Goal: Obtain resource: Obtain resource

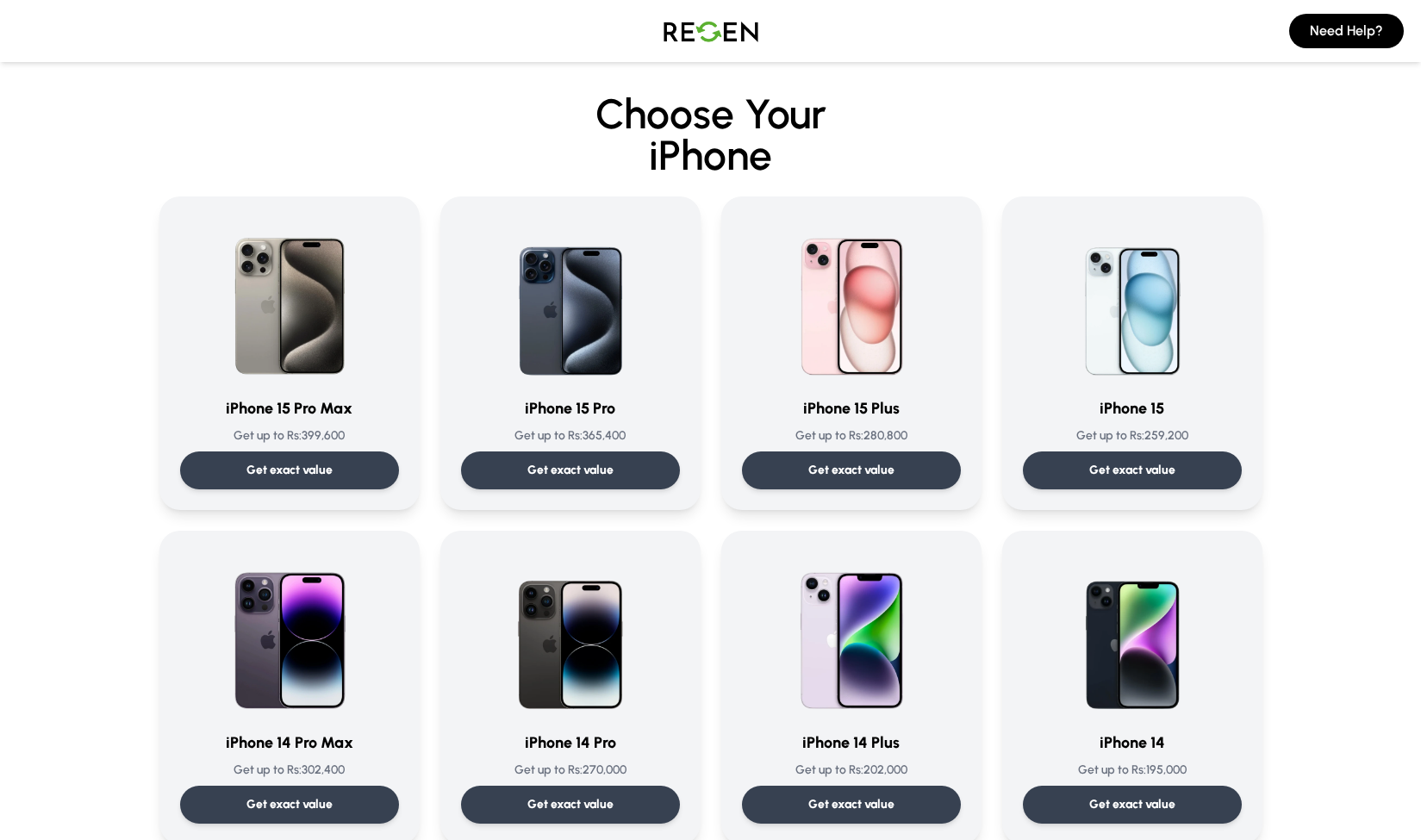
scroll to position [173, 0]
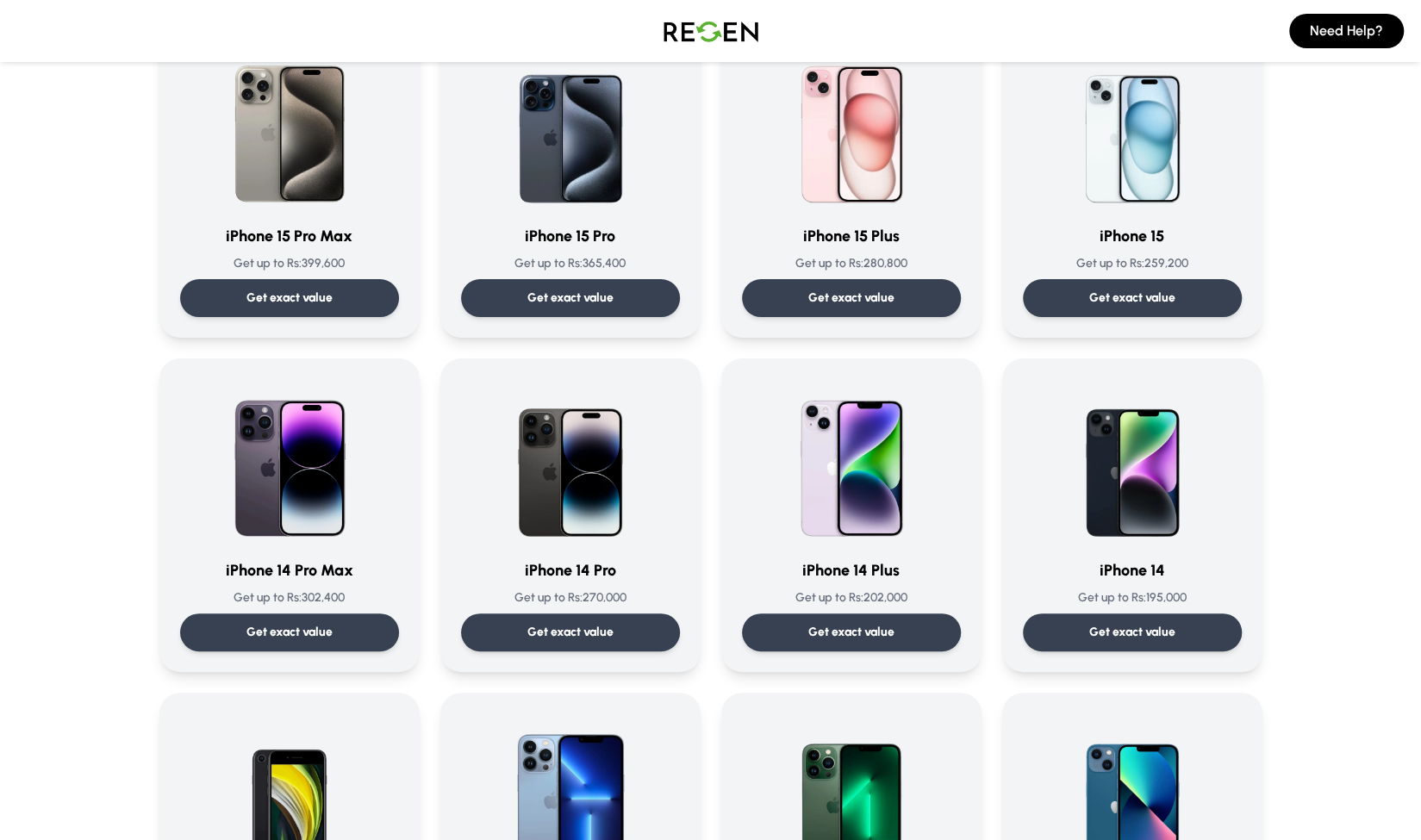
click at [281, 620] on div "Get exact value" at bounding box center [289, 632] width 219 height 38
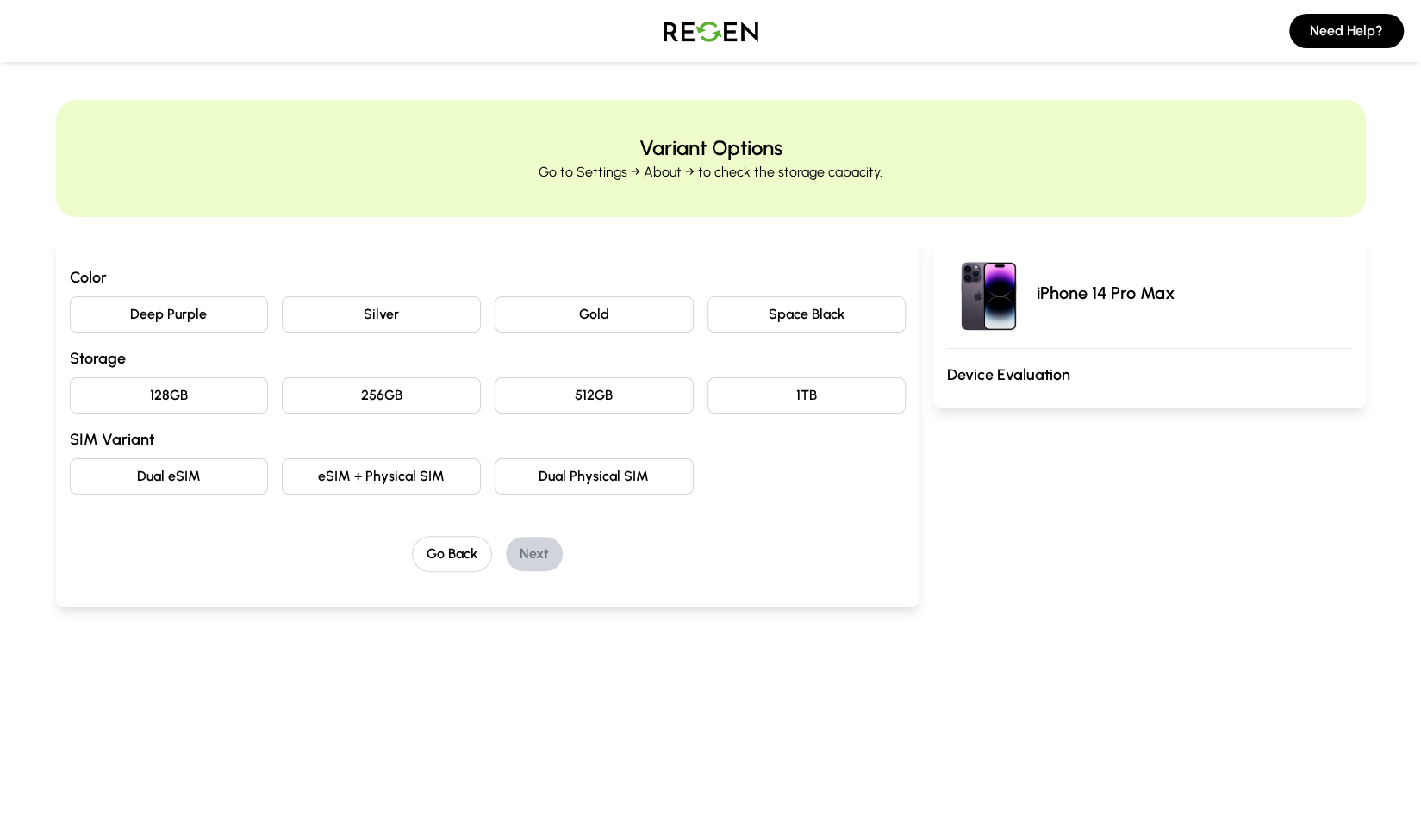
click at [155, 303] on button "Deep Purple" at bounding box center [169, 314] width 199 height 36
click at [355, 381] on button "256GB" at bounding box center [381, 396] width 199 height 36
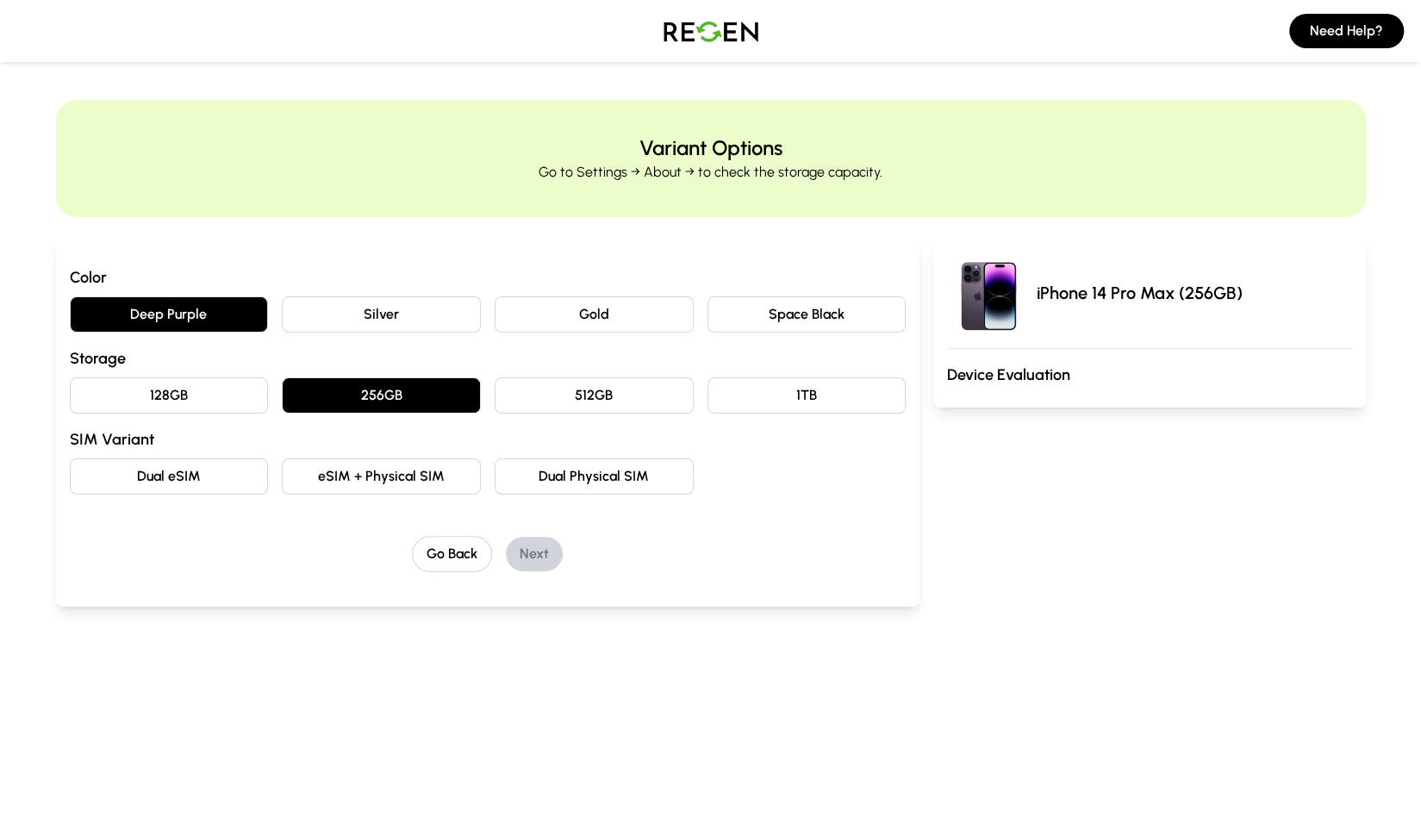
click at [176, 473] on button "Dual eSIM" at bounding box center [169, 477] width 199 height 36
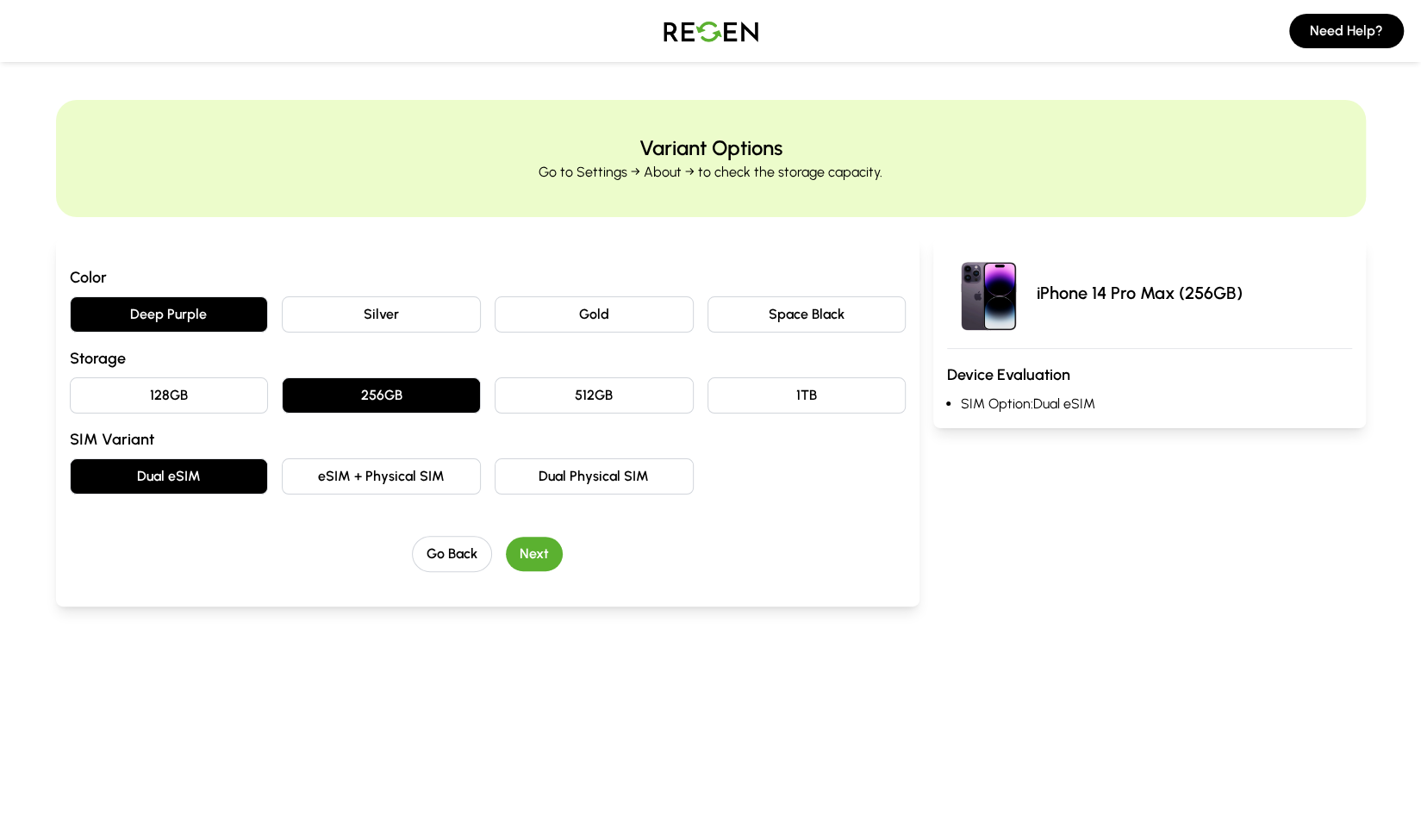
click at [517, 551] on button "Next" at bounding box center [534, 554] width 57 height 34
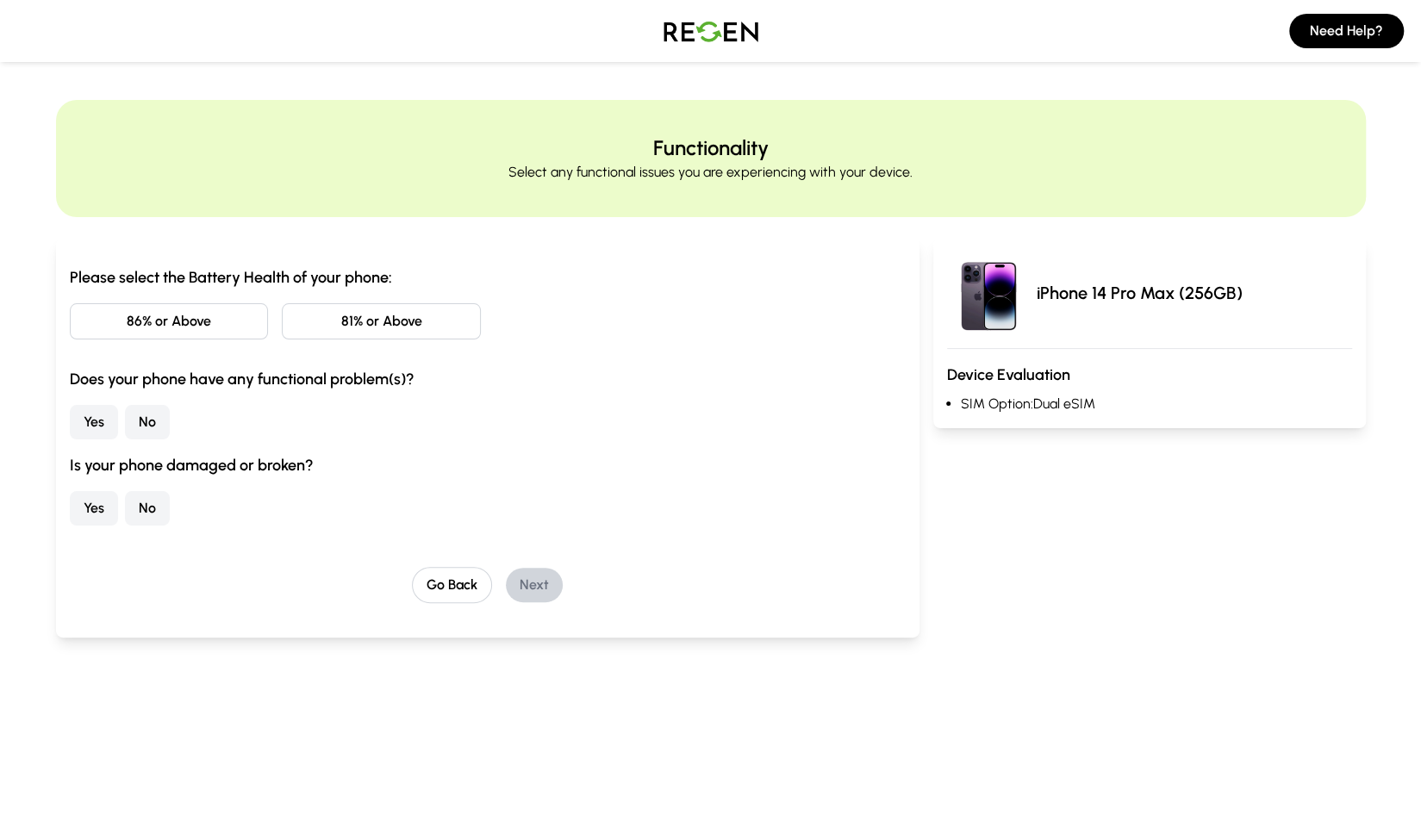
click at [195, 329] on button "86% or Above" at bounding box center [169, 322] width 199 height 36
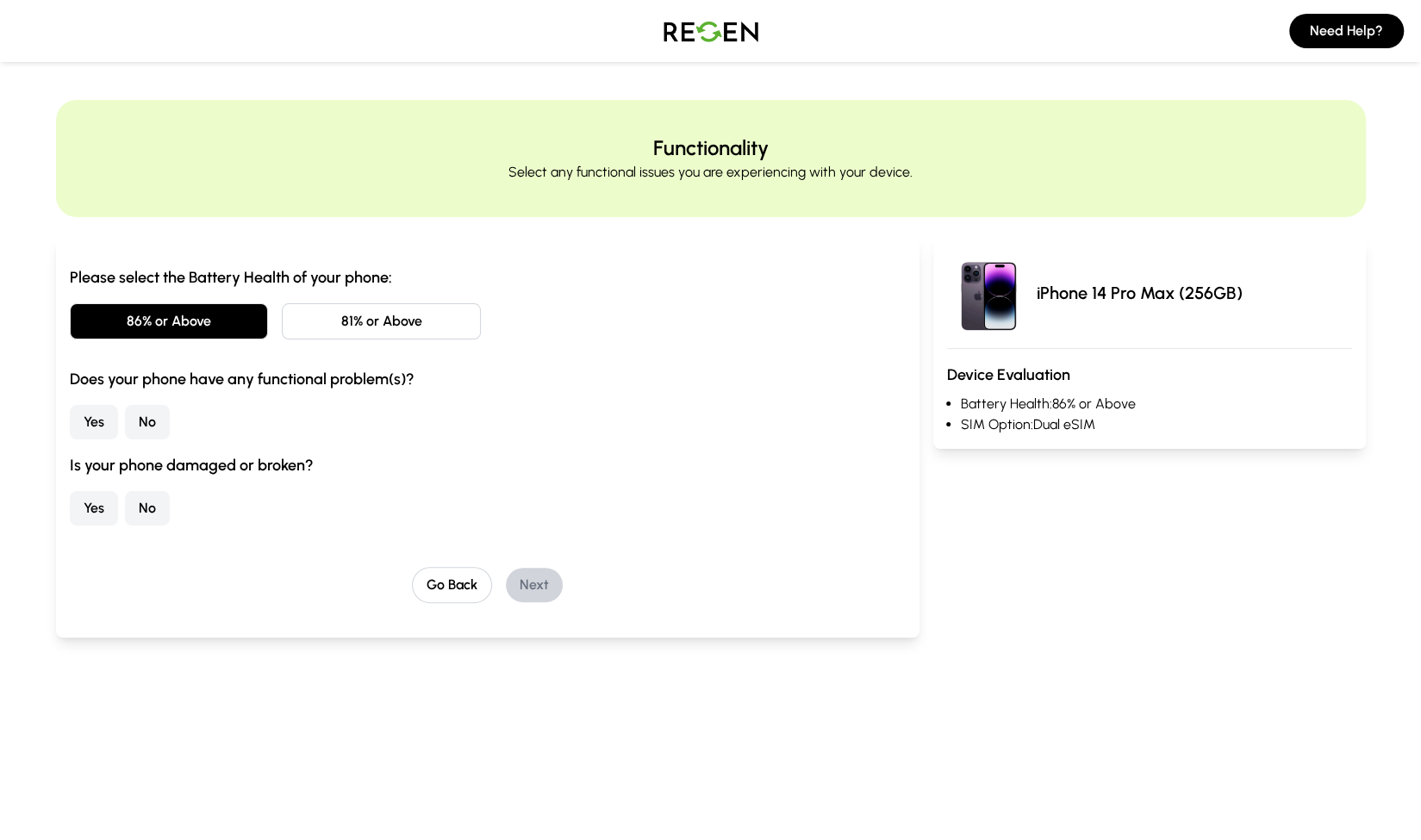
click at [195, 329] on button "86% or Above" at bounding box center [169, 322] width 199 height 36
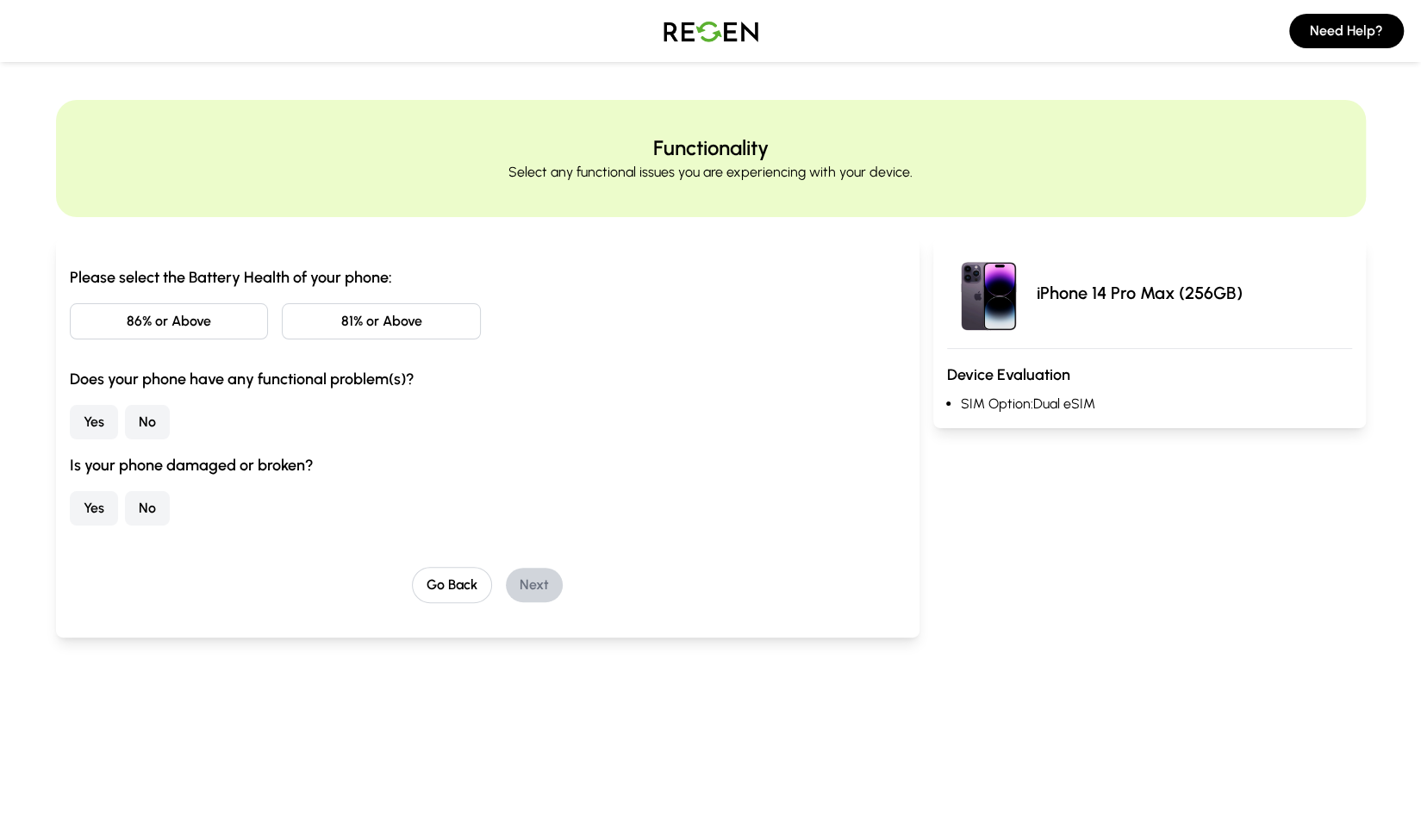
click at [190, 324] on button "86% or Above" at bounding box center [169, 322] width 199 height 36
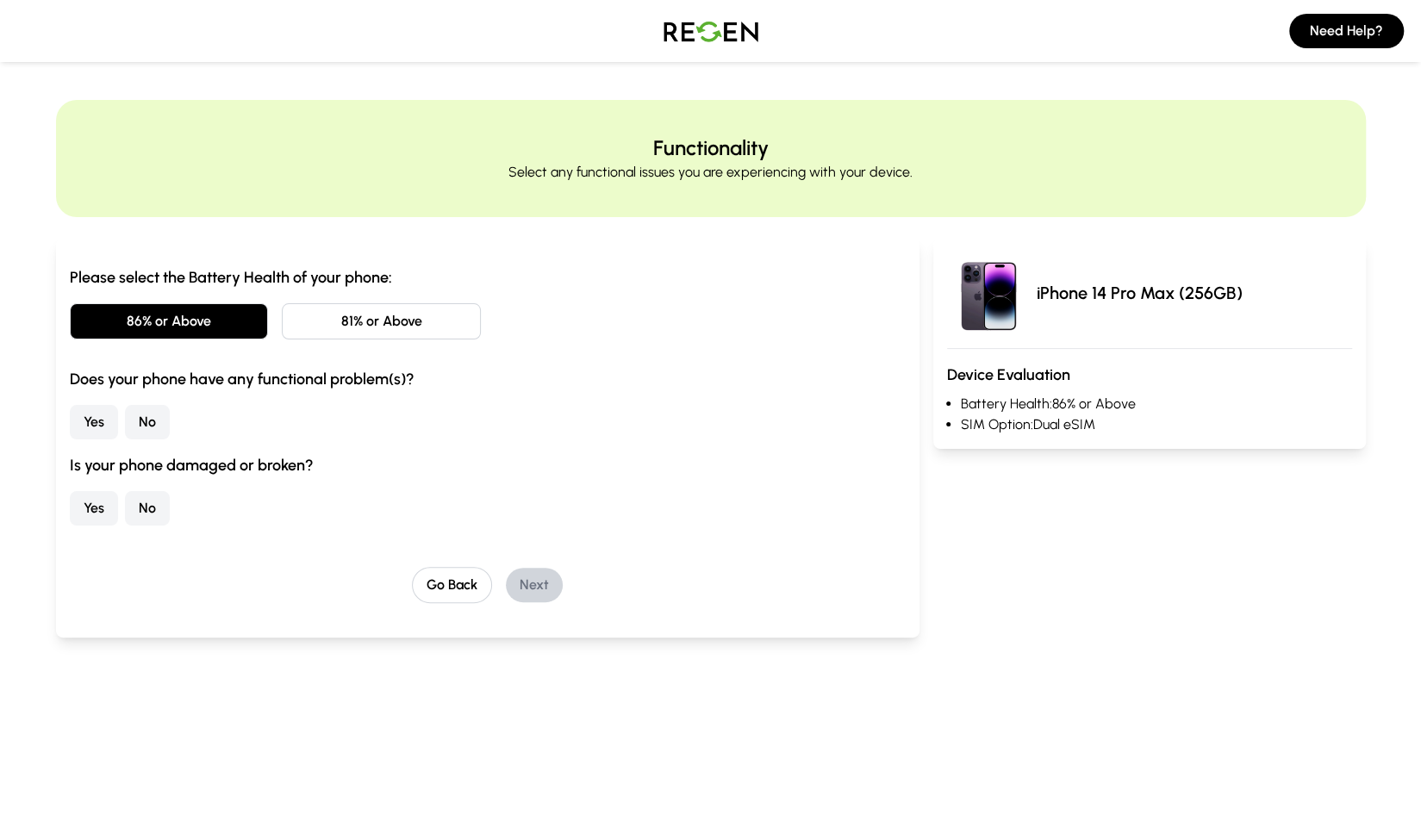
click at [162, 413] on button "No" at bounding box center [147, 422] width 45 height 34
click at [146, 514] on button "No" at bounding box center [147, 509] width 45 height 34
click at [526, 587] on button "Next" at bounding box center [534, 585] width 57 height 34
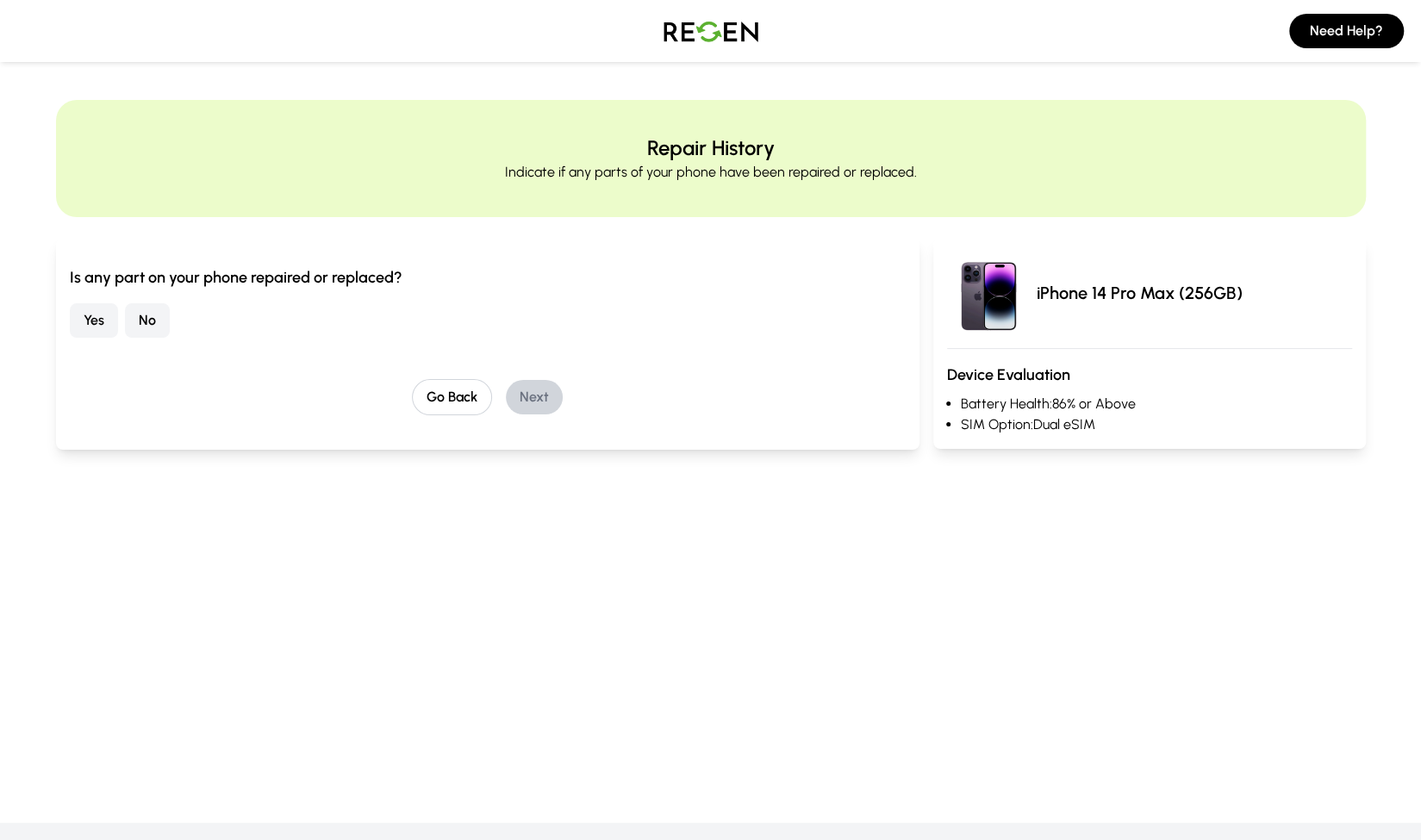
click at [152, 327] on button "No" at bounding box center [147, 321] width 45 height 34
click at [531, 393] on button "Next" at bounding box center [534, 397] width 57 height 34
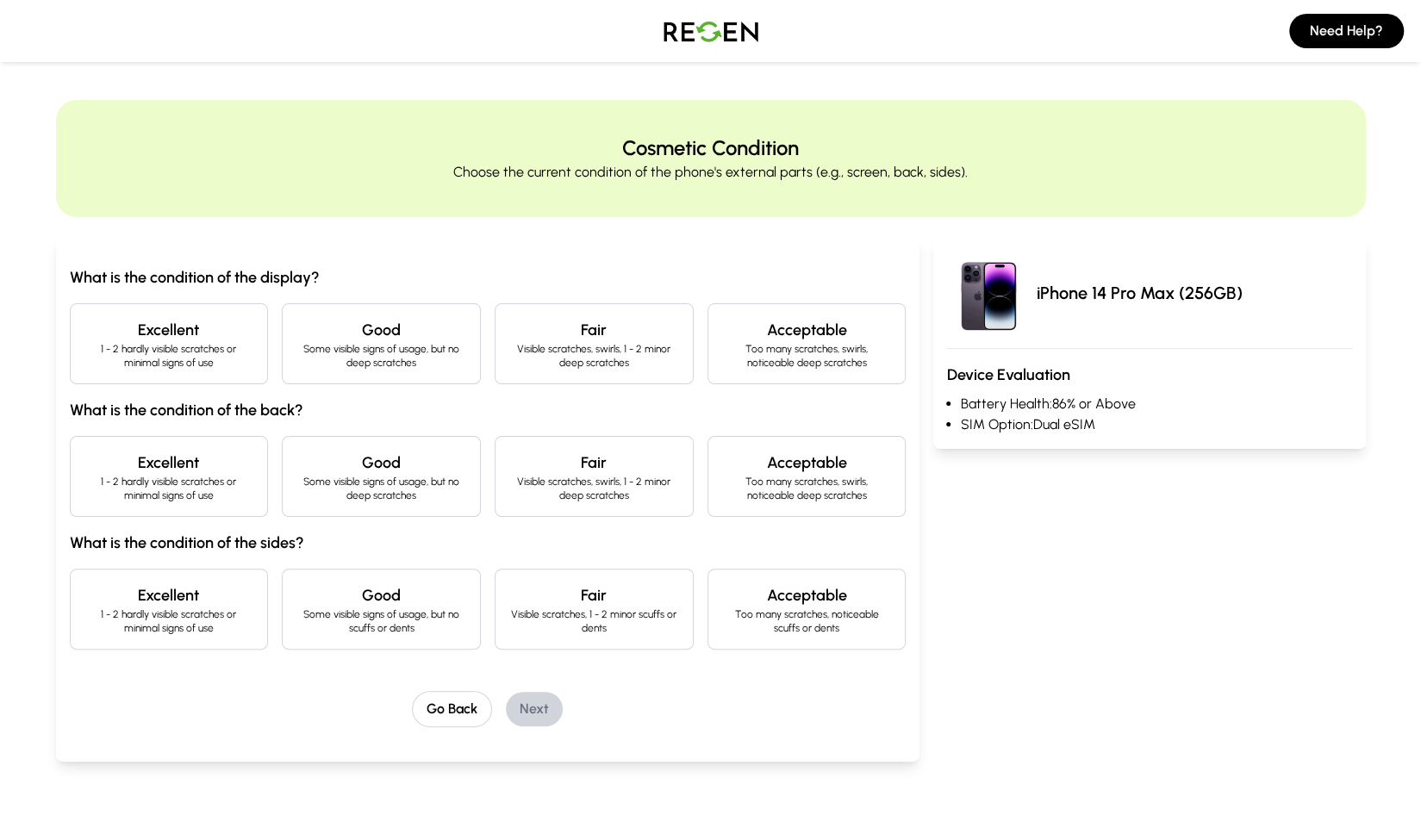
click at [140, 333] on h4 "Excellent" at bounding box center [170, 330] width 170 height 24
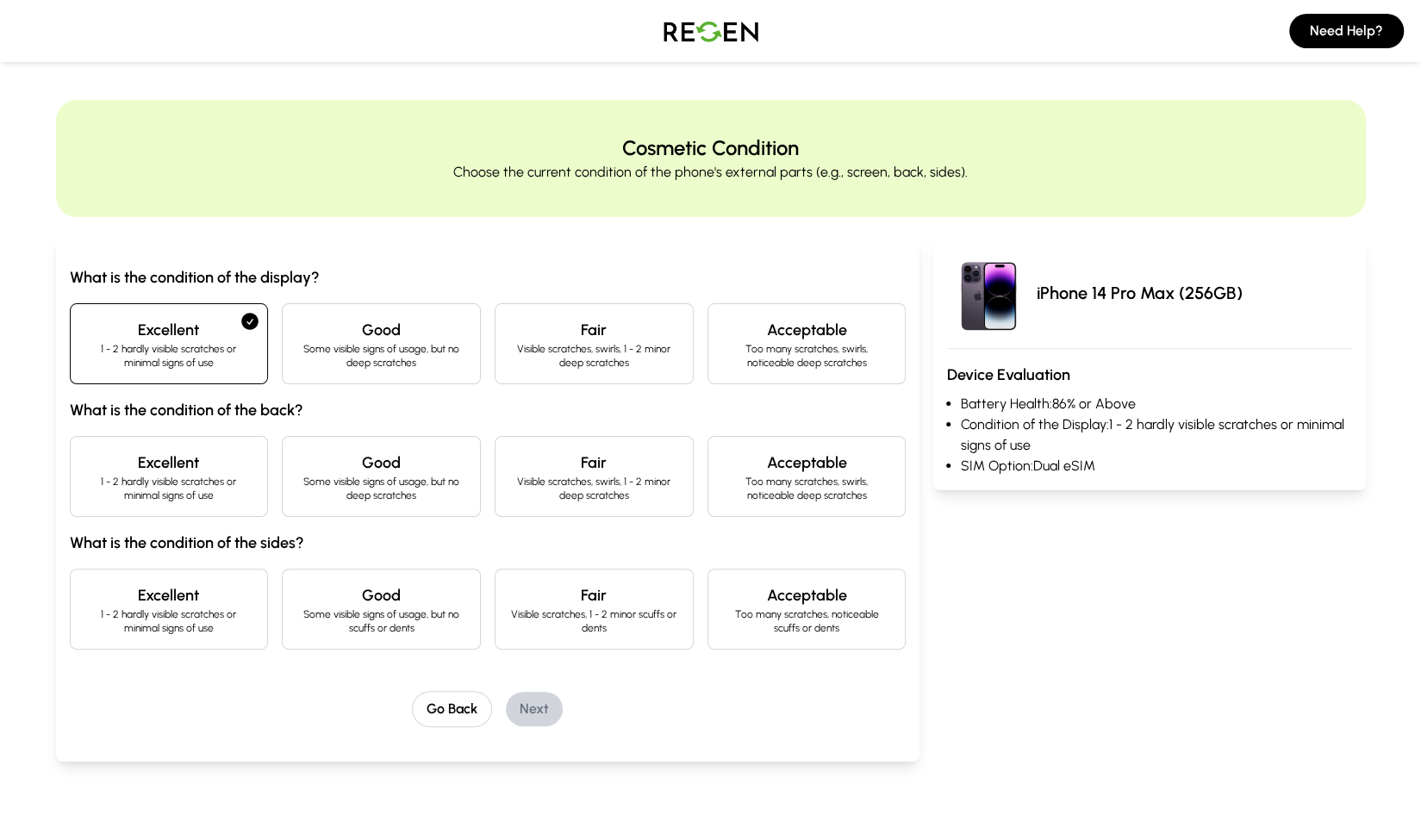
click at [207, 465] on h4 "Excellent" at bounding box center [170, 462] width 170 height 24
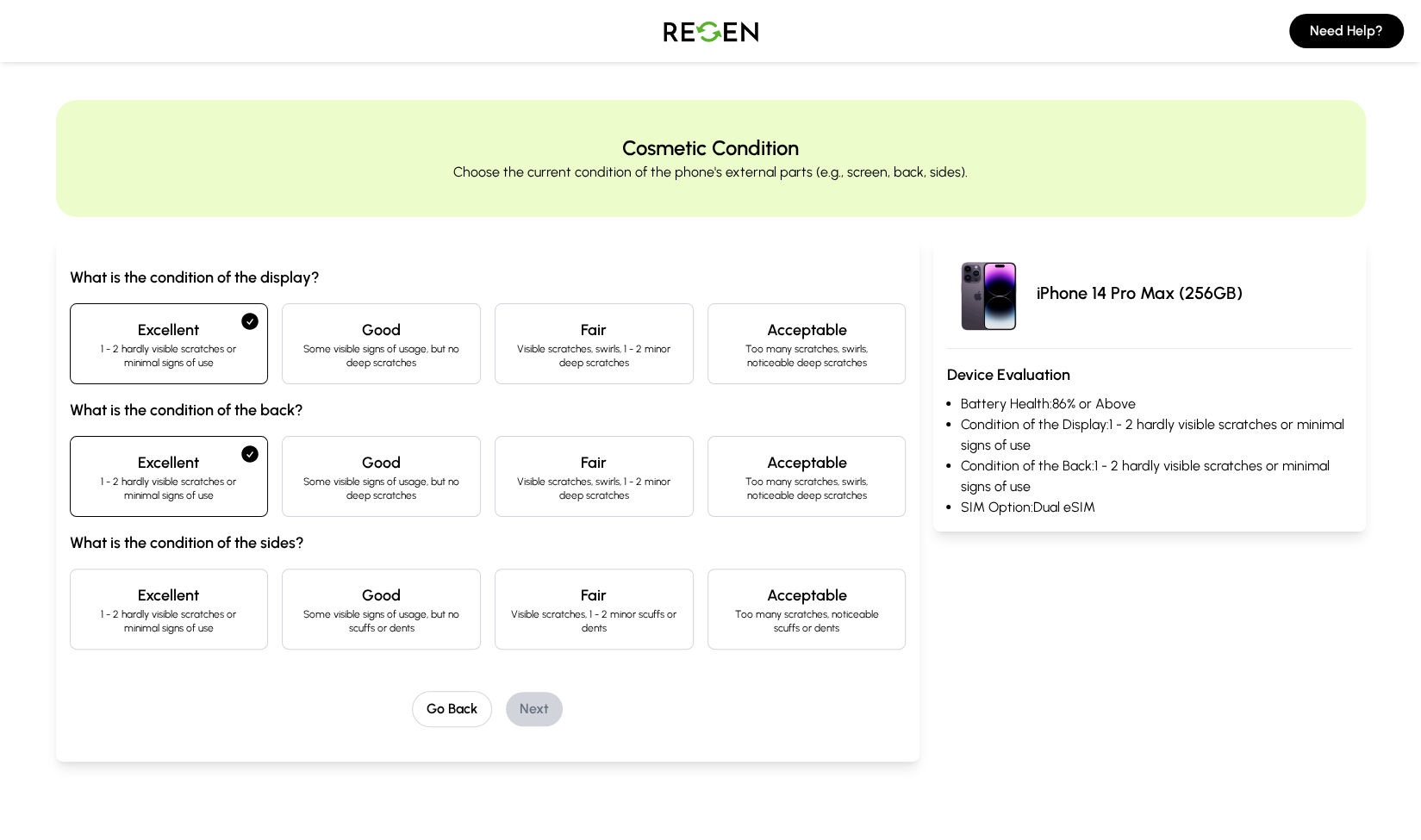
click at [157, 616] on p "1 - 2 hardly visible scratches or minimal signs of use" at bounding box center [170, 621] width 170 height 28
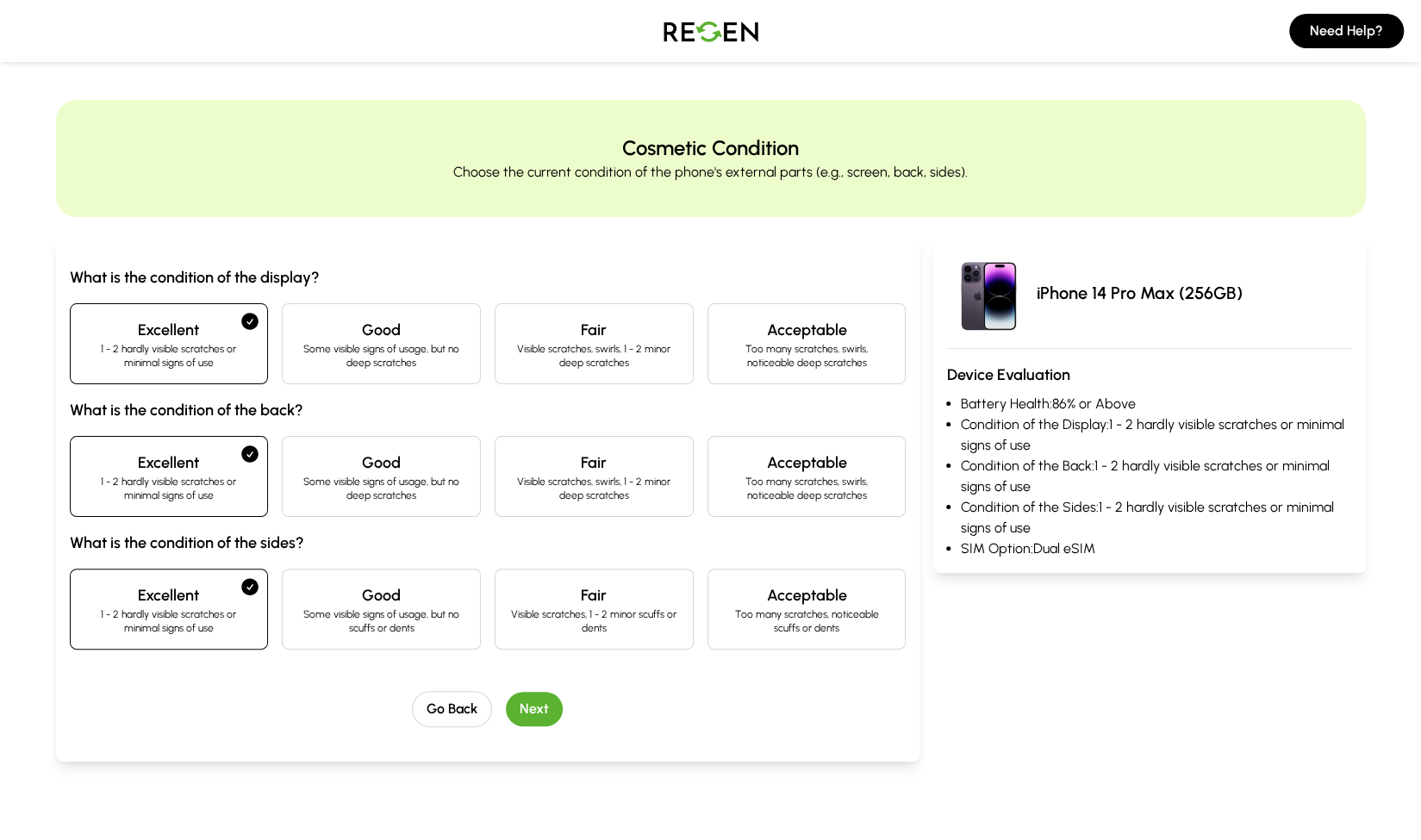
click at [547, 705] on button "Next" at bounding box center [534, 709] width 57 height 34
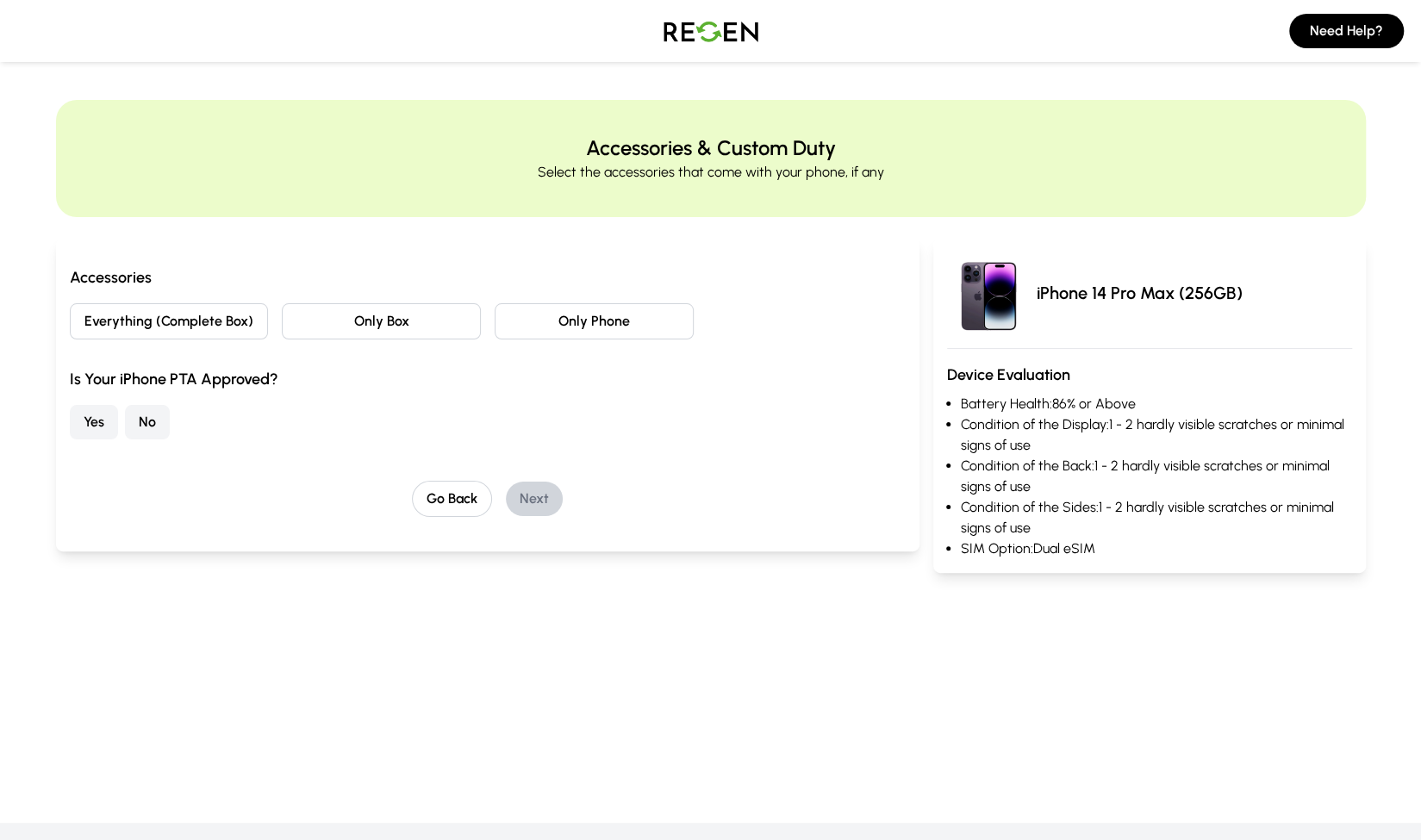
click at [348, 318] on button "Only Box" at bounding box center [381, 322] width 199 height 36
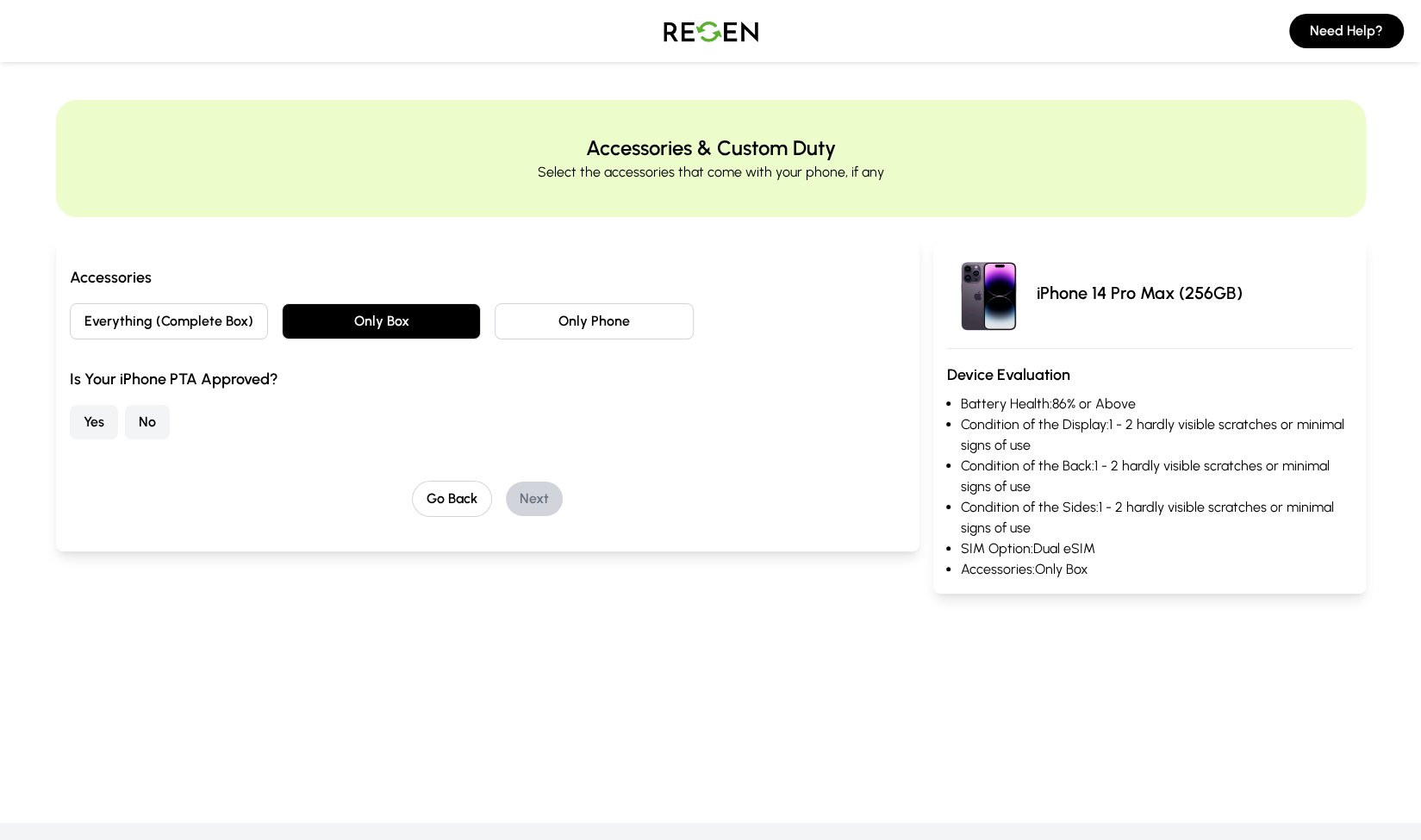
click at [146, 421] on button "No" at bounding box center [147, 422] width 45 height 34
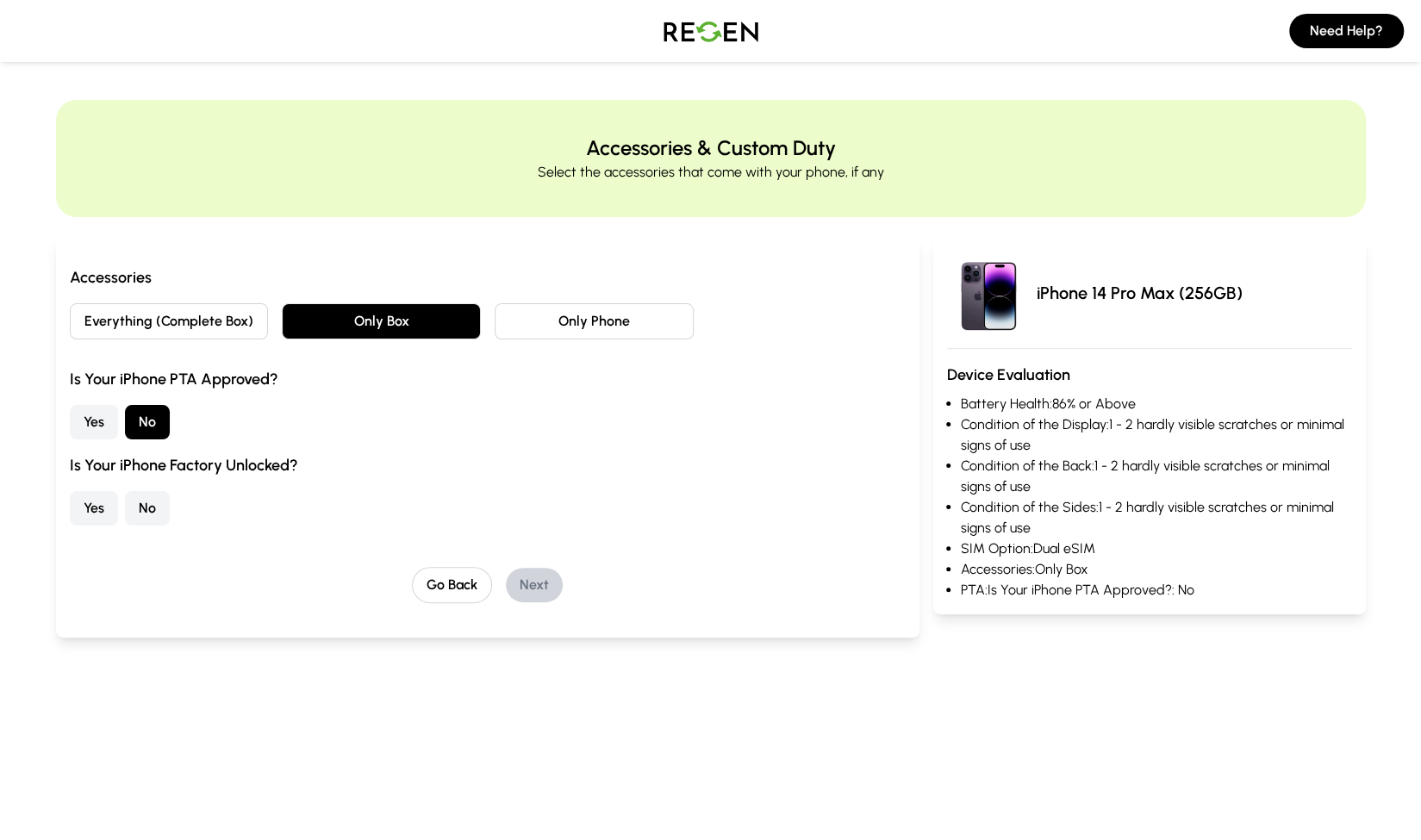
click at [93, 494] on button "Yes" at bounding box center [93, 509] width 48 height 34
click at [530, 575] on button "Next" at bounding box center [534, 585] width 57 height 34
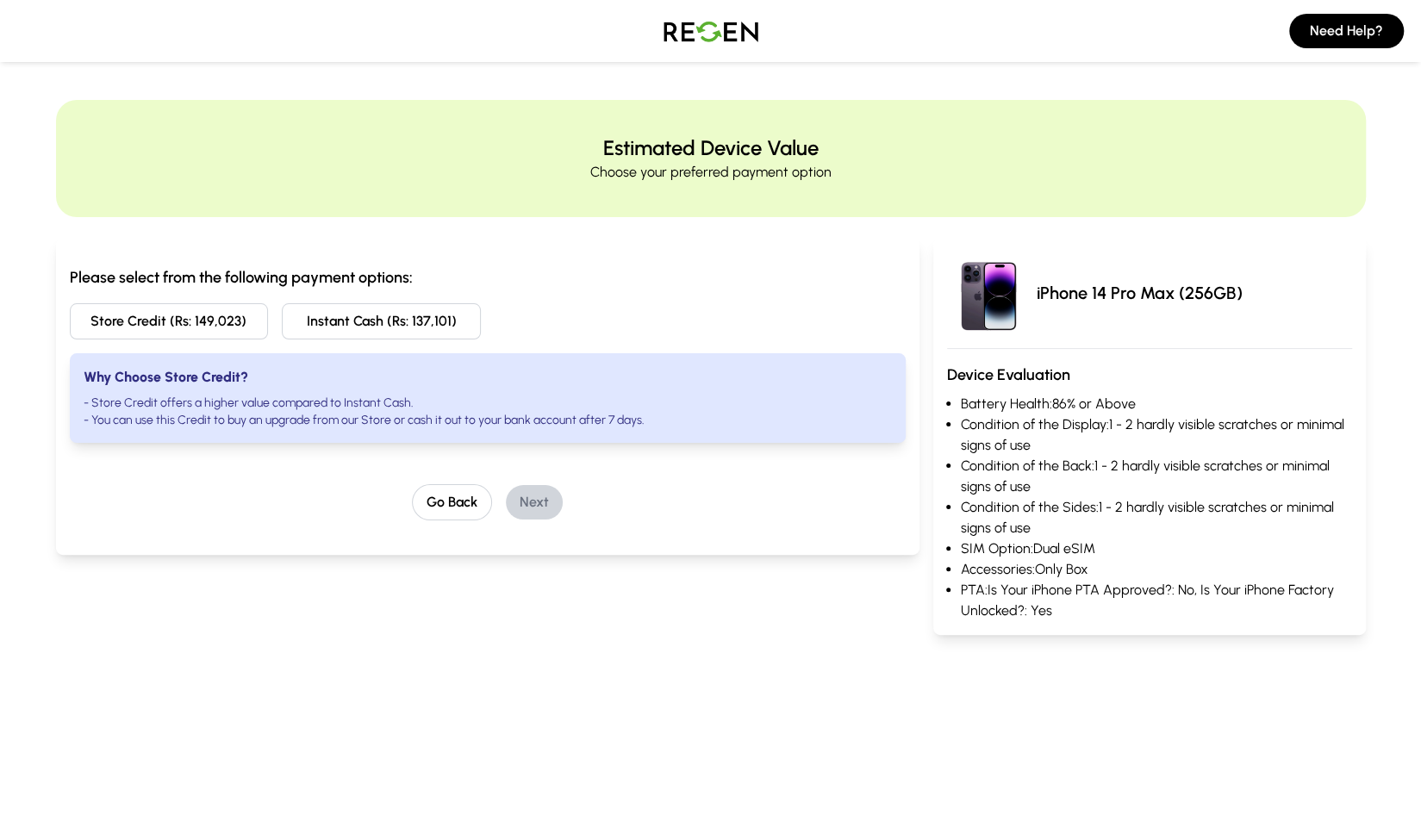
click at [157, 313] on button "Store Credit (Rs: 149,023)" at bounding box center [169, 322] width 199 height 36
click at [528, 494] on button "Next" at bounding box center [534, 502] width 57 height 34
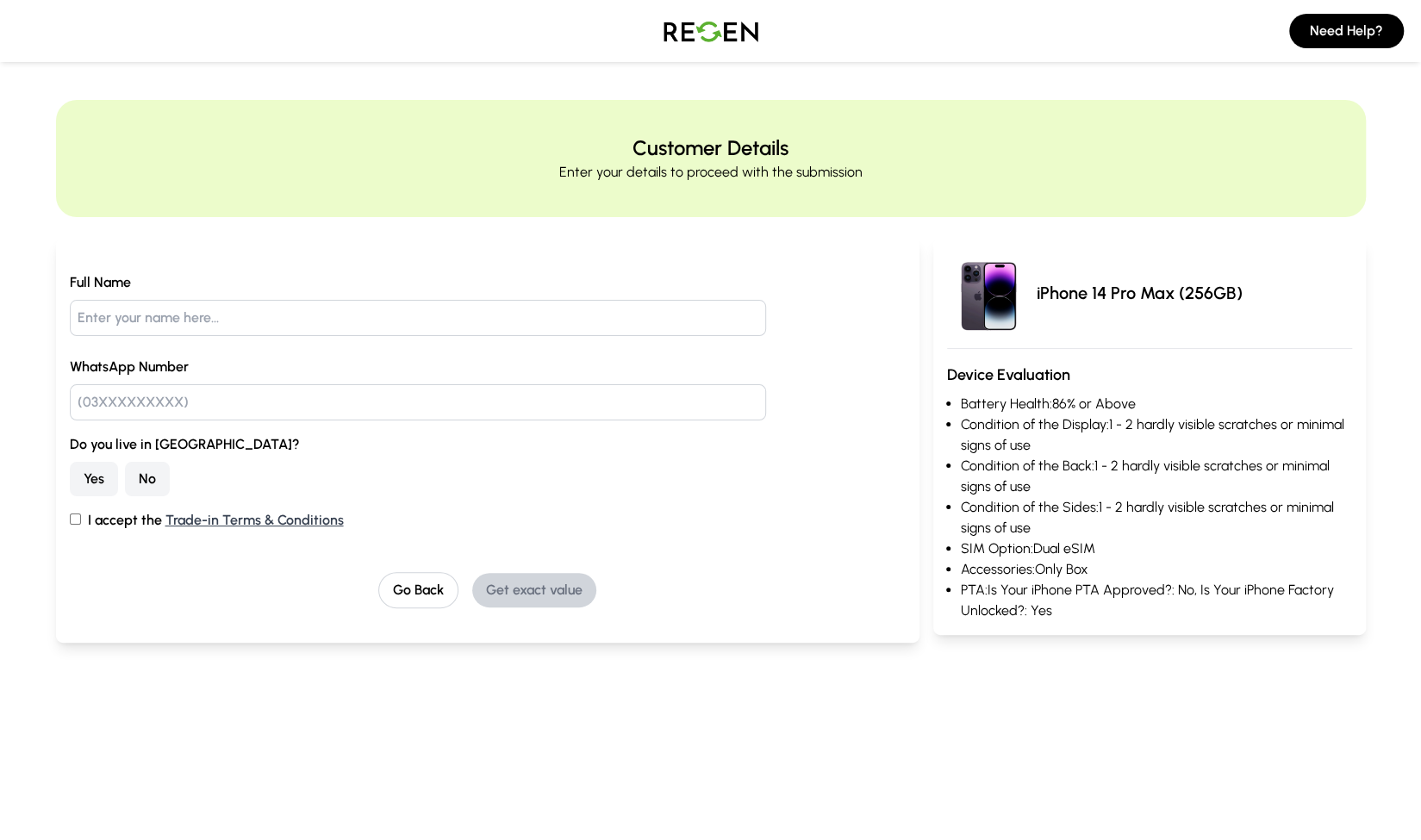
click at [124, 312] on input "text" at bounding box center [418, 318] width 697 height 36
click at [98, 466] on button "Yes" at bounding box center [93, 479] width 48 height 34
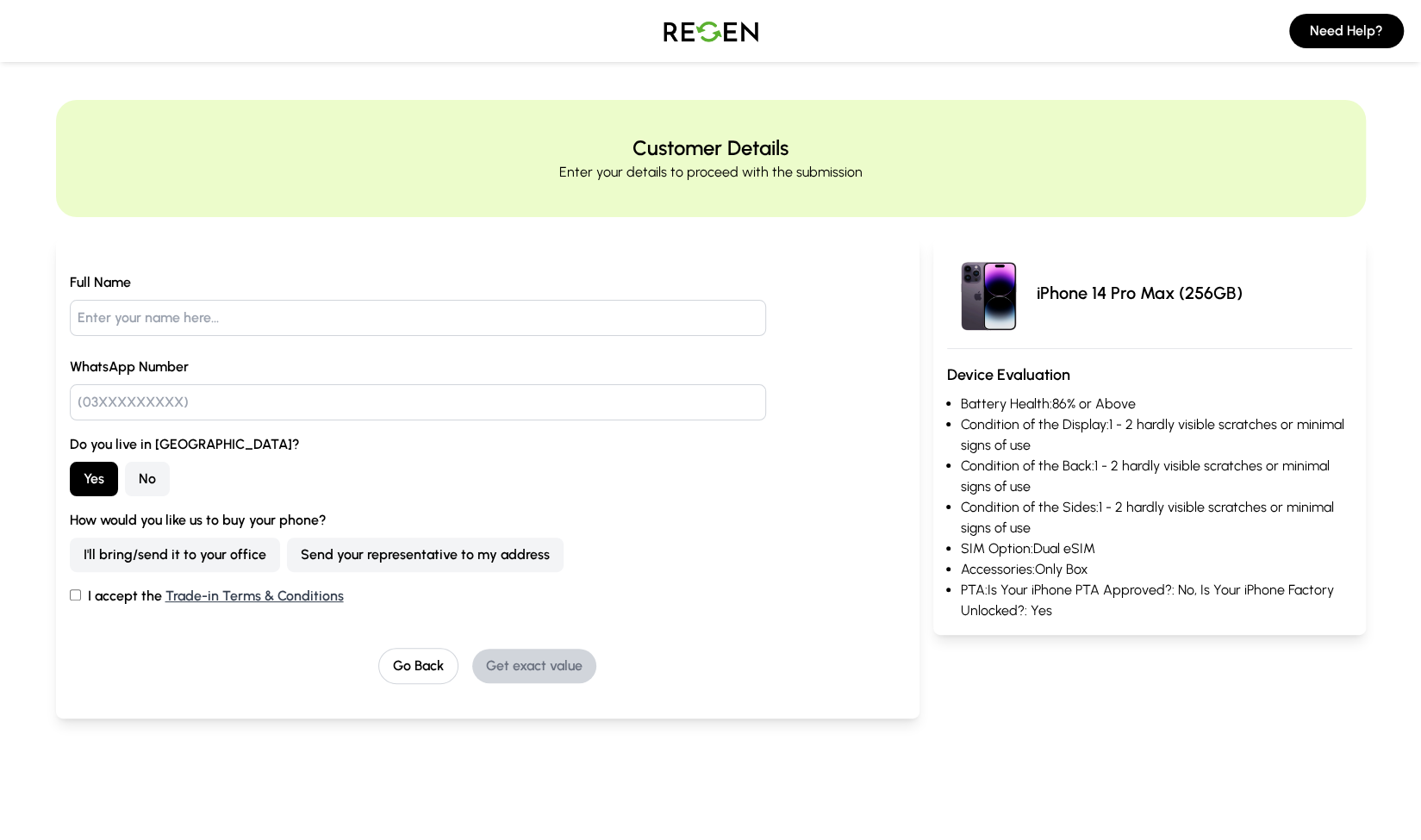
click at [380, 559] on button "Send your representative to my address" at bounding box center [425, 555] width 276 height 34
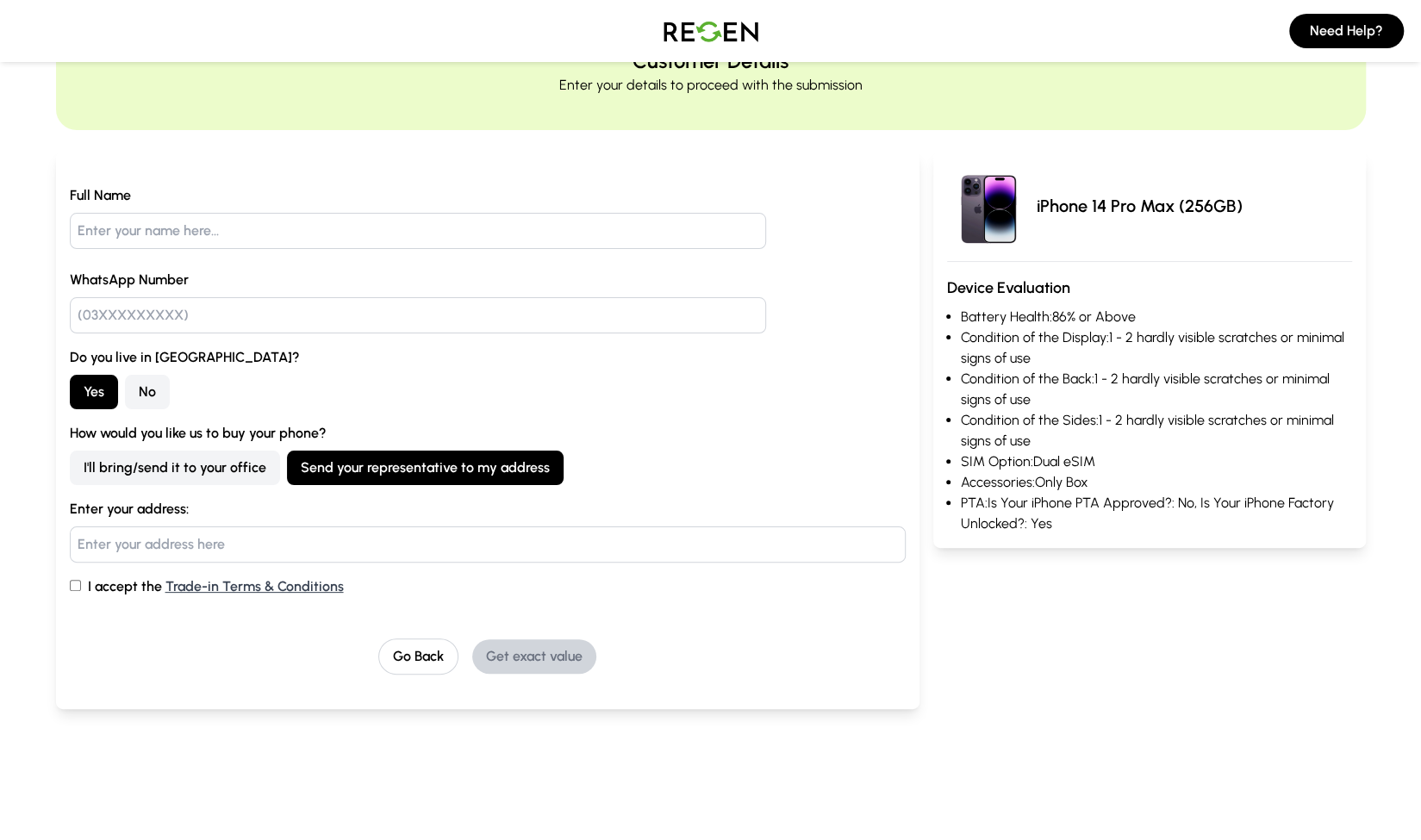
scroll to position [173, 0]
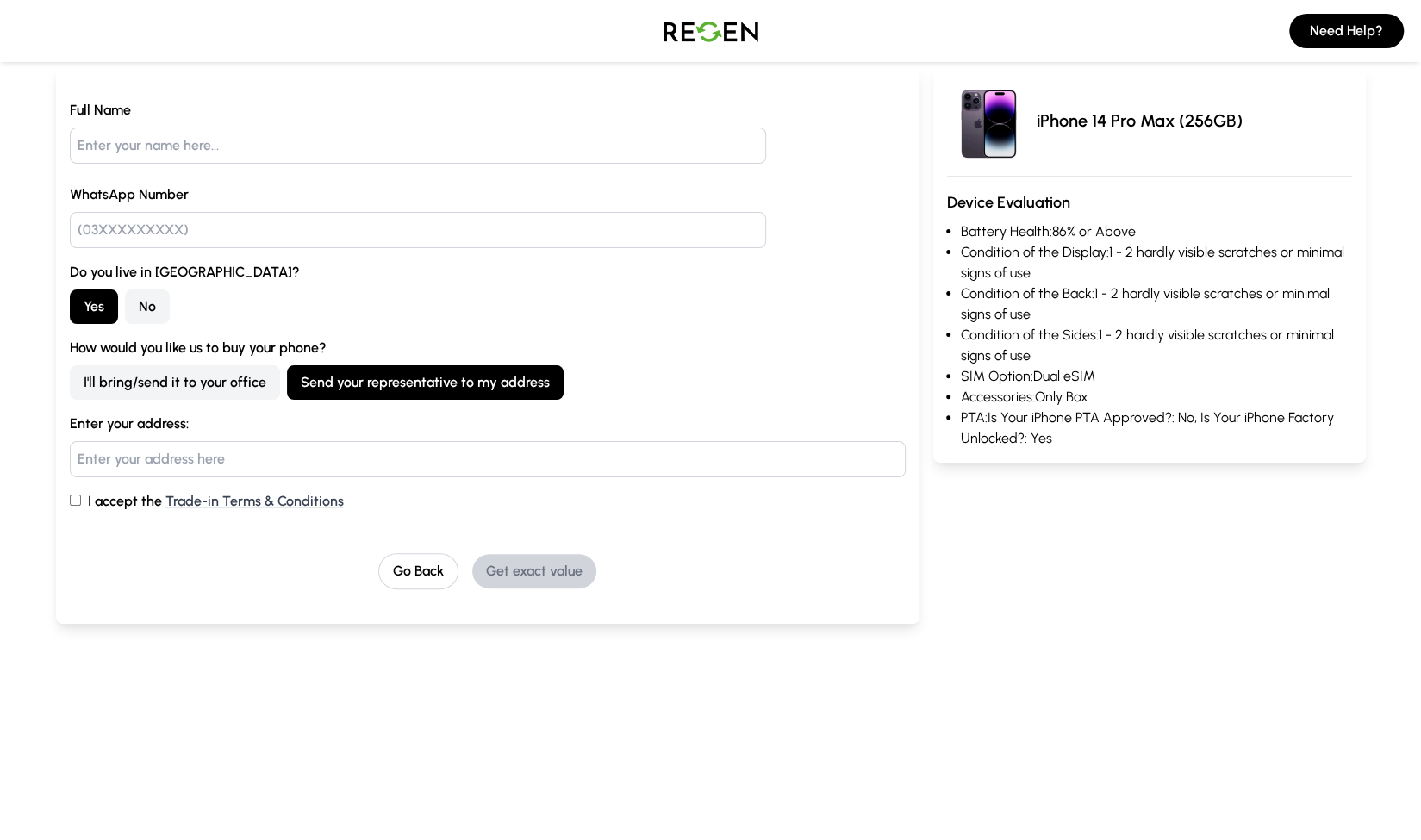
click at [130, 388] on button "I'll bring/send it to your office" at bounding box center [174, 383] width 210 height 34
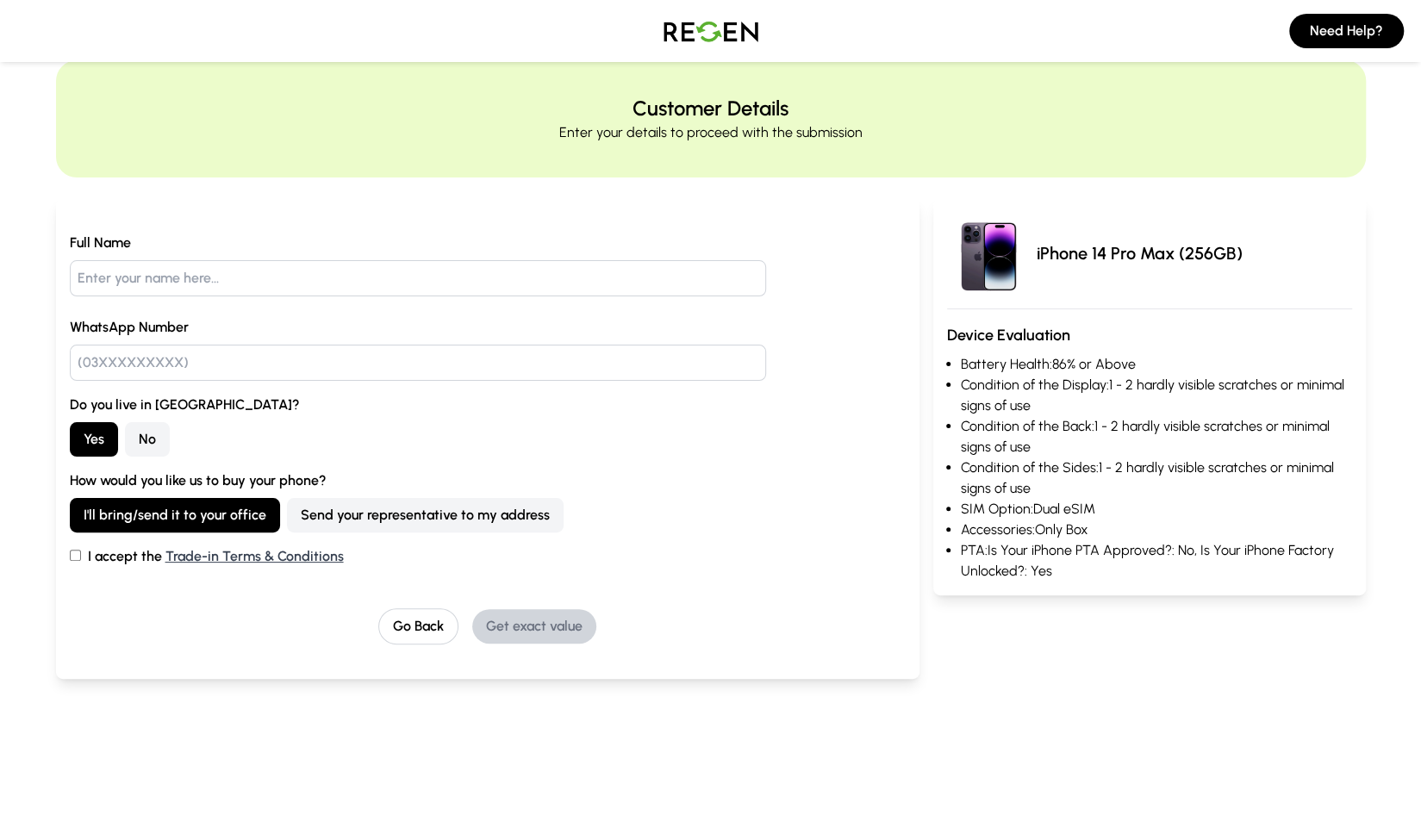
scroll to position [0, 0]
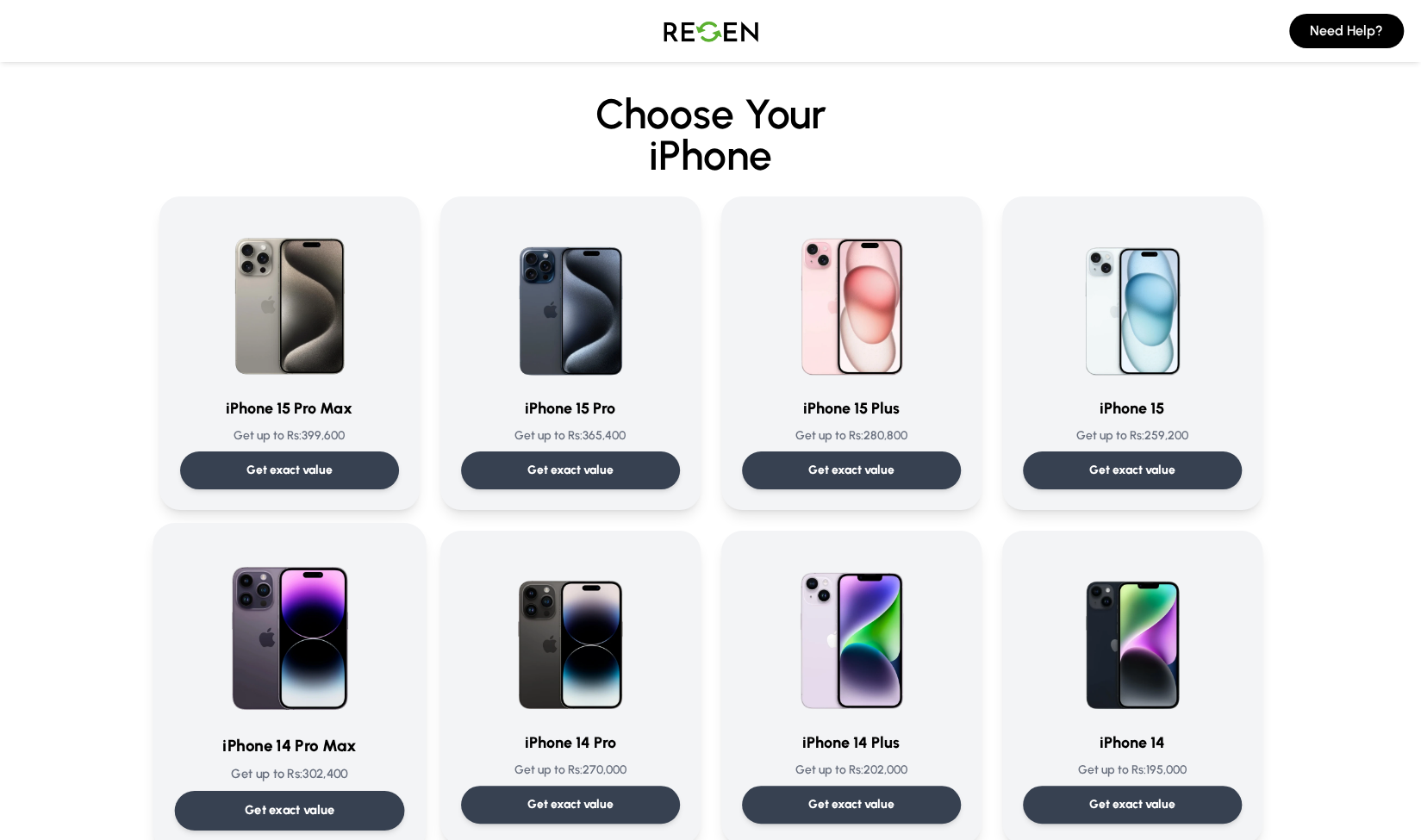
scroll to position [258, 0]
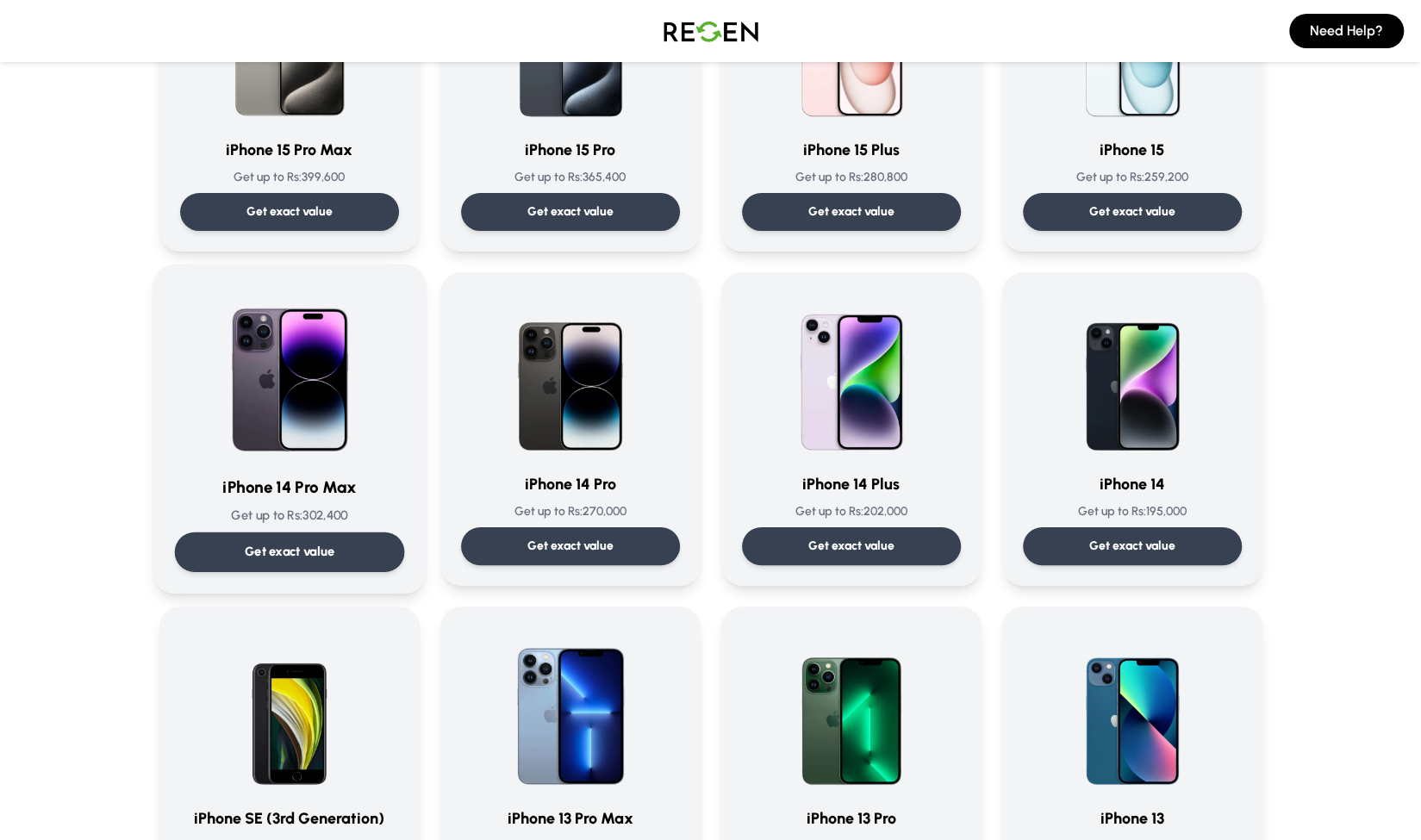
click at [236, 555] on div "Get exact value" at bounding box center [289, 553] width 230 height 40
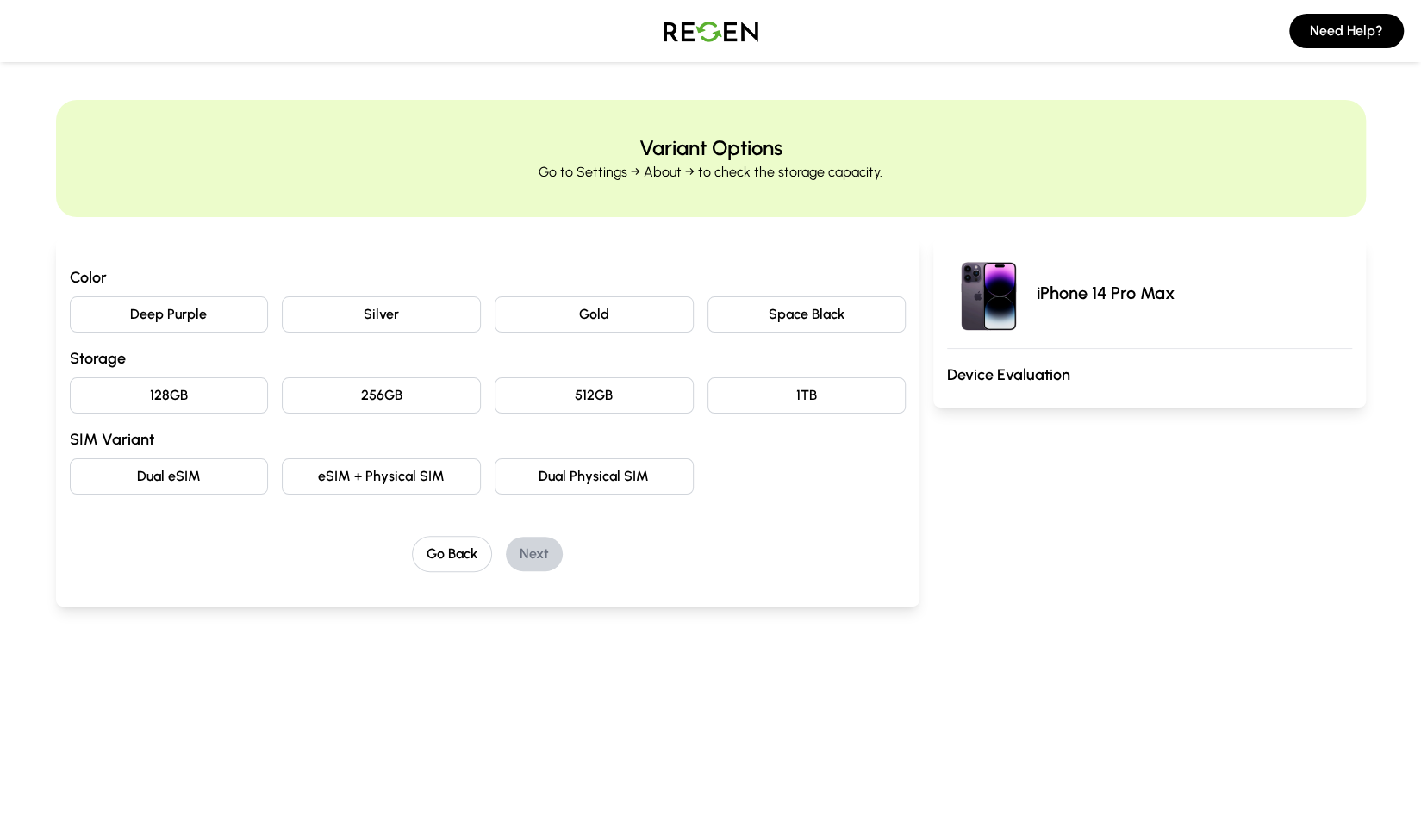
click at [92, 297] on button "Deep Purple" at bounding box center [169, 314] width 199 height 36
click at [370, 408] on button "256GB" at bounding box center [381, 396] width 199 height 36
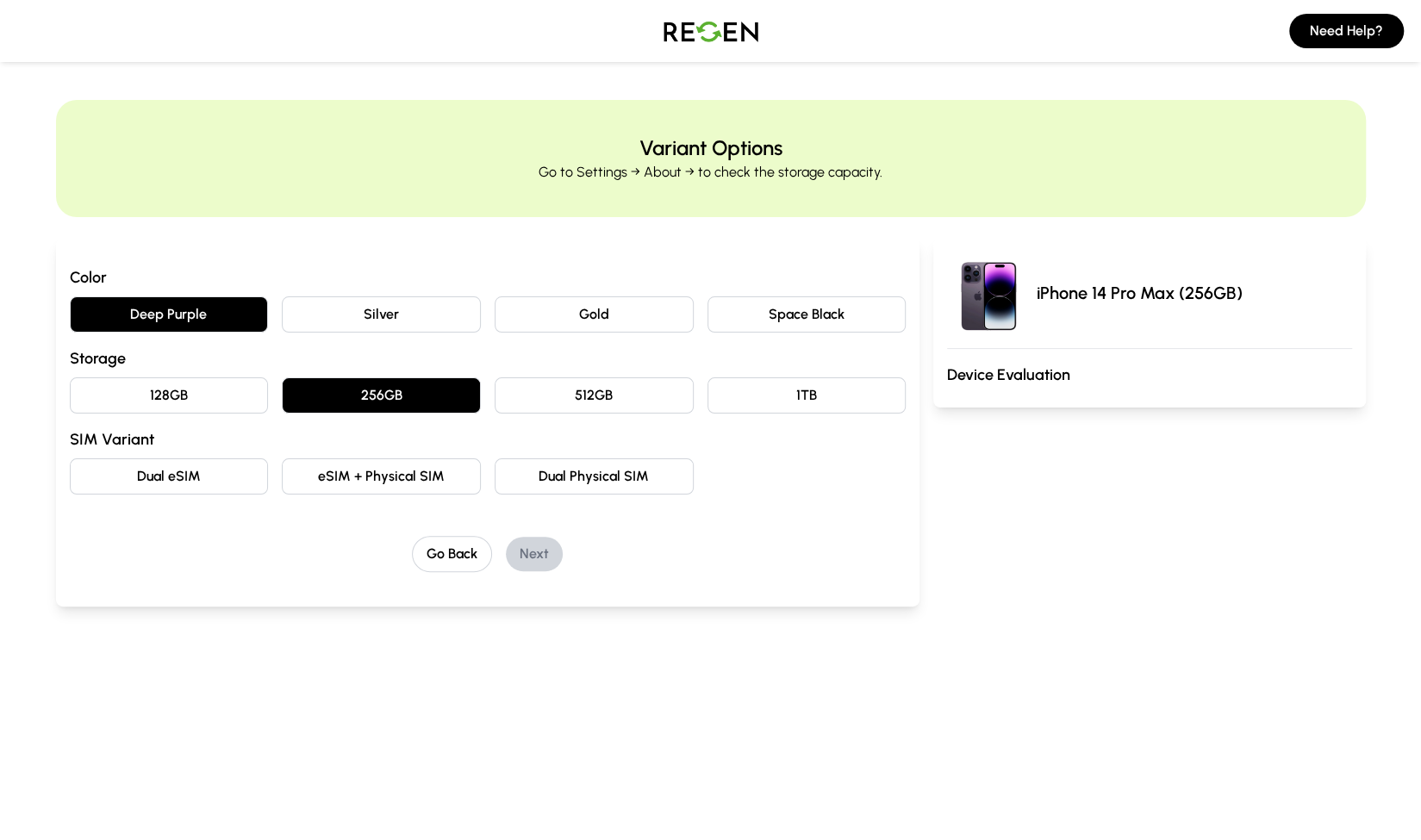
click at [348, 304] on button "Silver" at bounding box center [381, 314] width 199 height 36
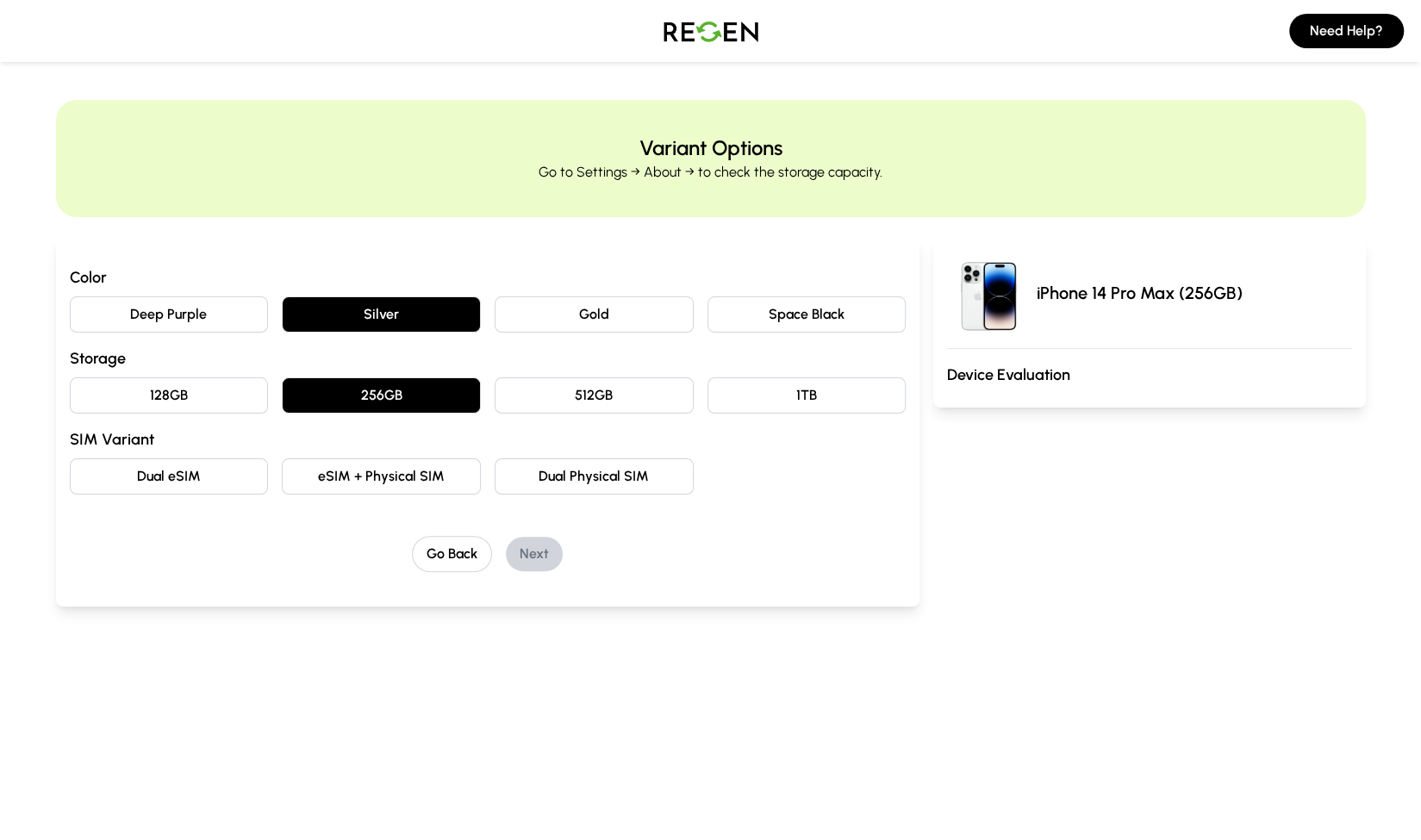
click at [141, 310] on button "Deep Purple" at bounding box center [169, 314] width 199 height 36
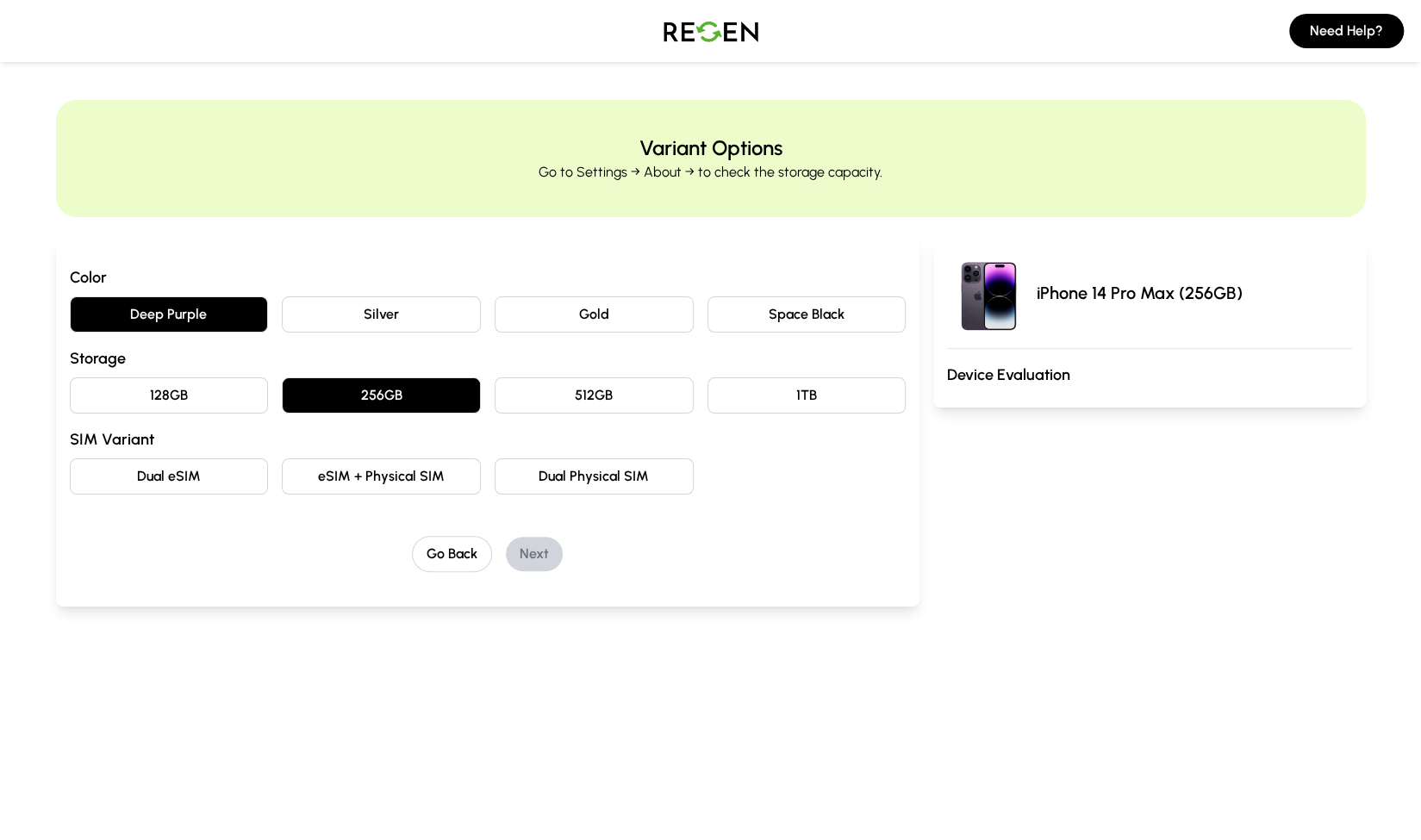
click at [160, 465] on button "Dual eSIM" at bounding box center [169, 477] width 199 height 36
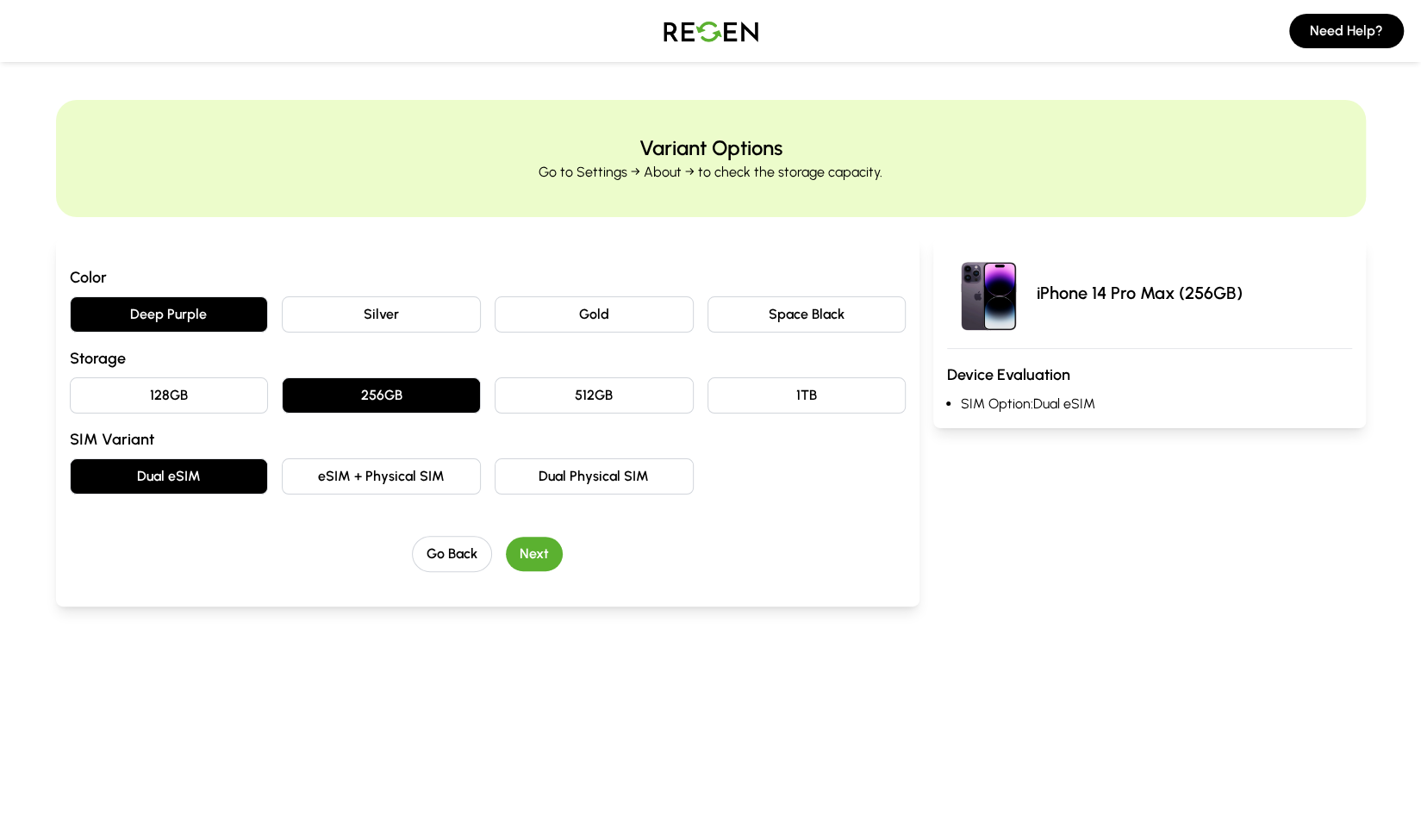
click at [533, 550] on button "Next" at bounding box center [534, 554] width 57 height 34
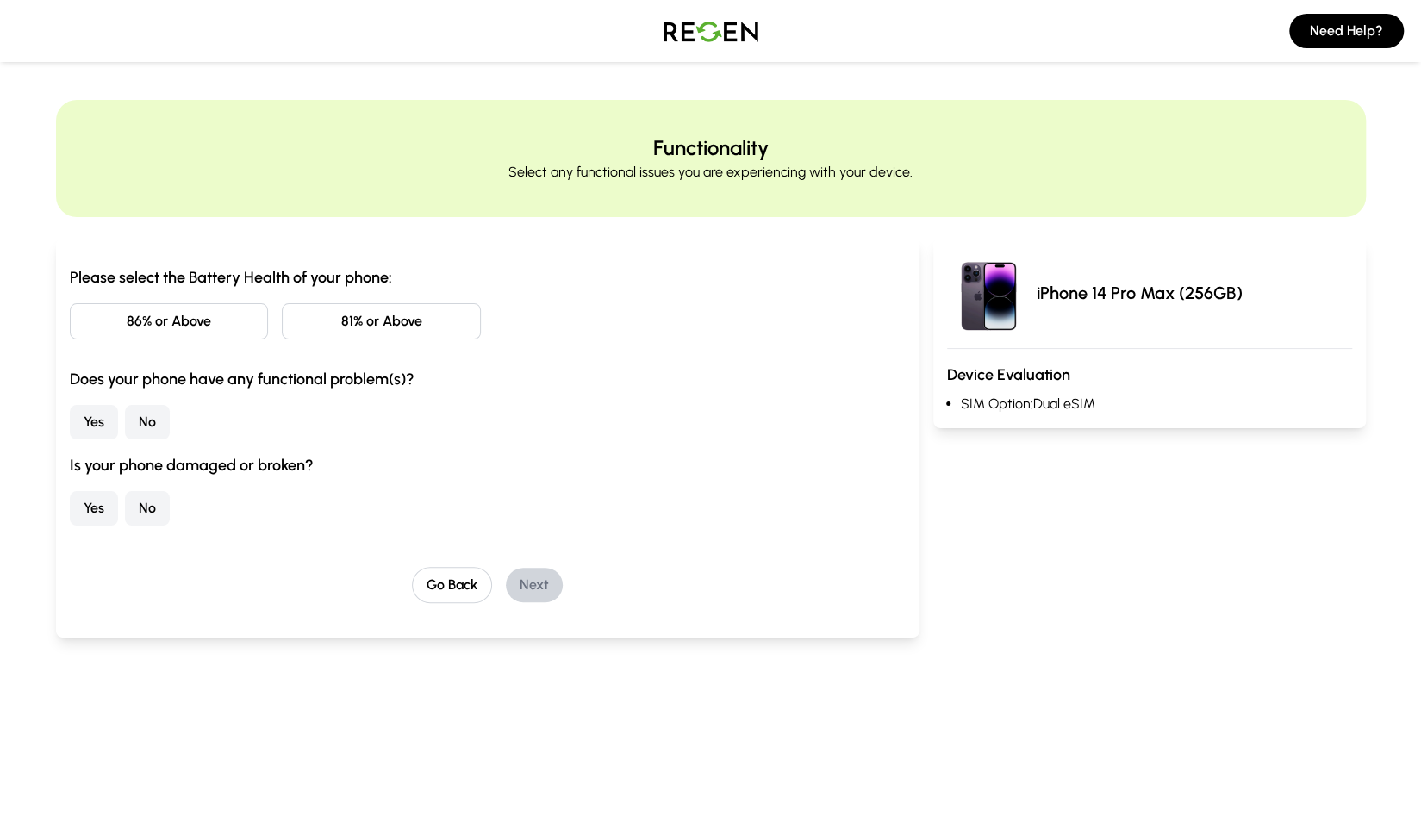
click at [159, 326] on button "86% or Above" at bounding box center [169, 322] width 199 height 36
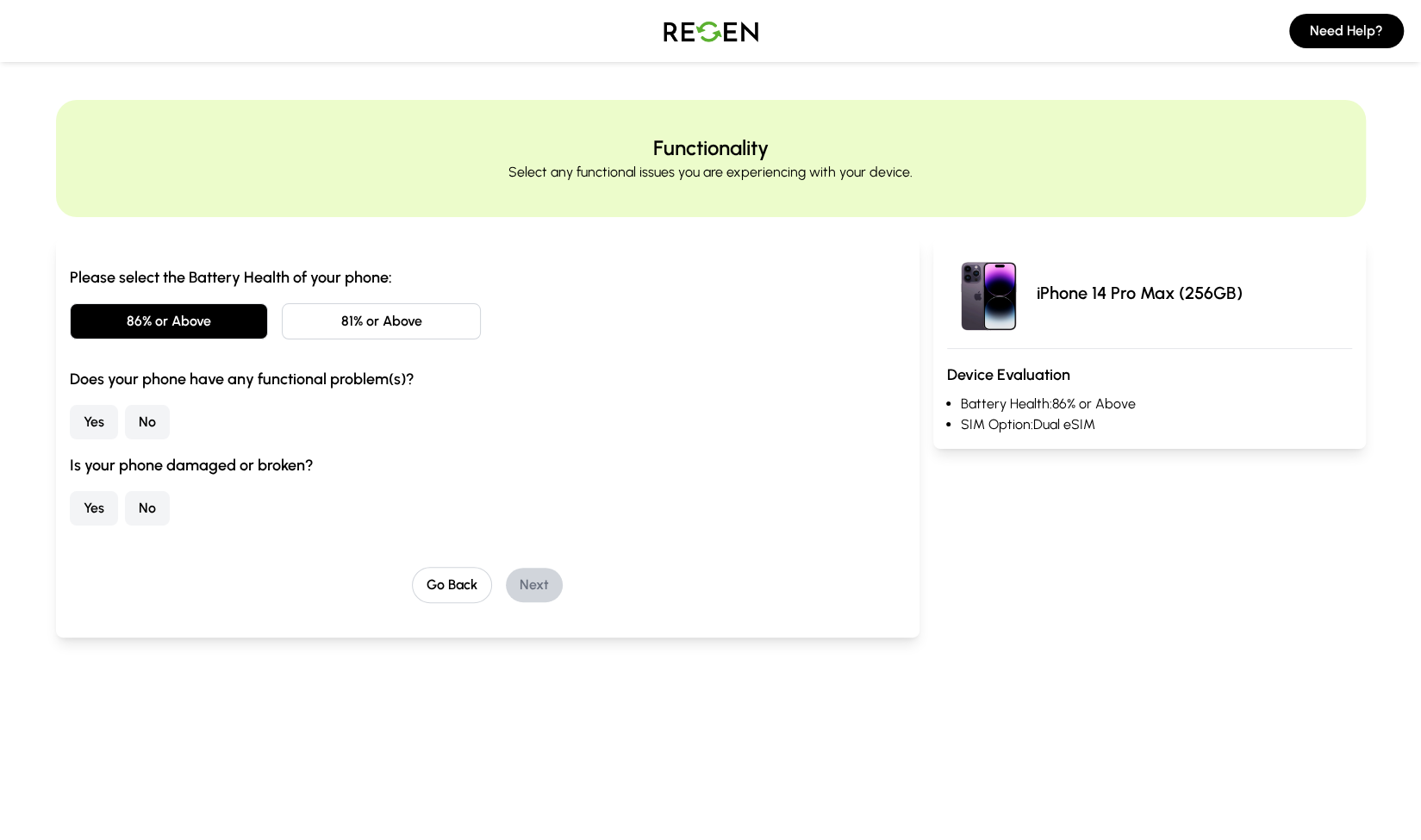
click at [143, 422] on button "No" at bounding box center [147, 422] width 45 height 34
click at [141, 509] on button "No" at bounding box center [147, 509] width 45 height 34
click at [555, 573] on button "Next" at bounding box center [534, 585] width 57 height 34
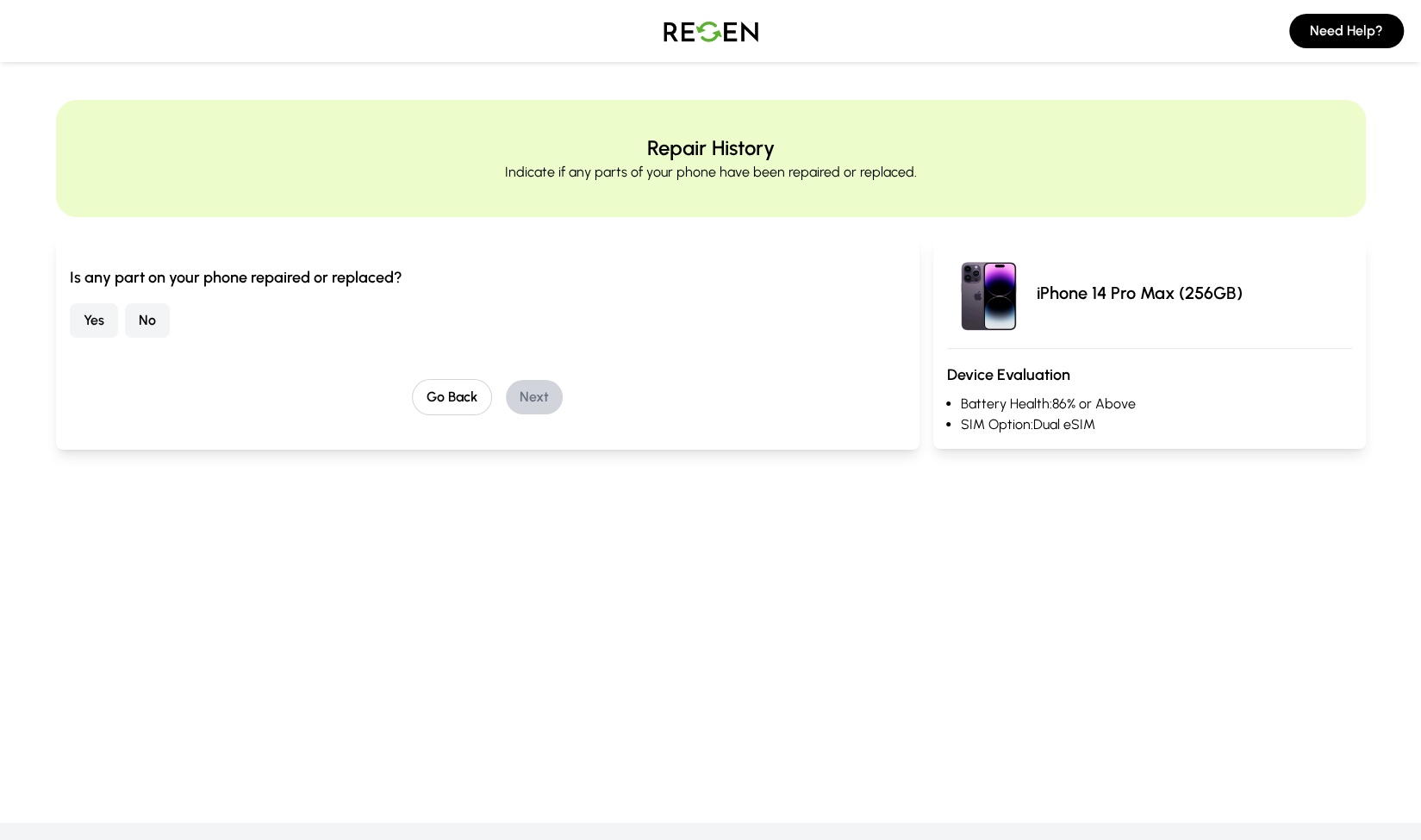
click at [142, 324] on button "No" at bounding box center [147, 321] width 45 height 34
click at [532, 388] on button "Next" at bounding box center [534, 397] width 57 height 34
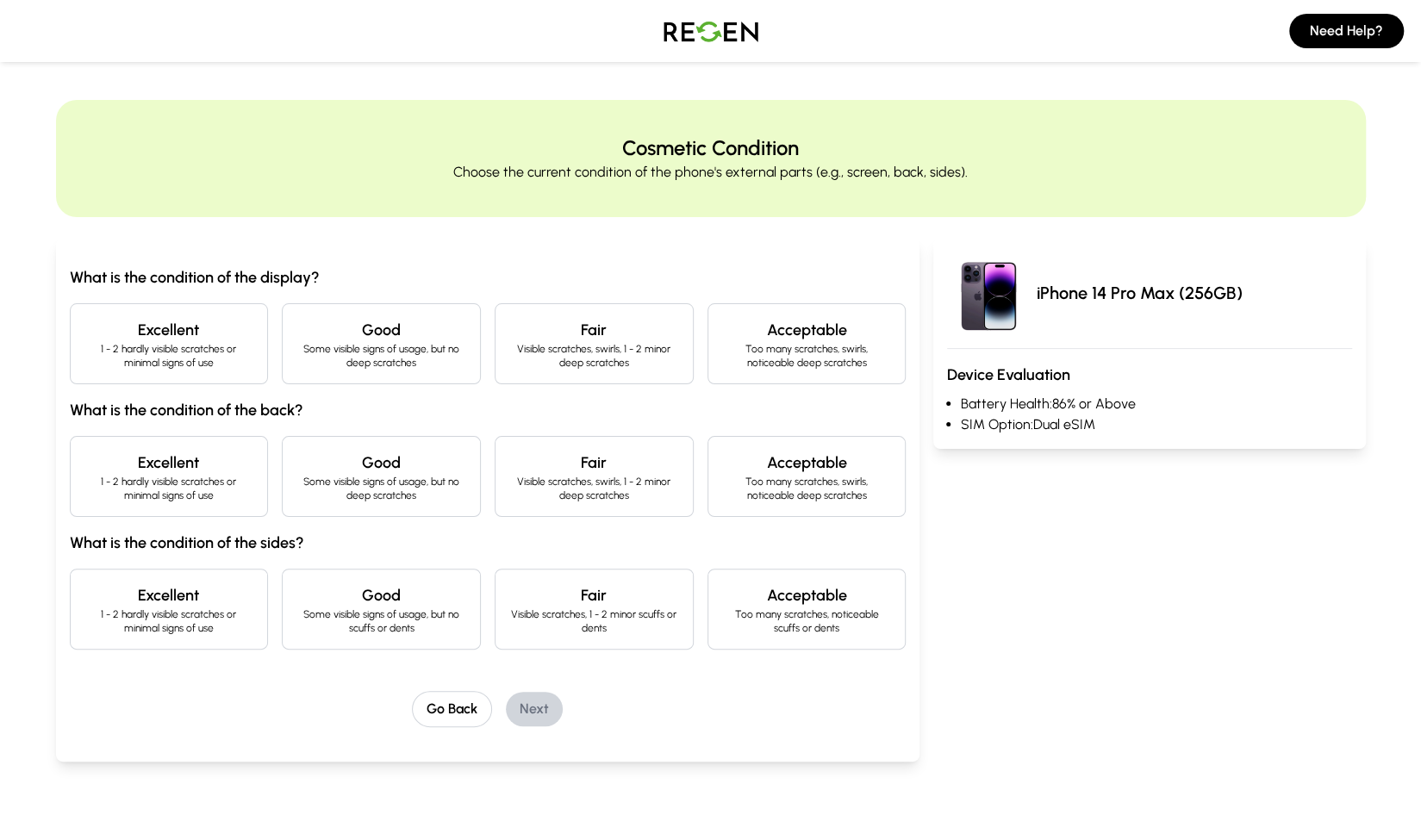
click at [145, 339] on h4 "Excellent" at bounding box center [170, 330] width 170 height 24
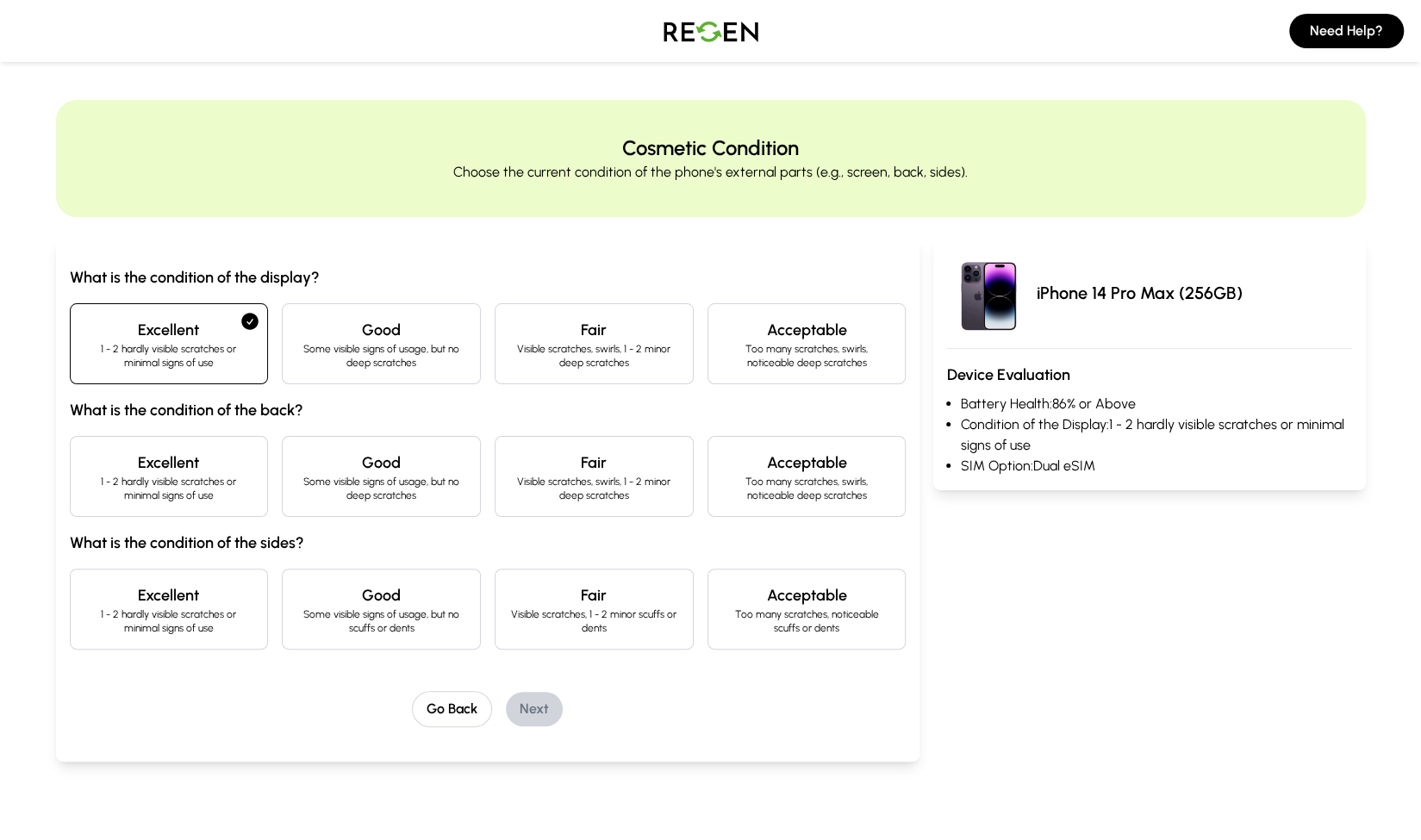
click at [154, 465] on h4 "Excellent" at bounding box center [170, 462] width 170 height 24
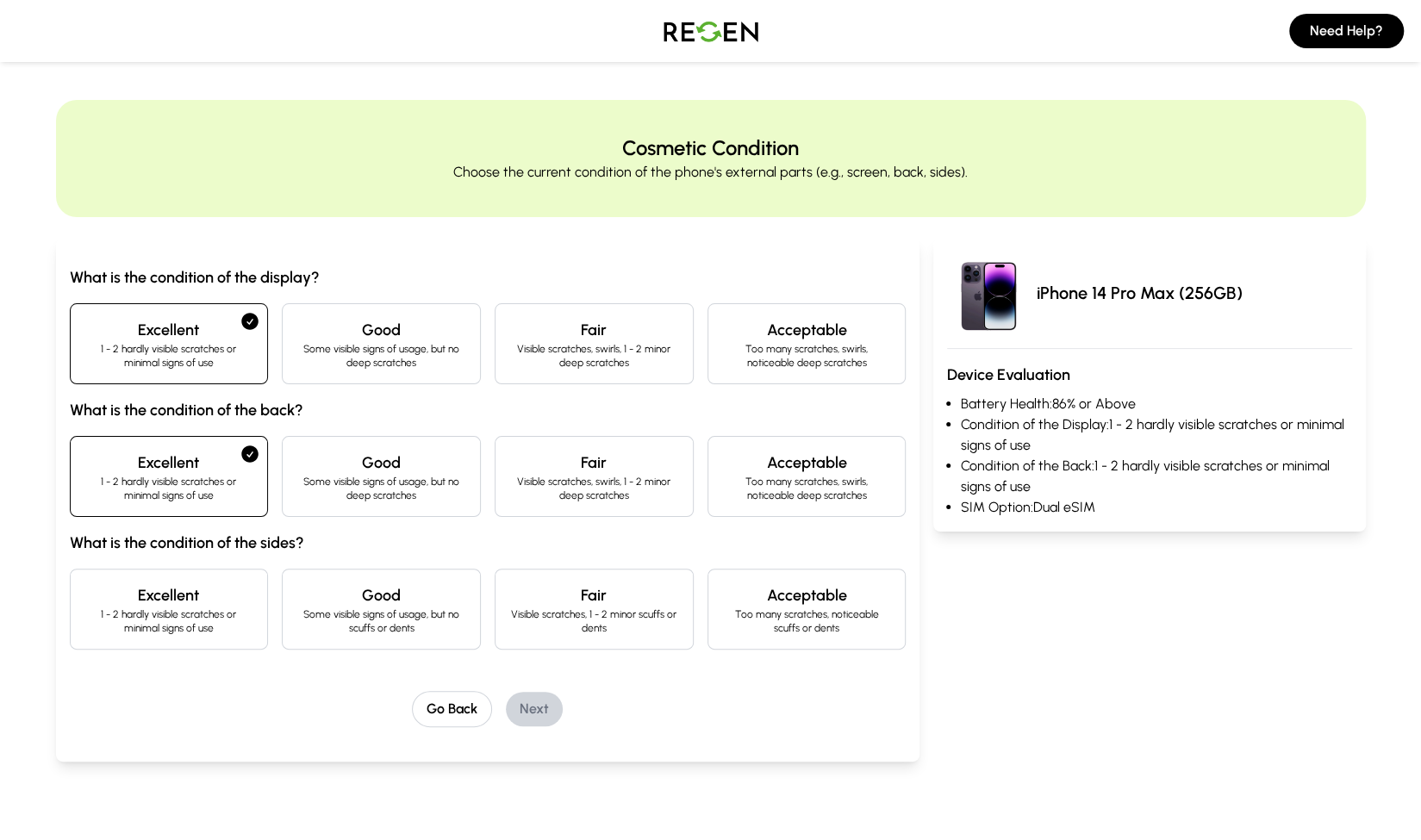
click at [137, 626] on p "1 - 2 hardly visible scratches or minimal signs of use" at bounding box center [170, 621] width 170 height 28
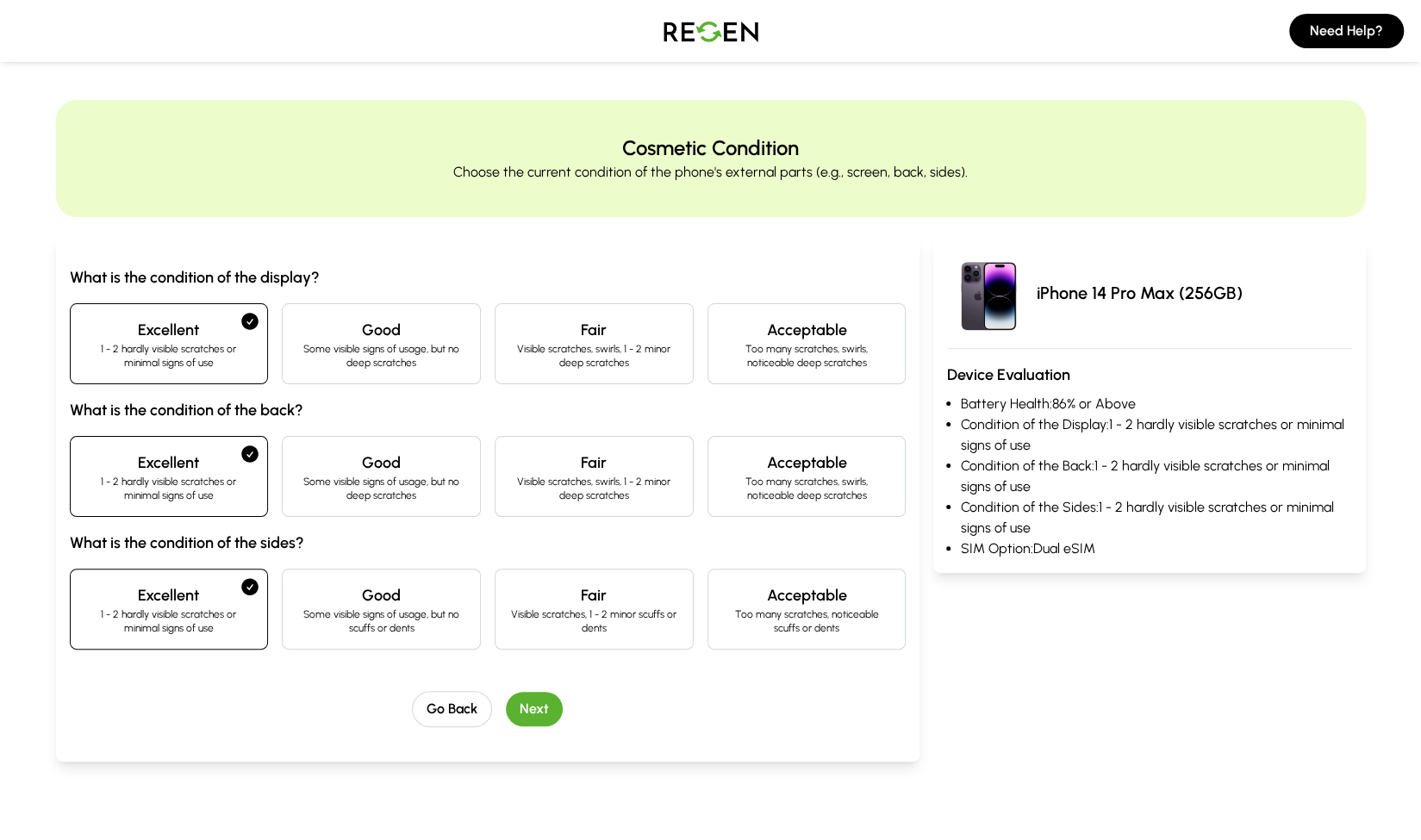
click at [547, 709] on button "Next" at bounding box center [534, 709] width 57 height 34
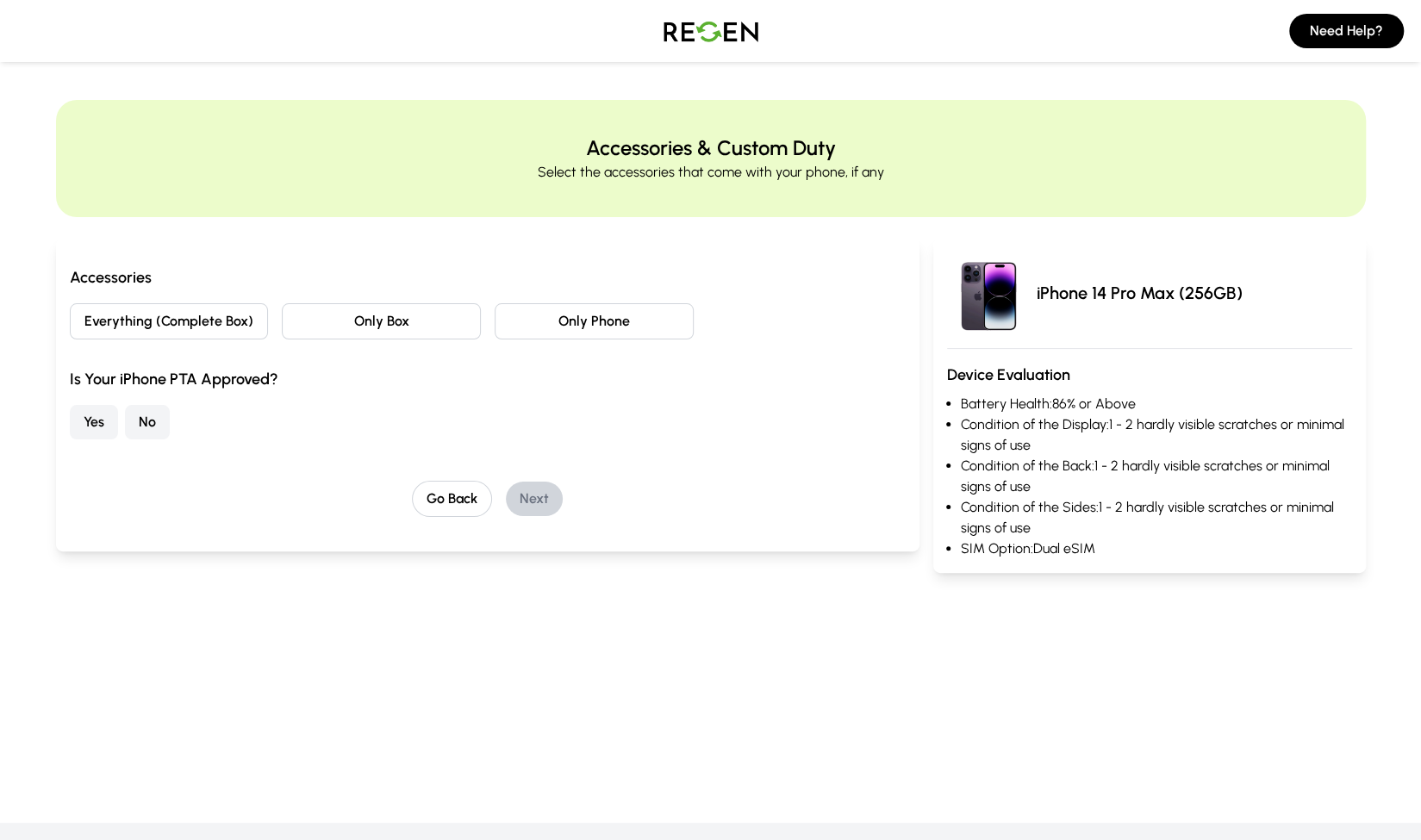
click at [146, 313] on button "Everything (Complete Box)" at bounding box center [169, 322] width 199 height 36
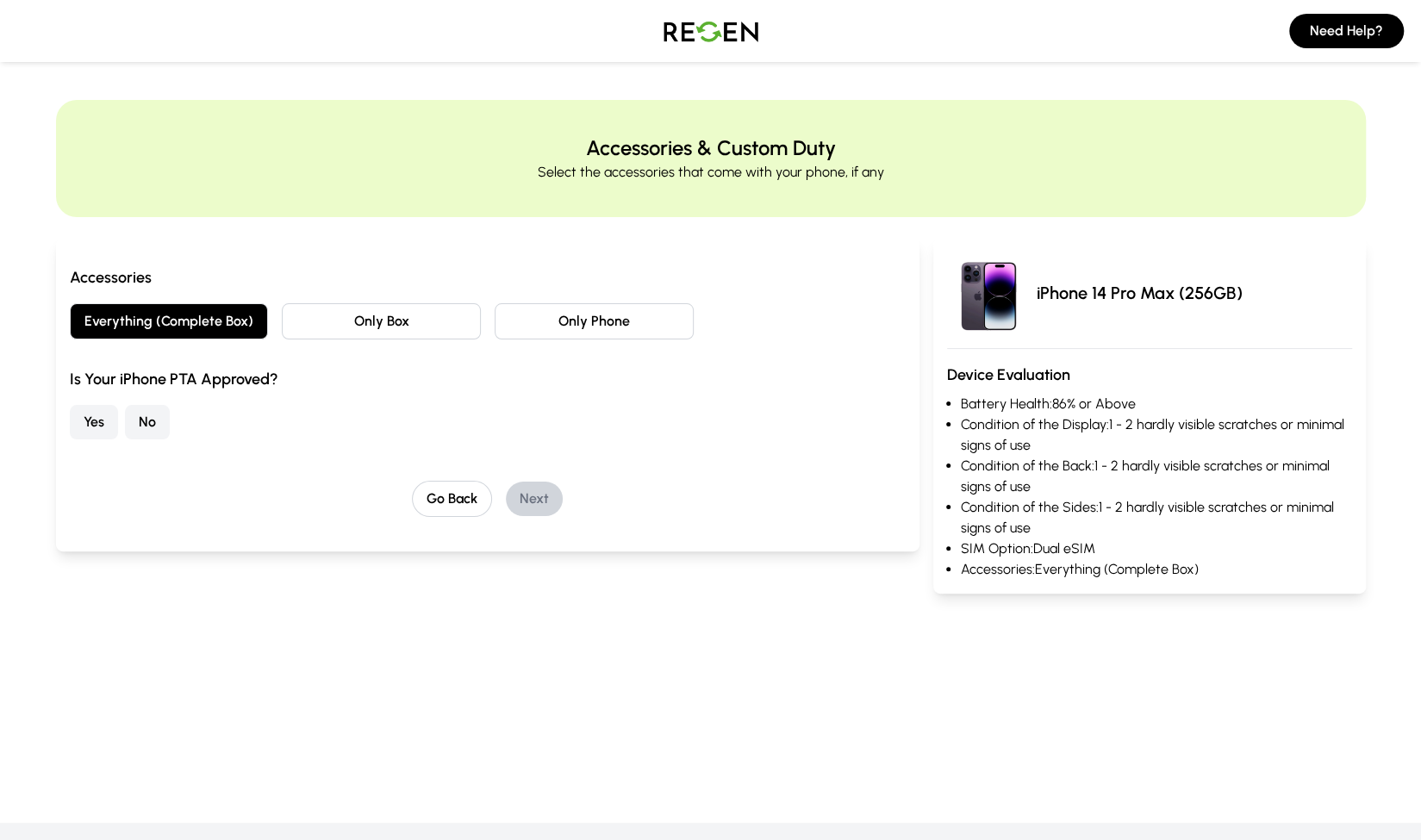
click at [343, 314] on button "Only Box" at bounding box center [381, 322] width 199 height 36
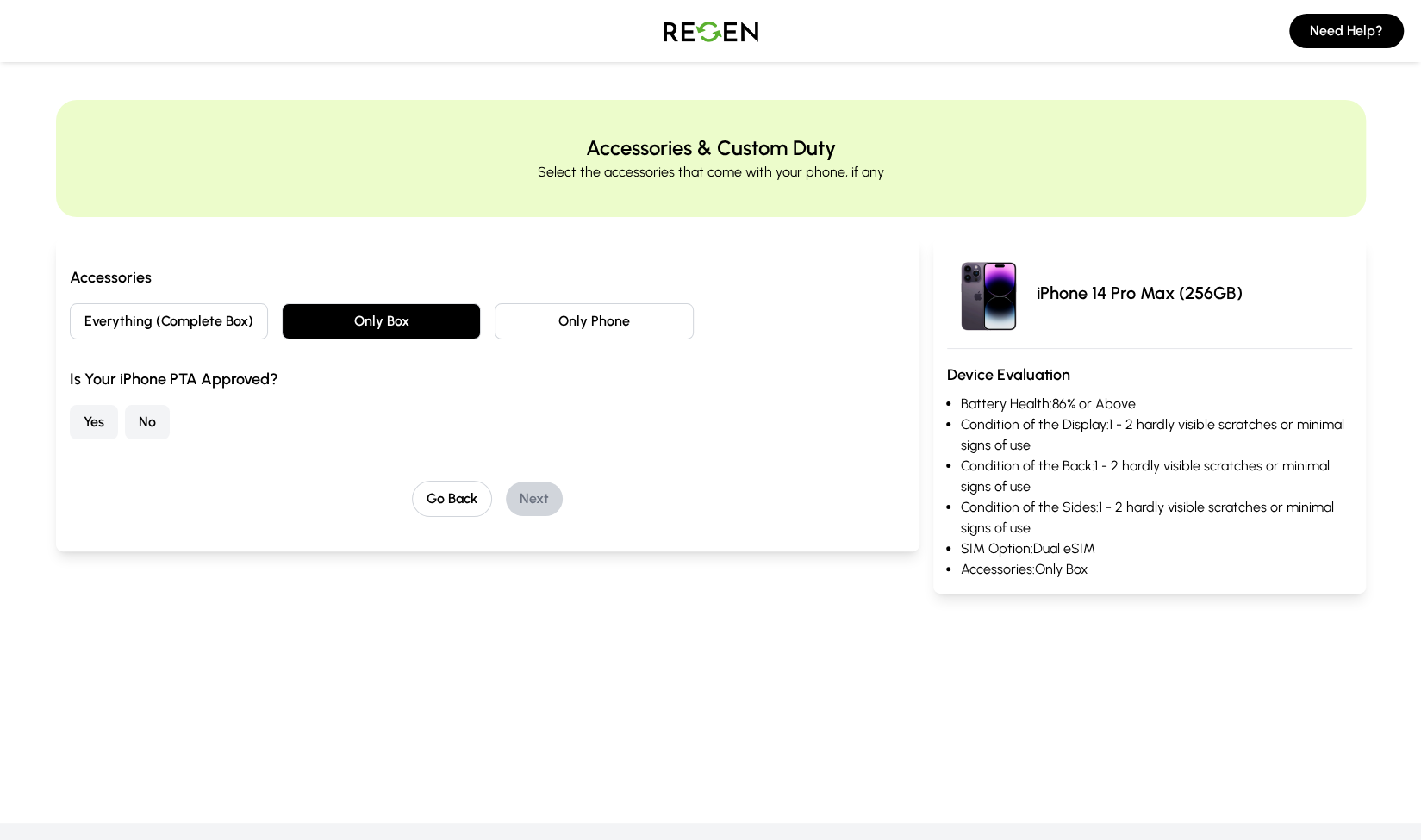
click at [215, 309] on button "Everything (Complete Box)" at bounding box center [169, 322] width 199 height 36
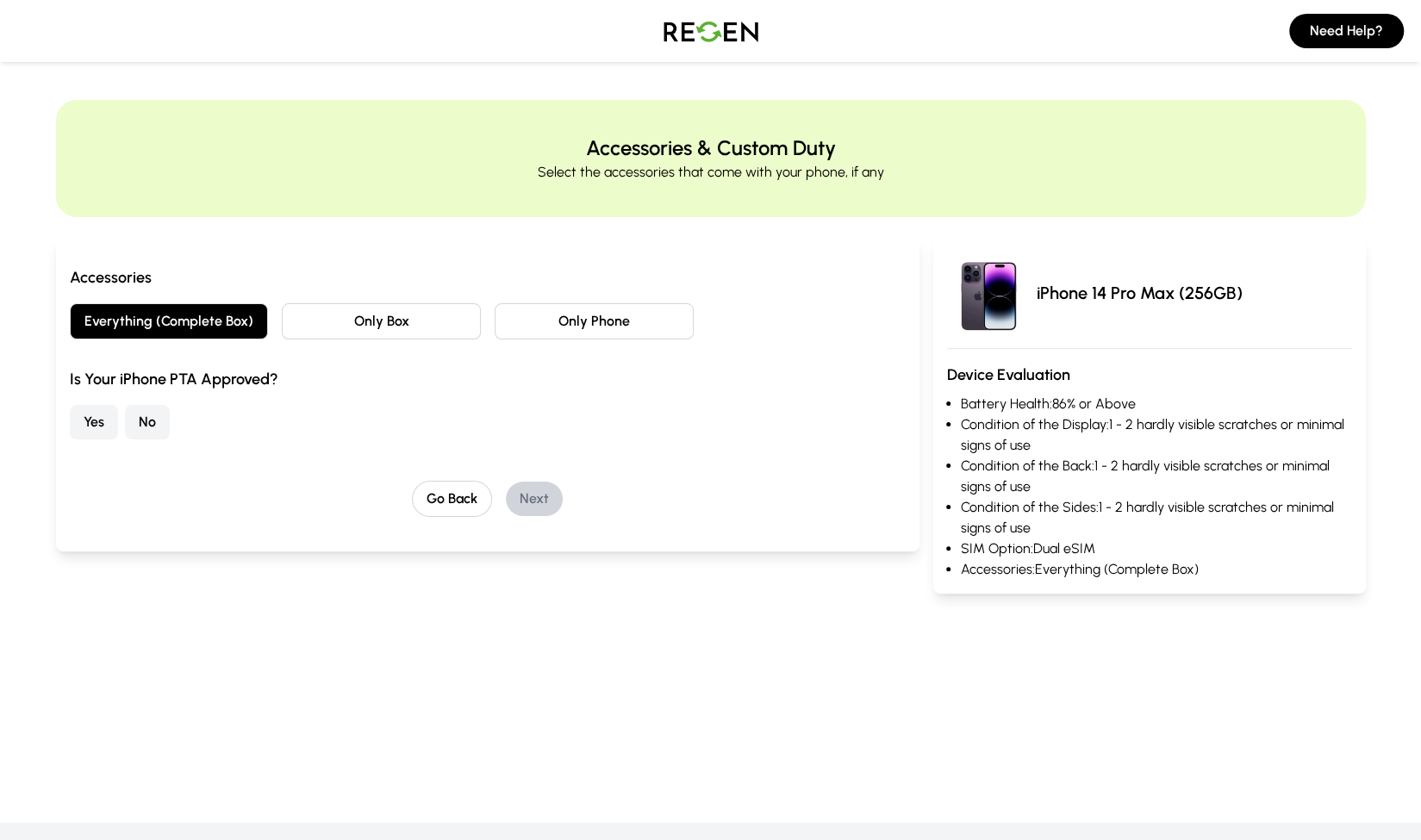
click at [140, 423] on button "No" at bounding box center [147, 422] width 45 height 34
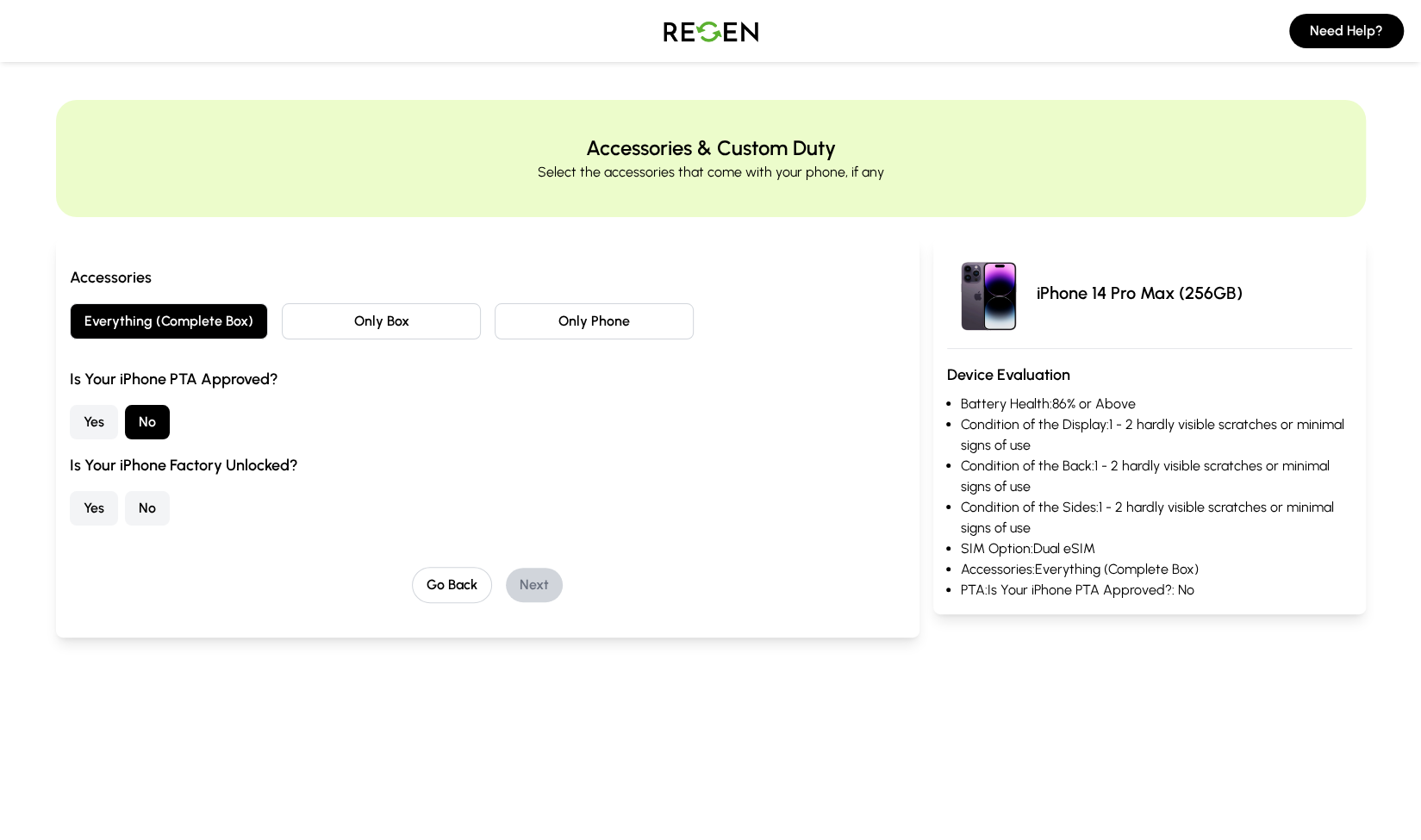
click at [150, 502] on button "No" at bounding box center [147, 509] width 45 height 34
click at [85, 501] on button "Yes" at bounding box center [93, 509] width 48 height 34
click at [542, 582] on button "Next" at bounding box center [534, 585] width 57 height 34
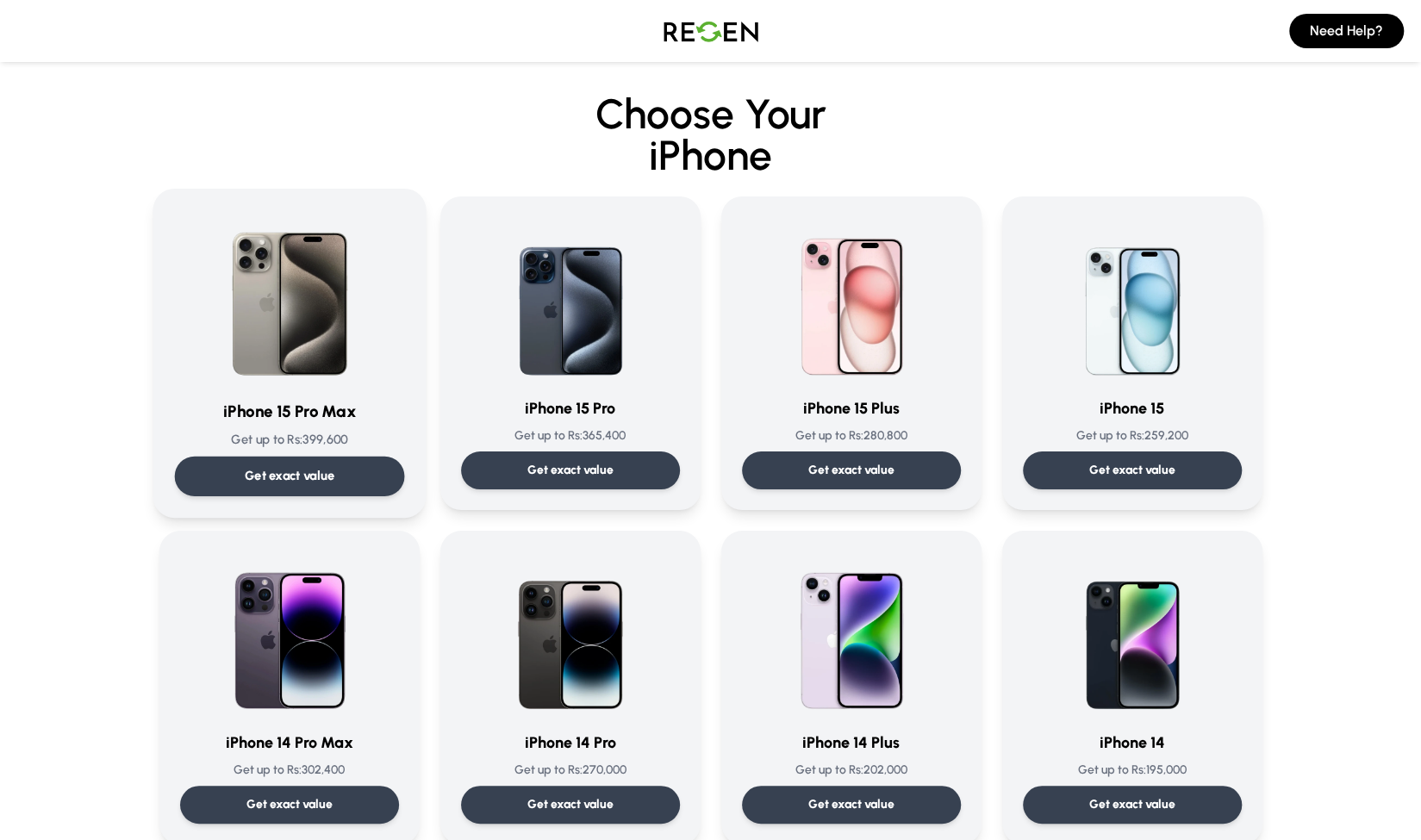
click at [249, 462] on div "Get exact value" at bounding box center [289, 477] width 230 height 40
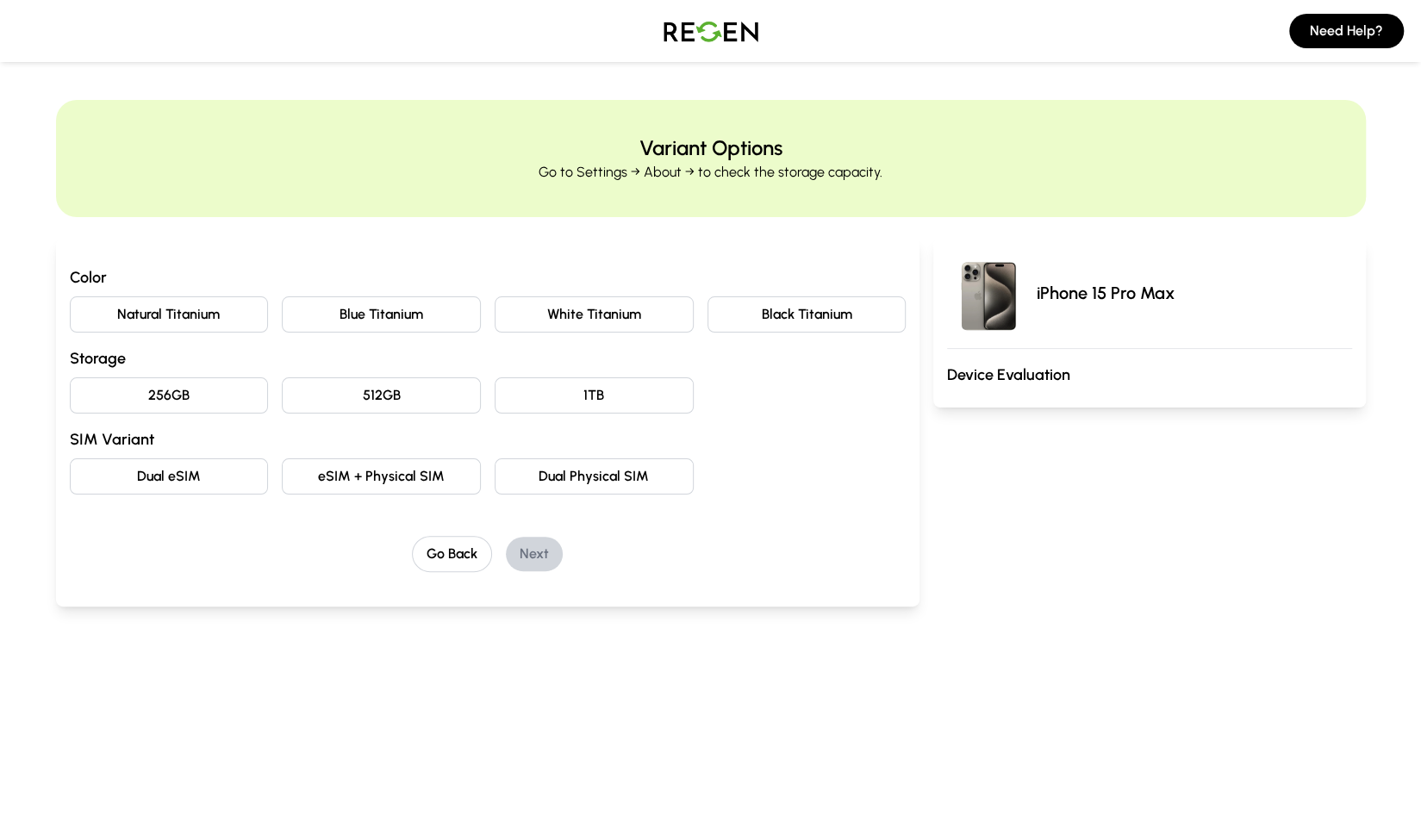
click at [360, 312] on button "Blue Titanium" at bounding box center [381, 314] width 199 height 36
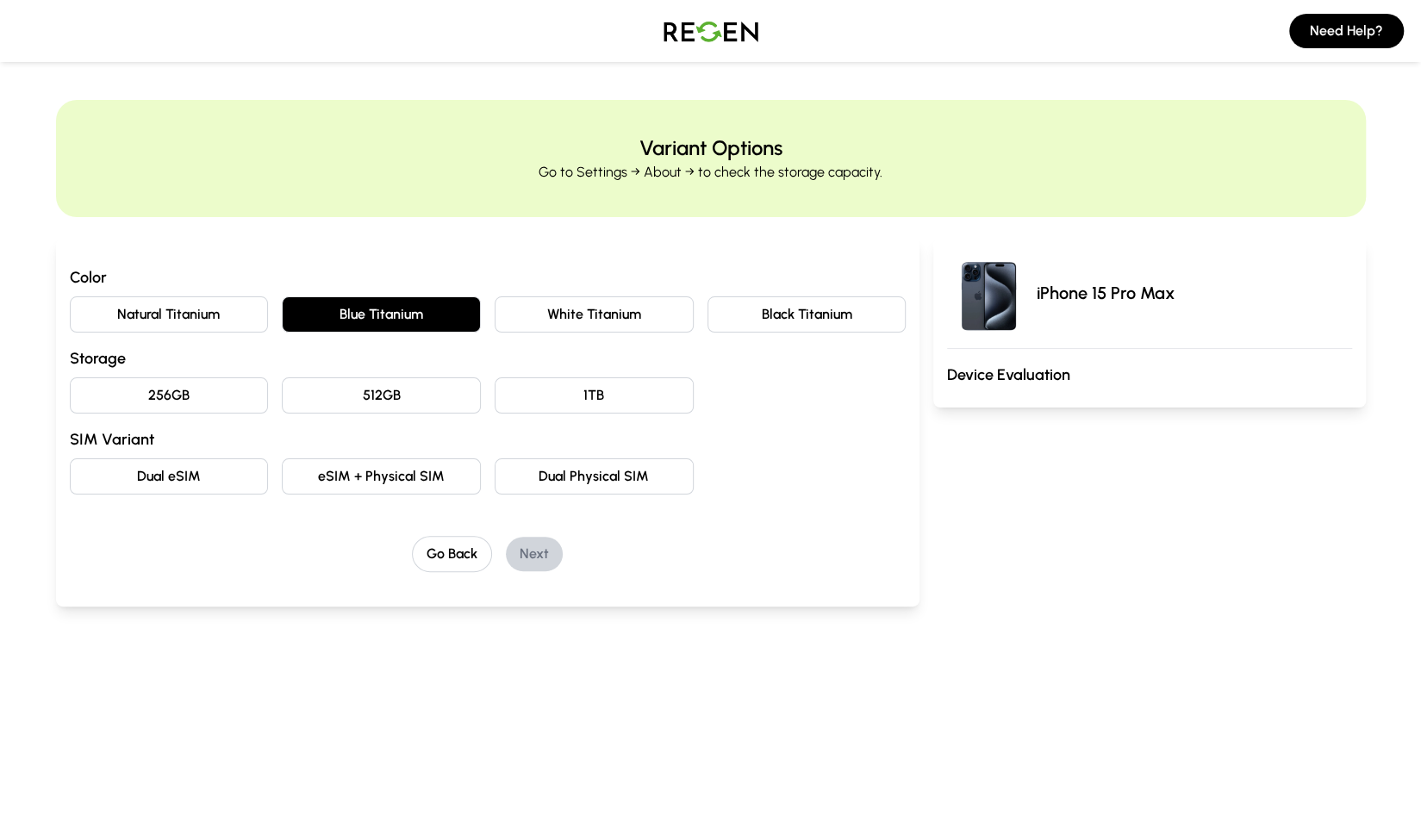
click at [201, 397] on button "256GB" at bounding box center [169, 396] width 199 height 36
click at [175, 454] on div "Color Natural Titanium Blue Titanium White Titanium Black Titanium Storage 256G…" at bounding box center [488, 380] width 837 height 229
click at [175, 462] on button "Dual eSIM" at bounding box center [169, 477] width 199 height 36
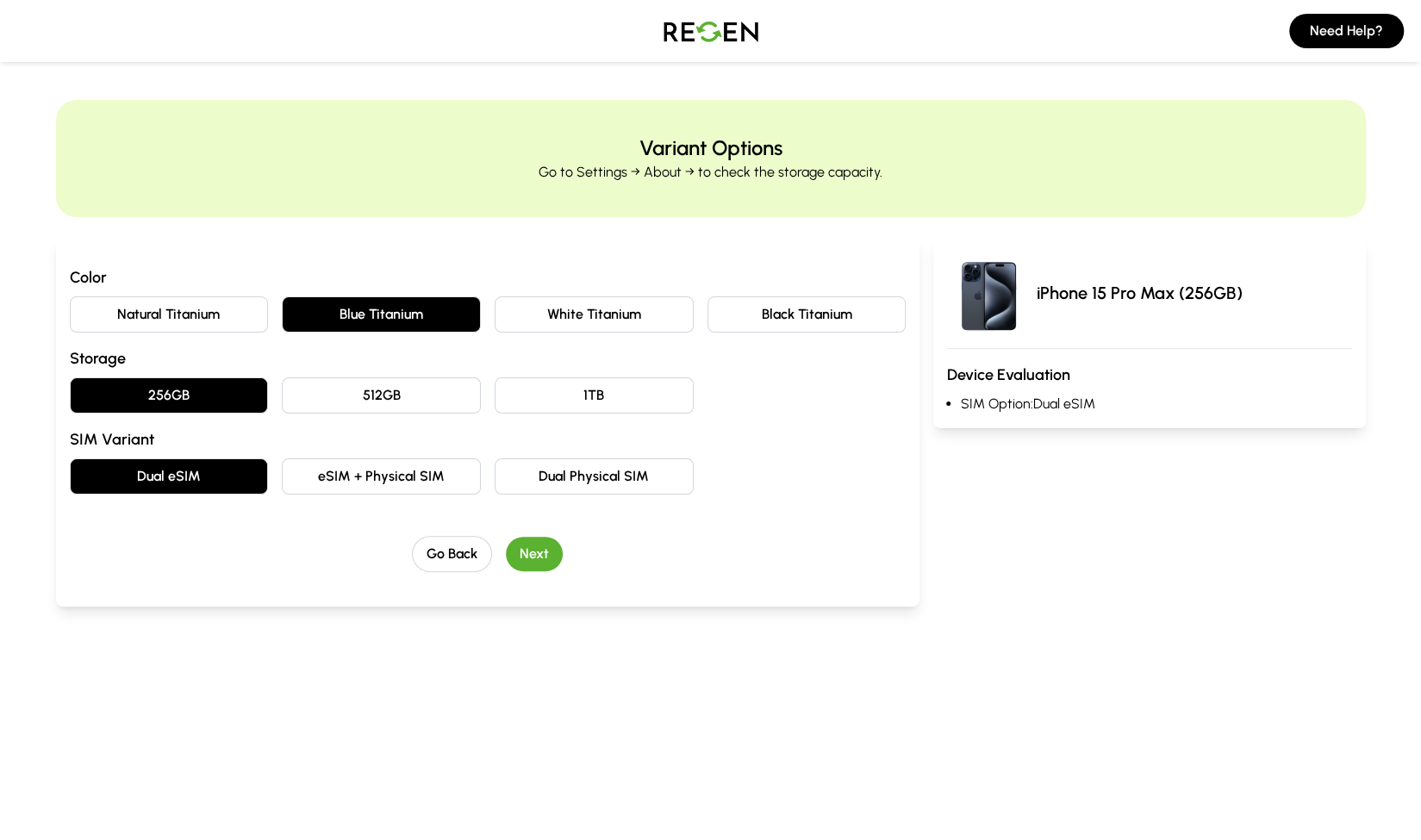
click at [533, 555] on button "Next" at bounding box center [534, 554] width 57 height 34
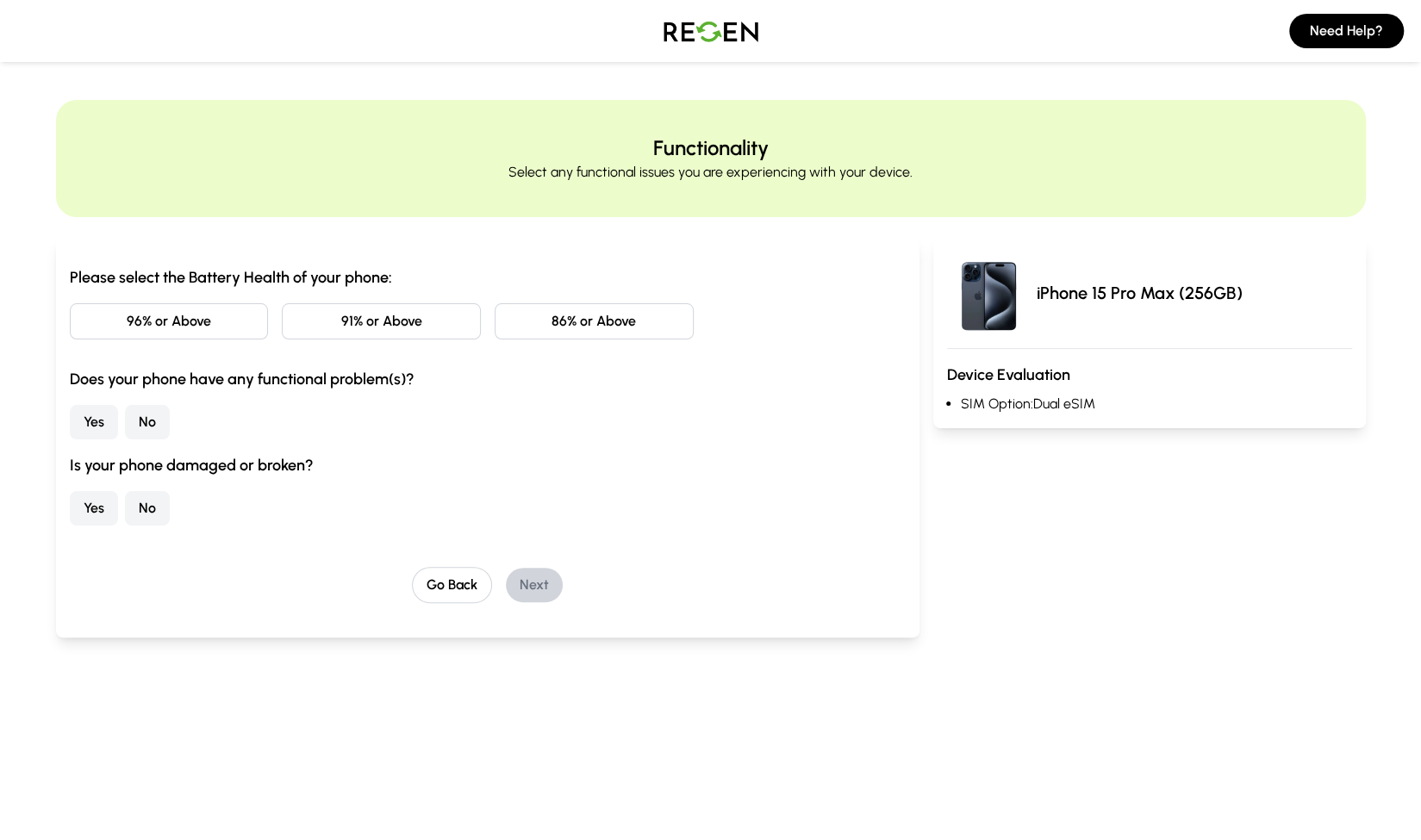
click at [145, 314] on button "96% or Above" at bounding box center [169, 322] width 199 height 36
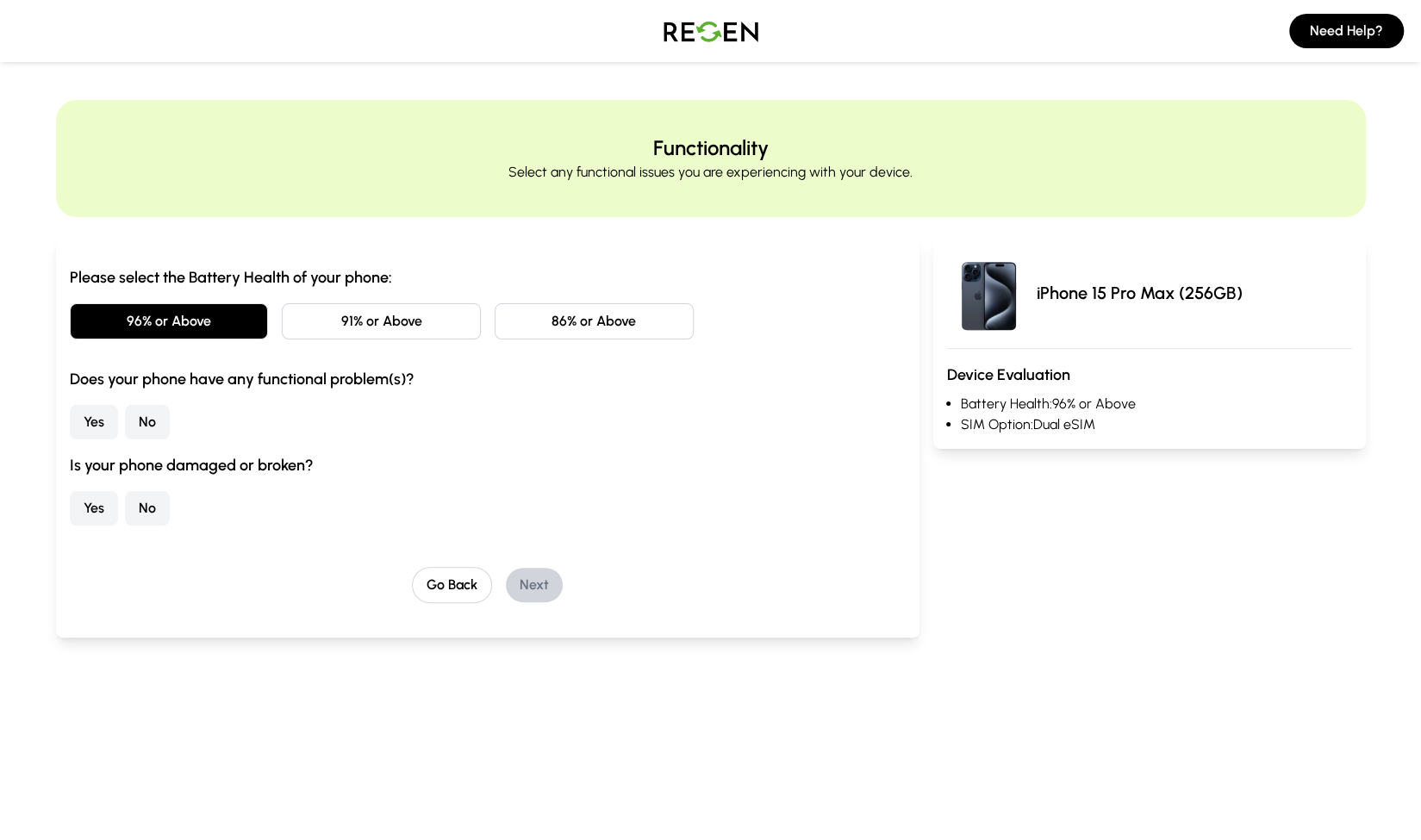
click at [580, 319] on button "86% or Above" at bounding box center [594, 322] width 199 height 36
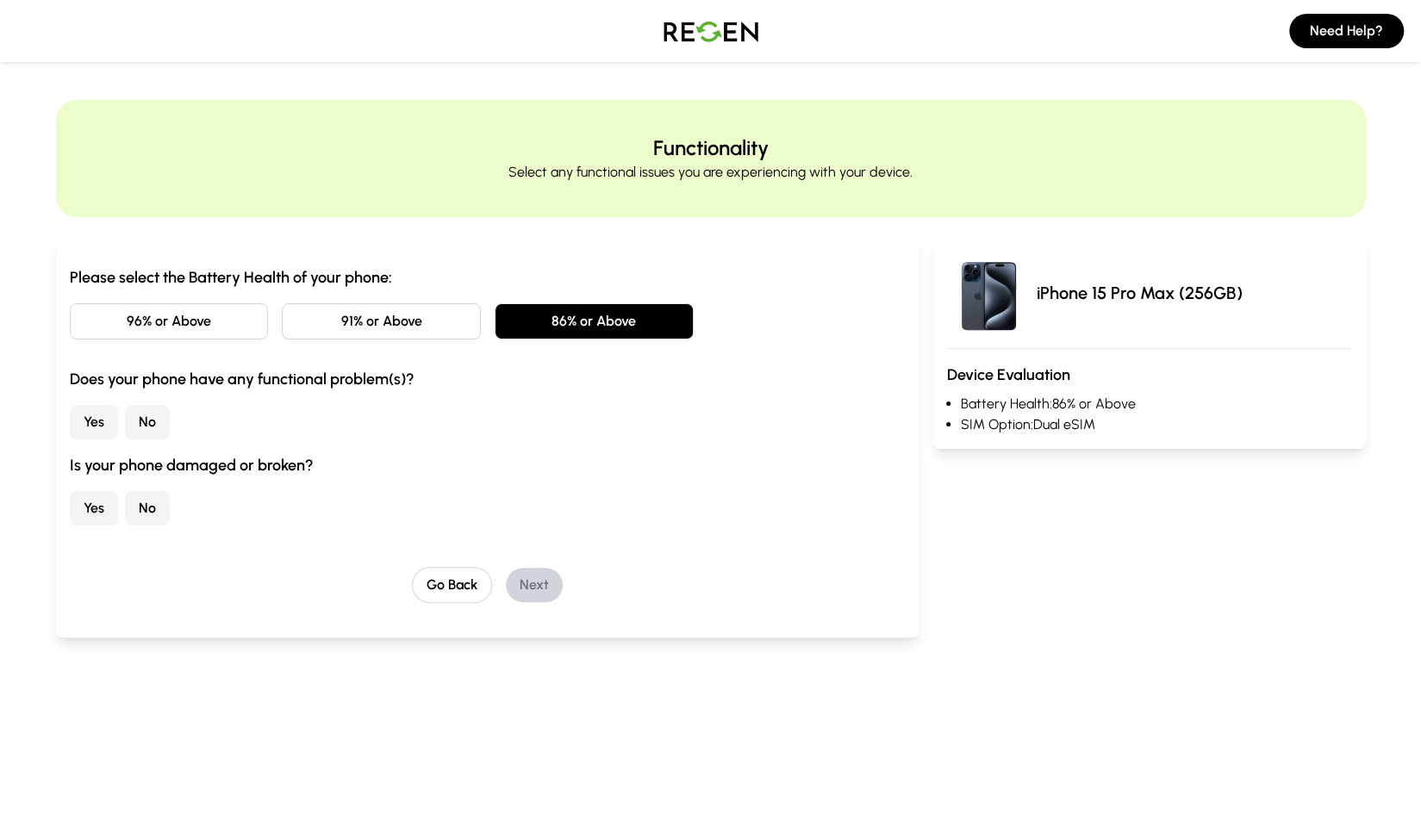
click at [136, 422] on button "No" at bounding box center [147, 422] width 45 height 34
click at [148, 509] on button "No" at bounding box center [147, 509] width 45 height 34
click at [540, 578] on button "Next" at bounding box center [534, 585] width 57 height 34
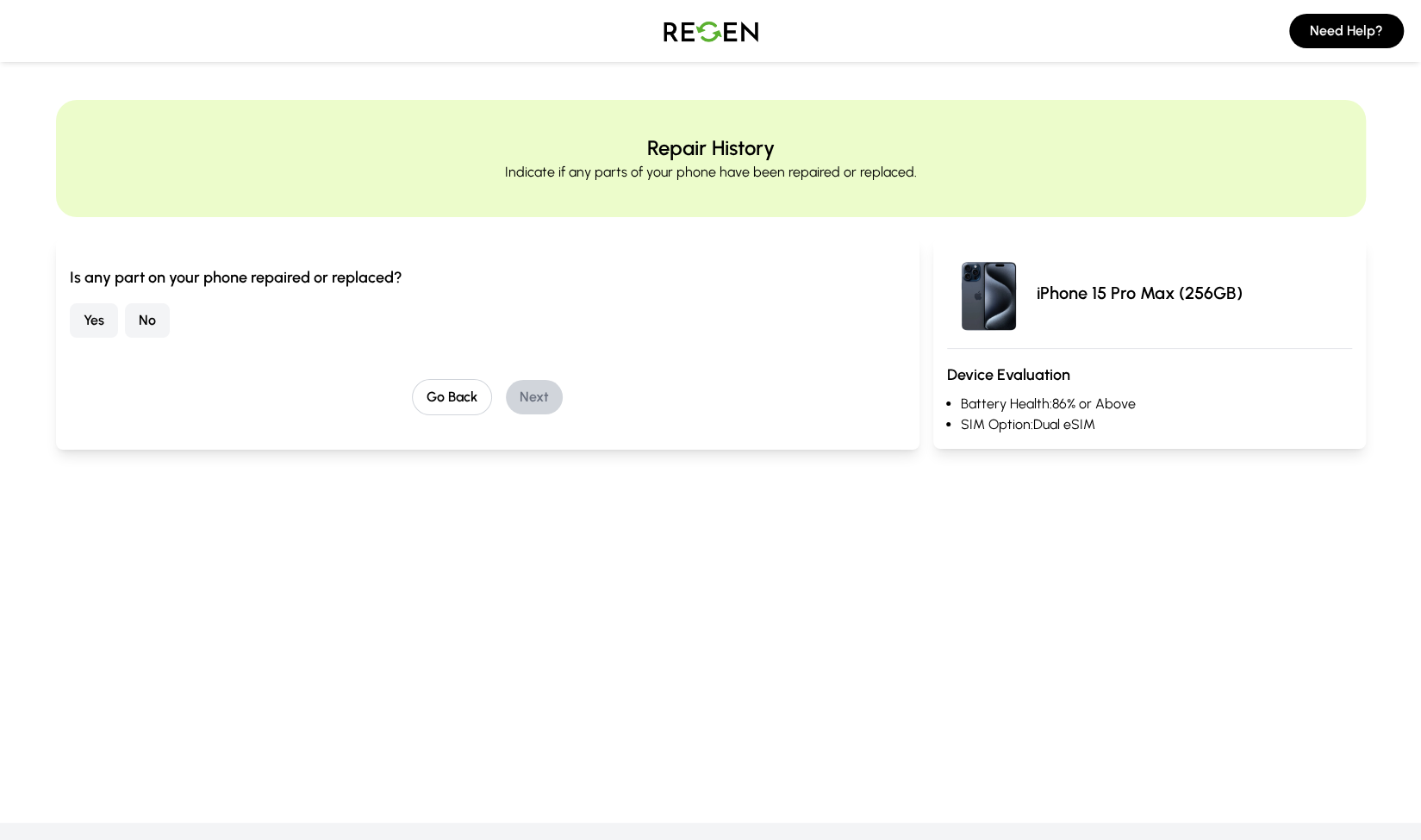
drag, startPoint x: 145, startPoint y: 310, endPoint x: 185, endPoint y: 318, distance: 40.8
click at [152, 310] on button "No" at bounding box center [147, 321] width 45 height 34
click at [533, 389] on button "Next" at bounding box center [534, 397] width 57 height 34
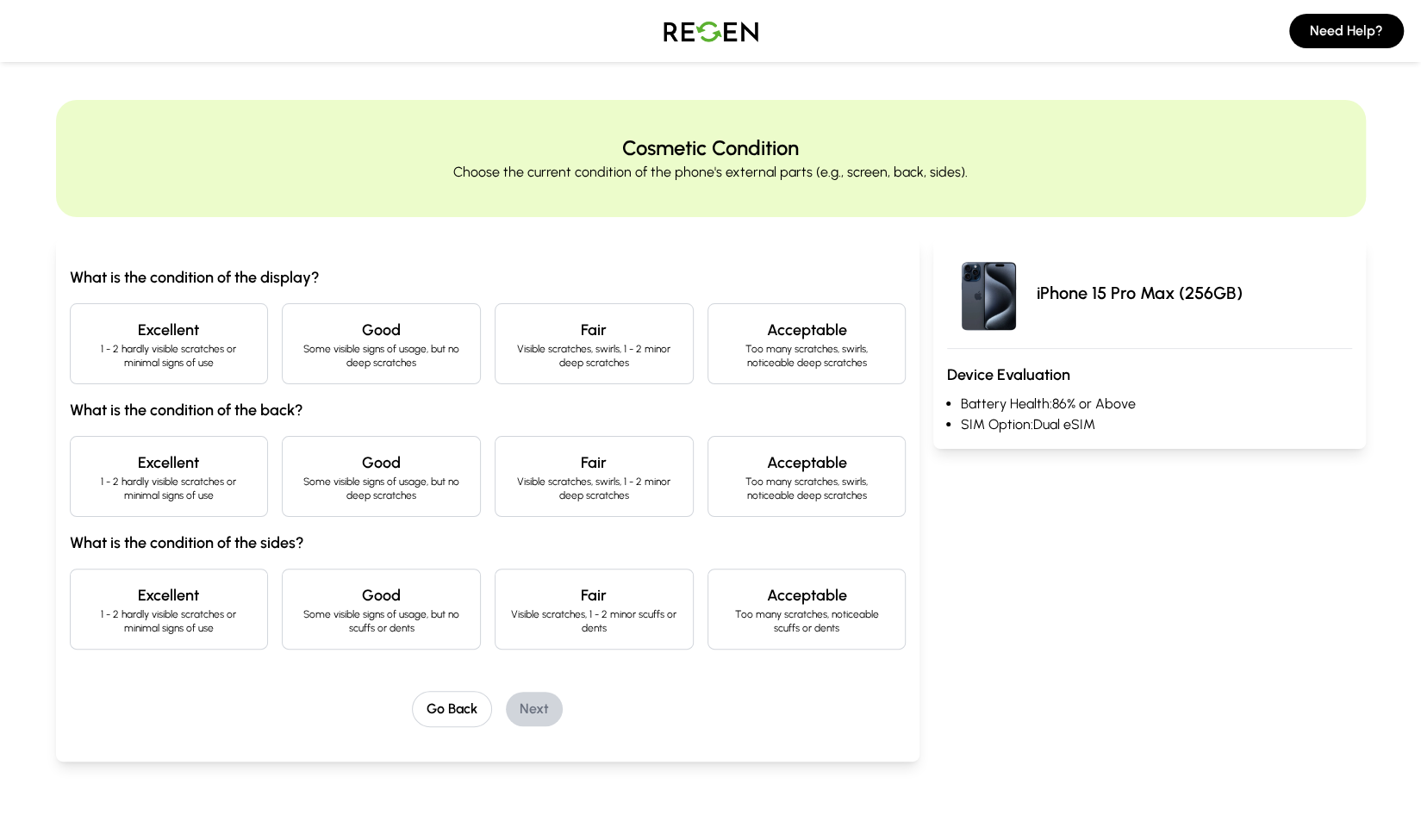
click at [202, 349] on p "1 - 2 hardly visible scratches or minimal signs of use" at bounding box center [170, 356] width 170 height 28
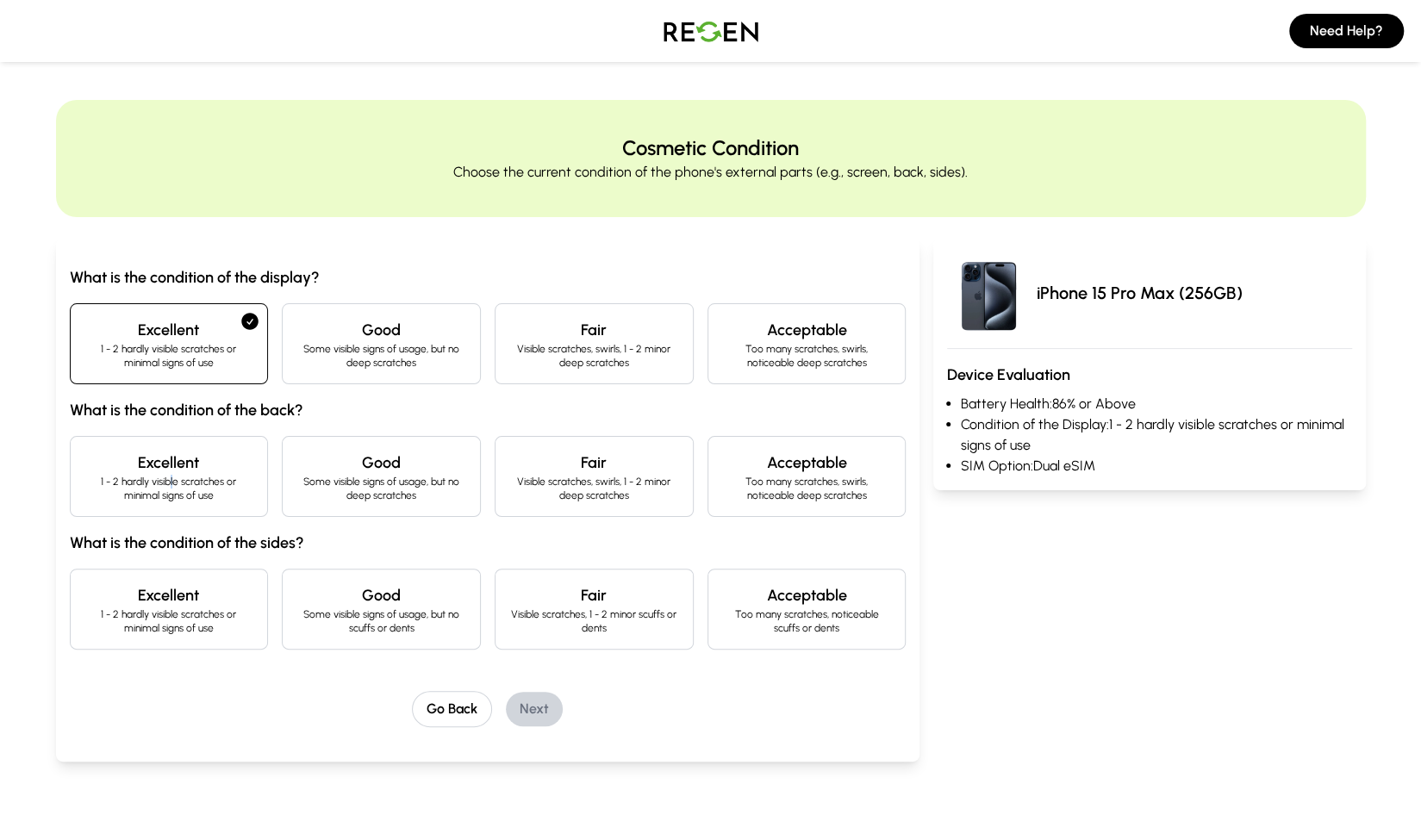
click at [174, 487] on p "1 - 2 hardly visible scratches or minimal signs of use" at bounding box center [170, 489] width 170 height 28
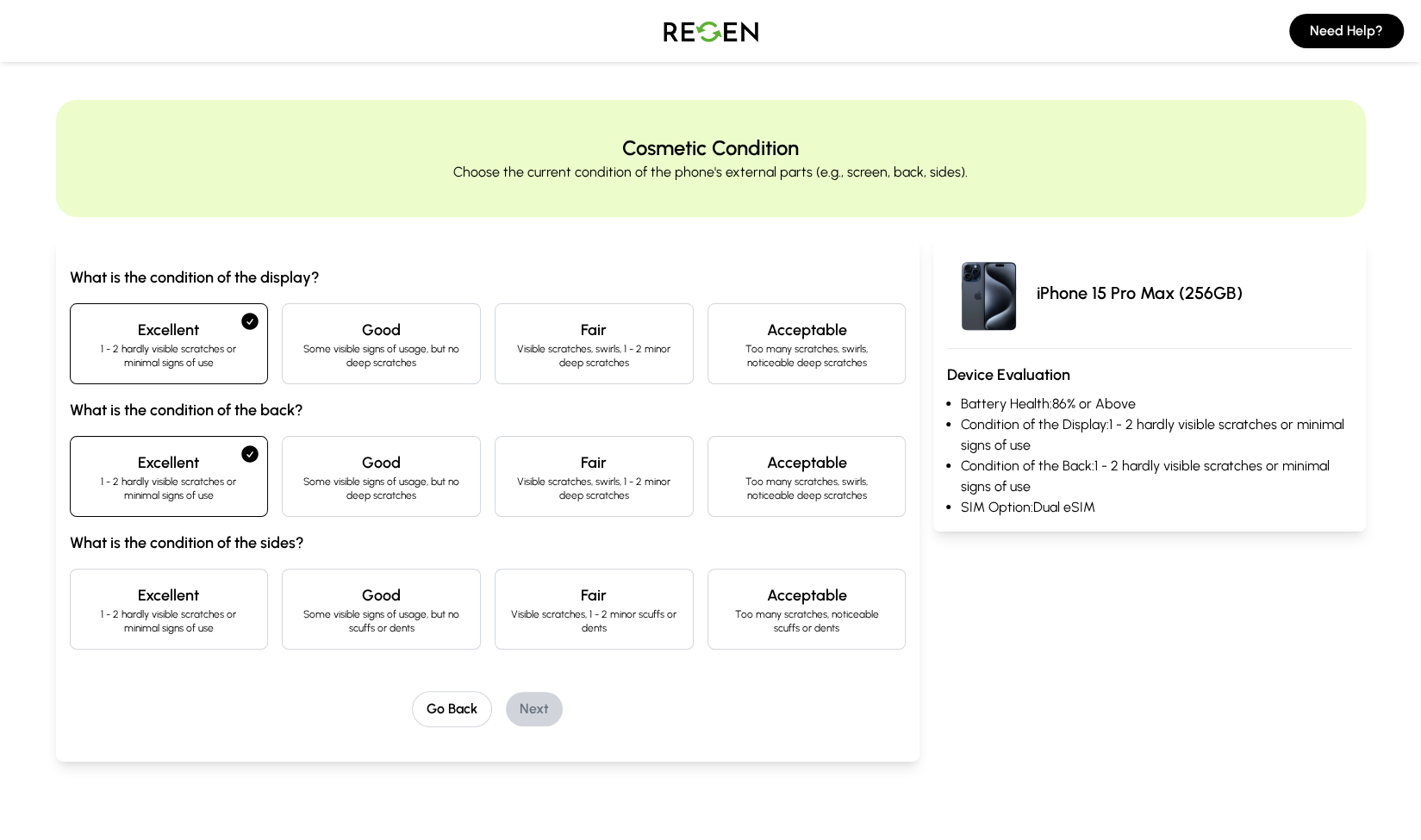
click at [159, 608] on p "1 - 2 hardly visible scratches or minimal signs of use" at bounding box center [170, 621] width 170 height 28
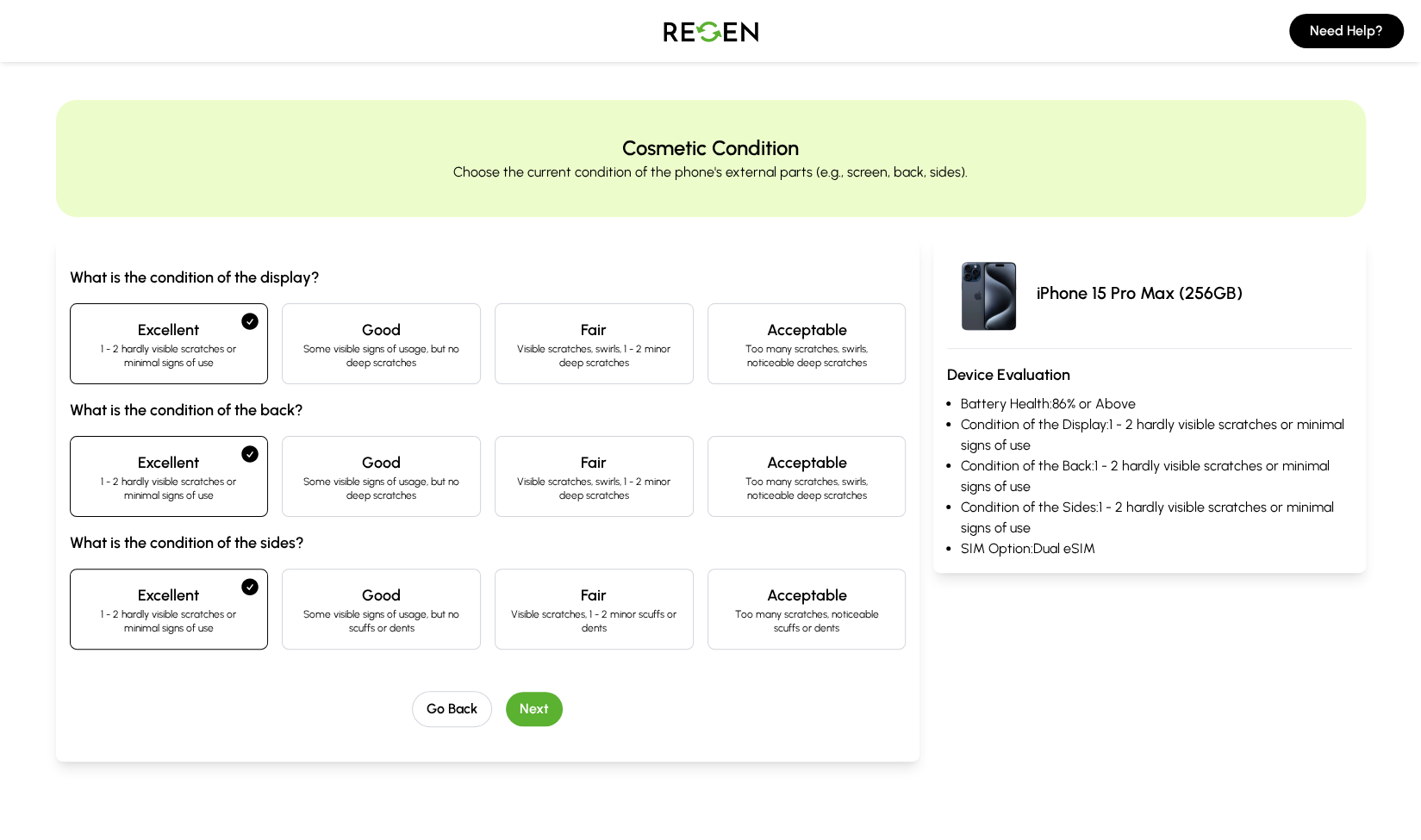
click at [548, 705] on button "Next" at bounding box center [534, 709] width 57 height 34
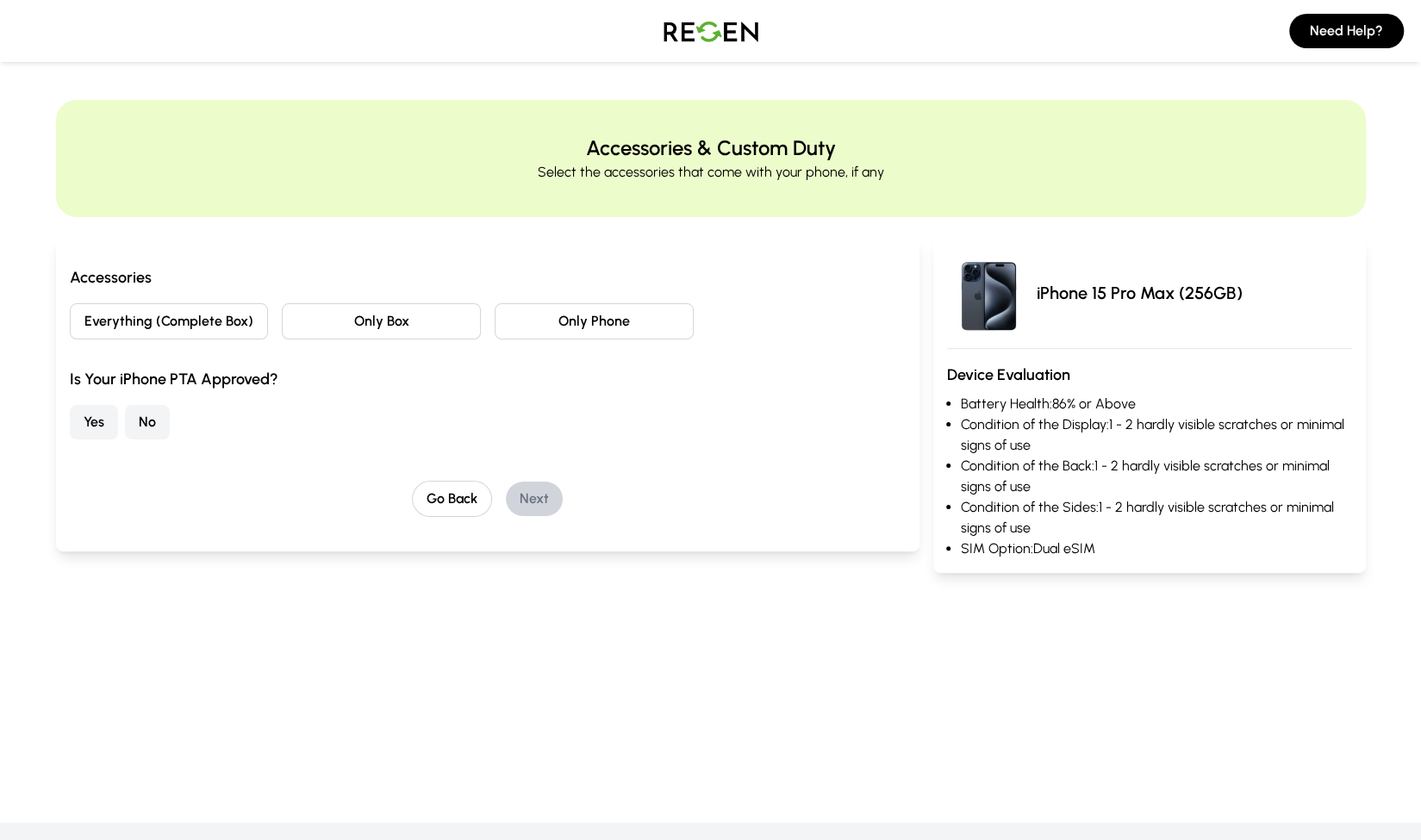
click at [153, 326] on button "Everything (Complete Box)" at bounding box center [169, 322] width 199 height 36
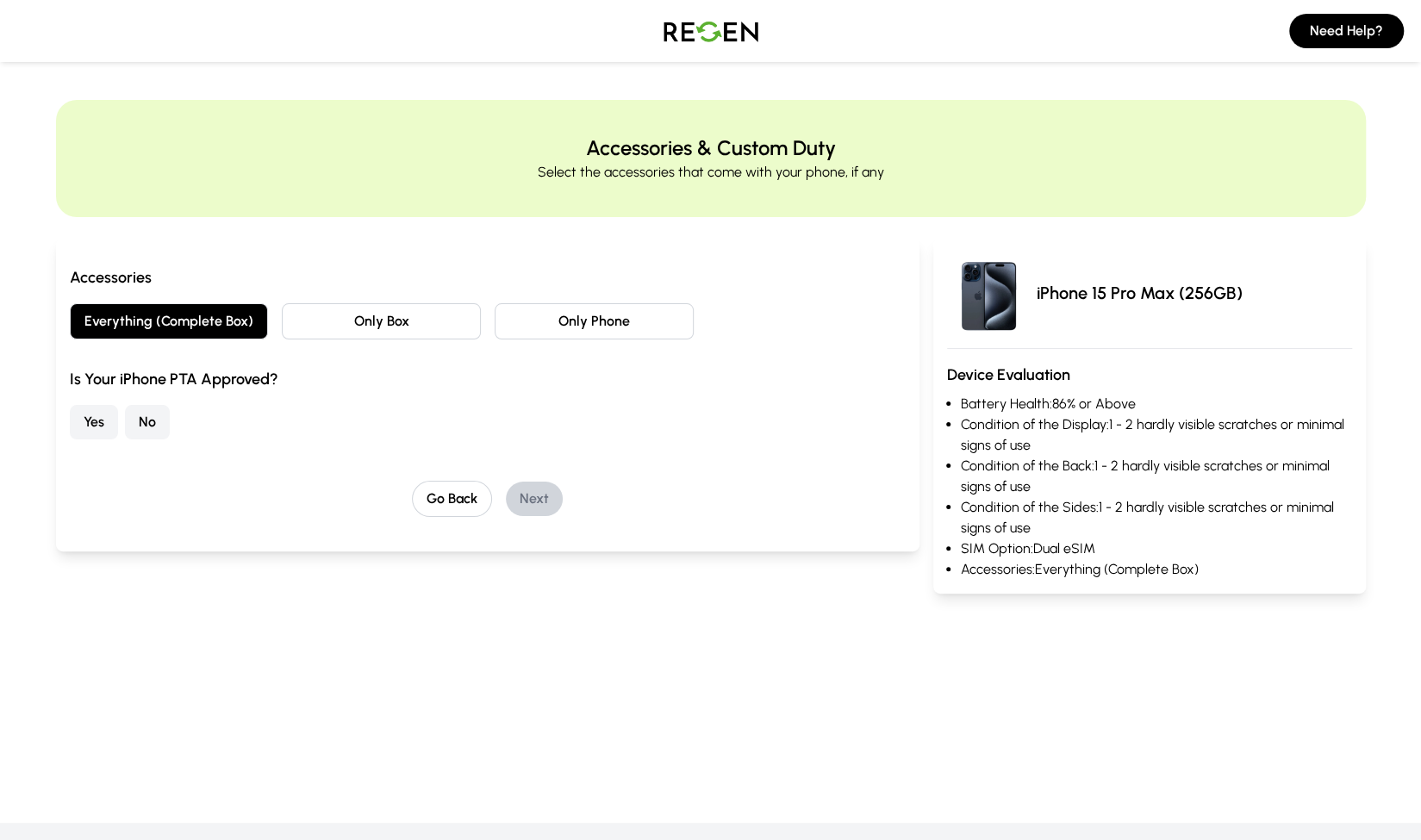
click at [314, 313] on button "Only Box" at bounding box center [381, 322] width 199 height 36
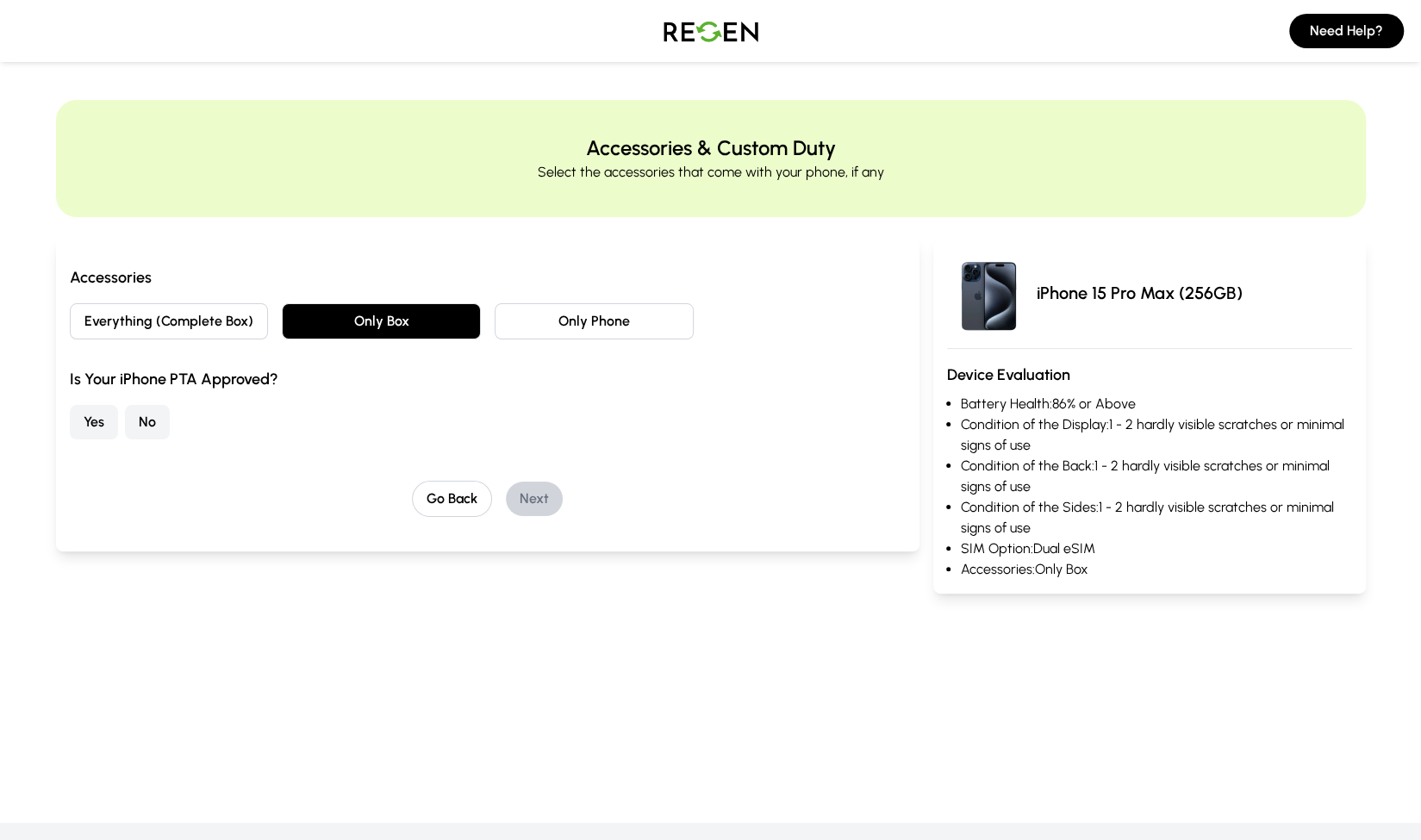
click at [145, 421] on button "No" at bounding box center [147, 422] width 45 height 34
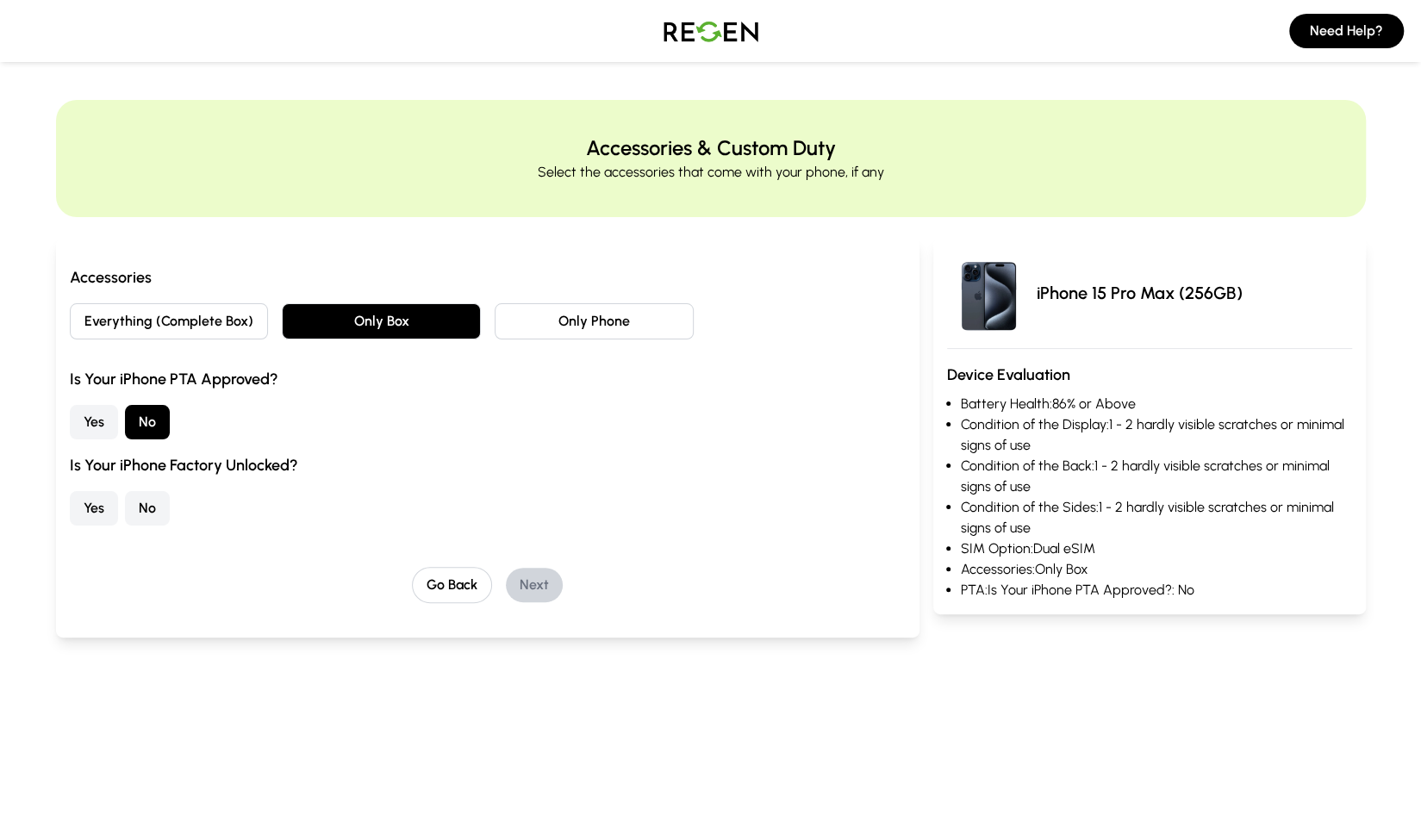
click at [107, 510] on button "Yes" at bounding box center [93, 509] width 48 height 34
click at [555, 583] on button "Next" at bounding box center [534, 585] width 57 height 34
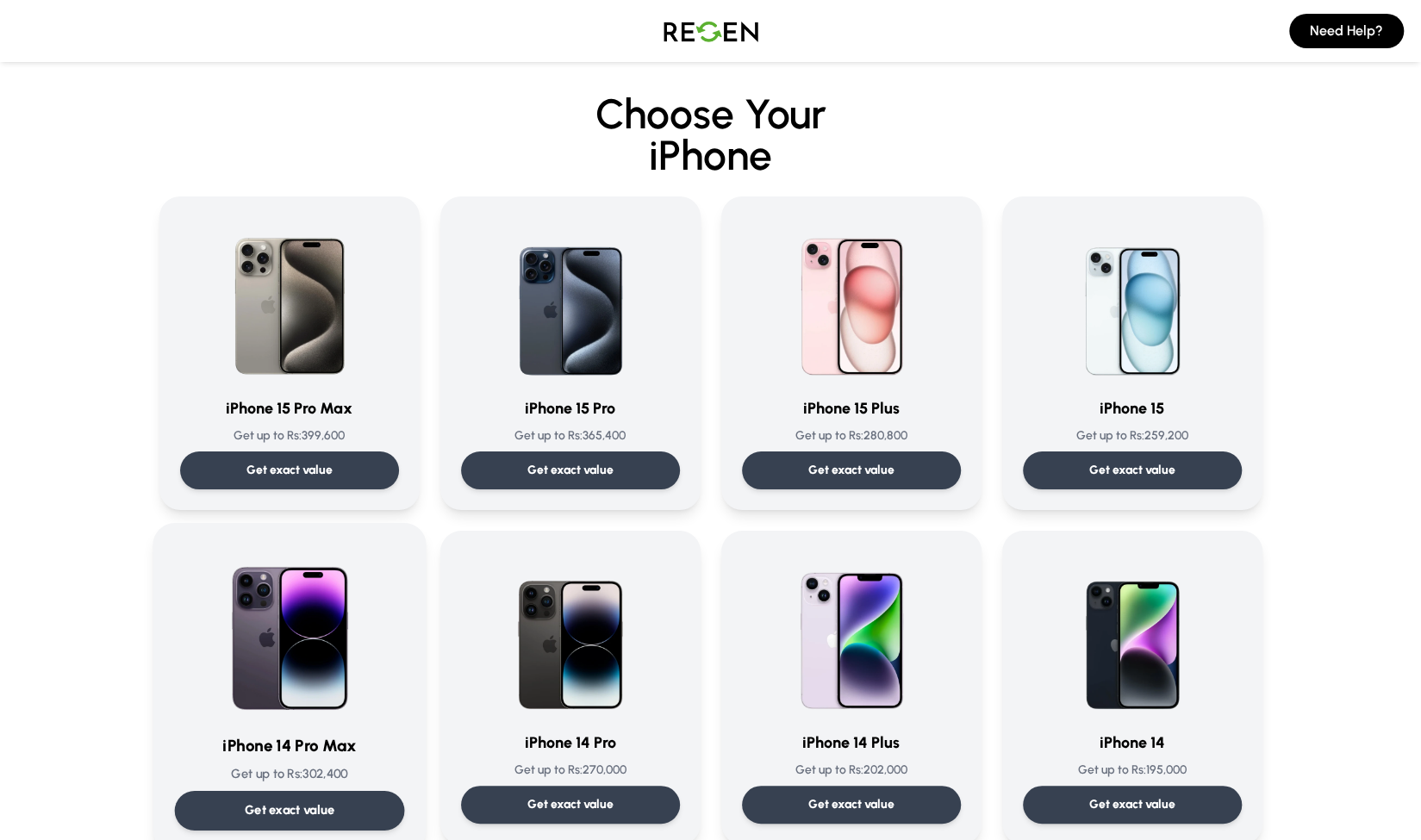
click at [239, 796] on div "Get exact value" at bounding box center [289, 811] width 230 height 40
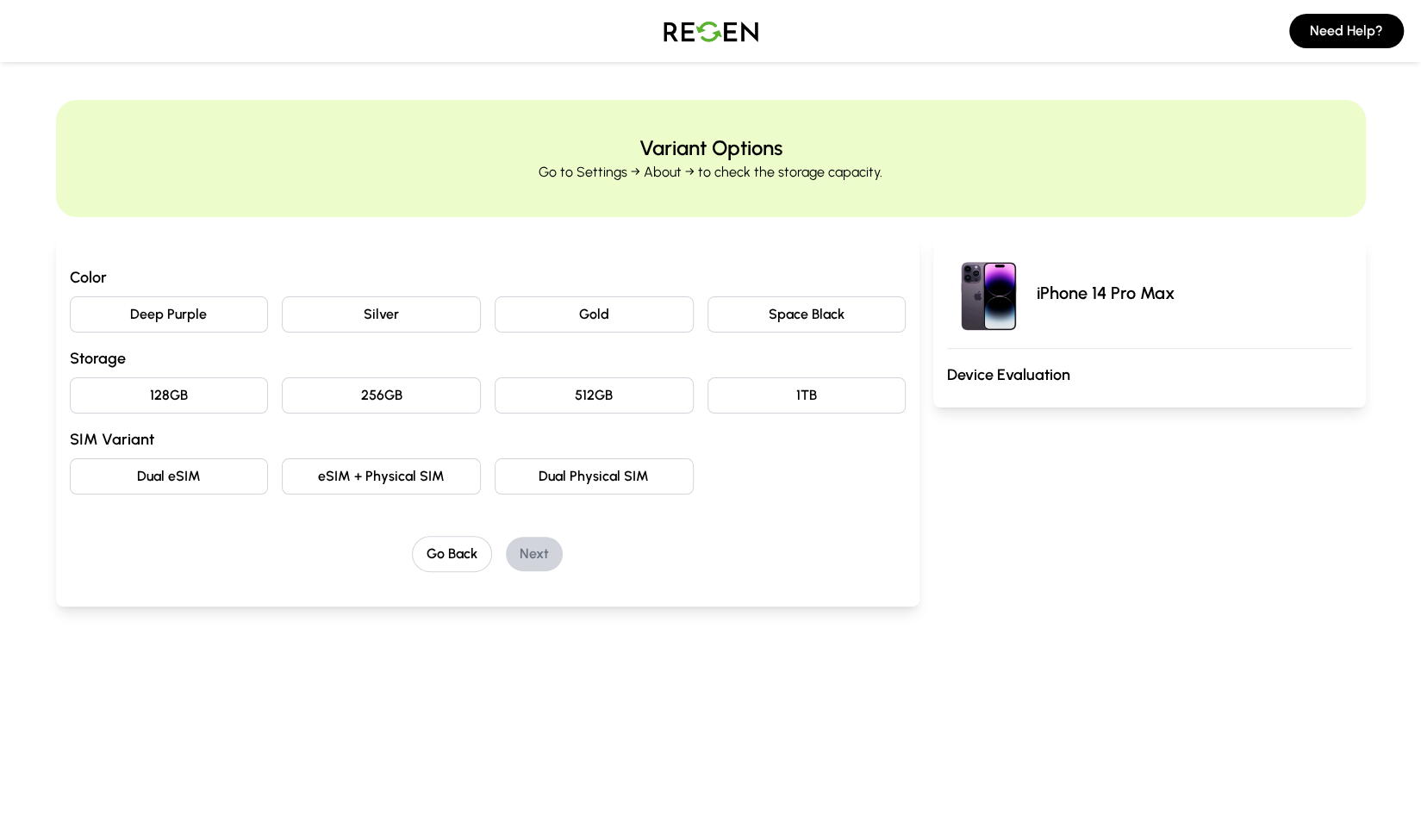
click at [129, 283] on h3 "Color" at bounding box center [488, 277] width 837 height 24
click at [127, 308] on button "Deep Purple" at bounding box center [169, 314] width 199 height 36
click at [397, 395] on button "256GB" at bounding box center [381, 396] width 199 height 36
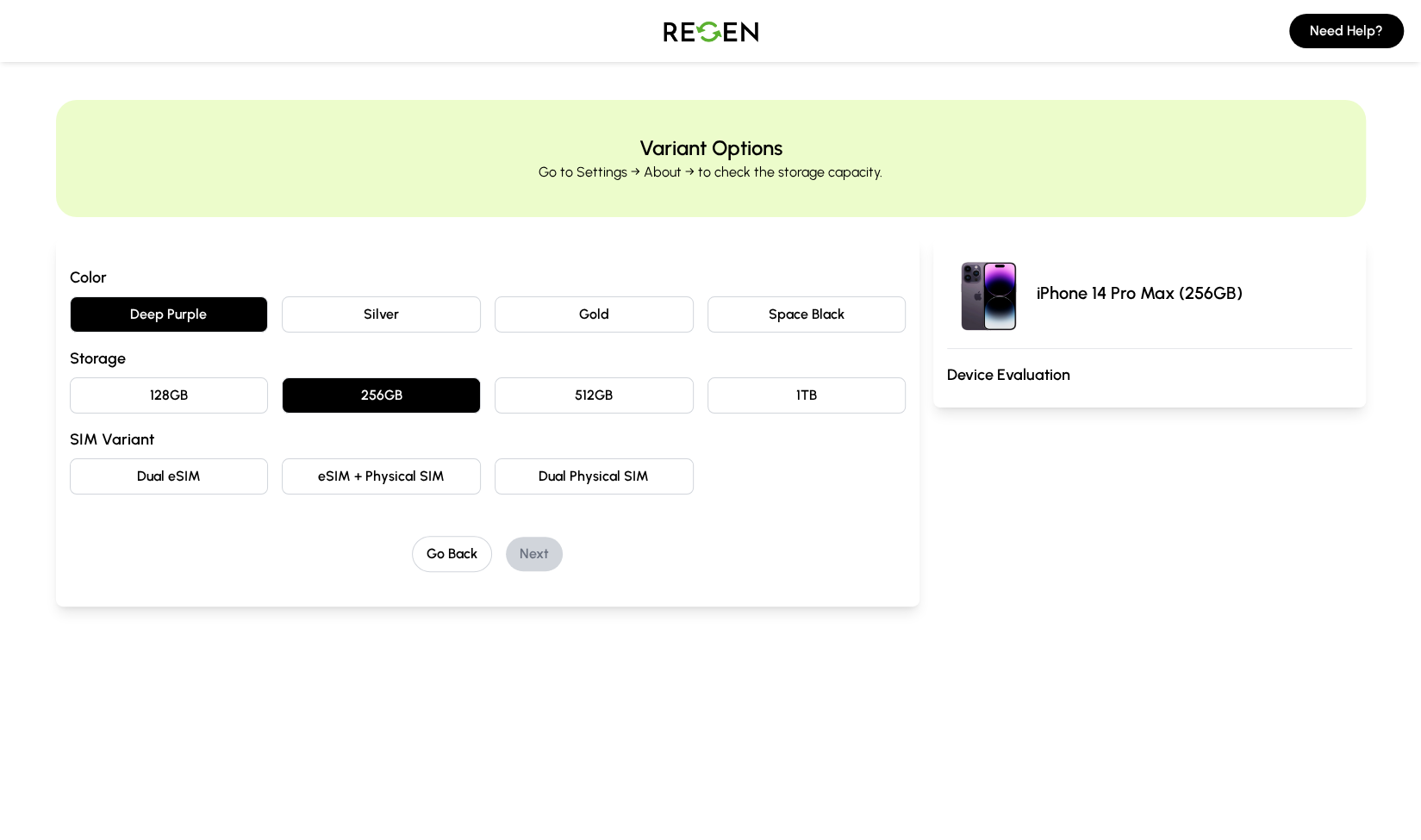
click at [165, 480] on button "Dual eSIM" at bounding box center [169, 477] width 199 height 36
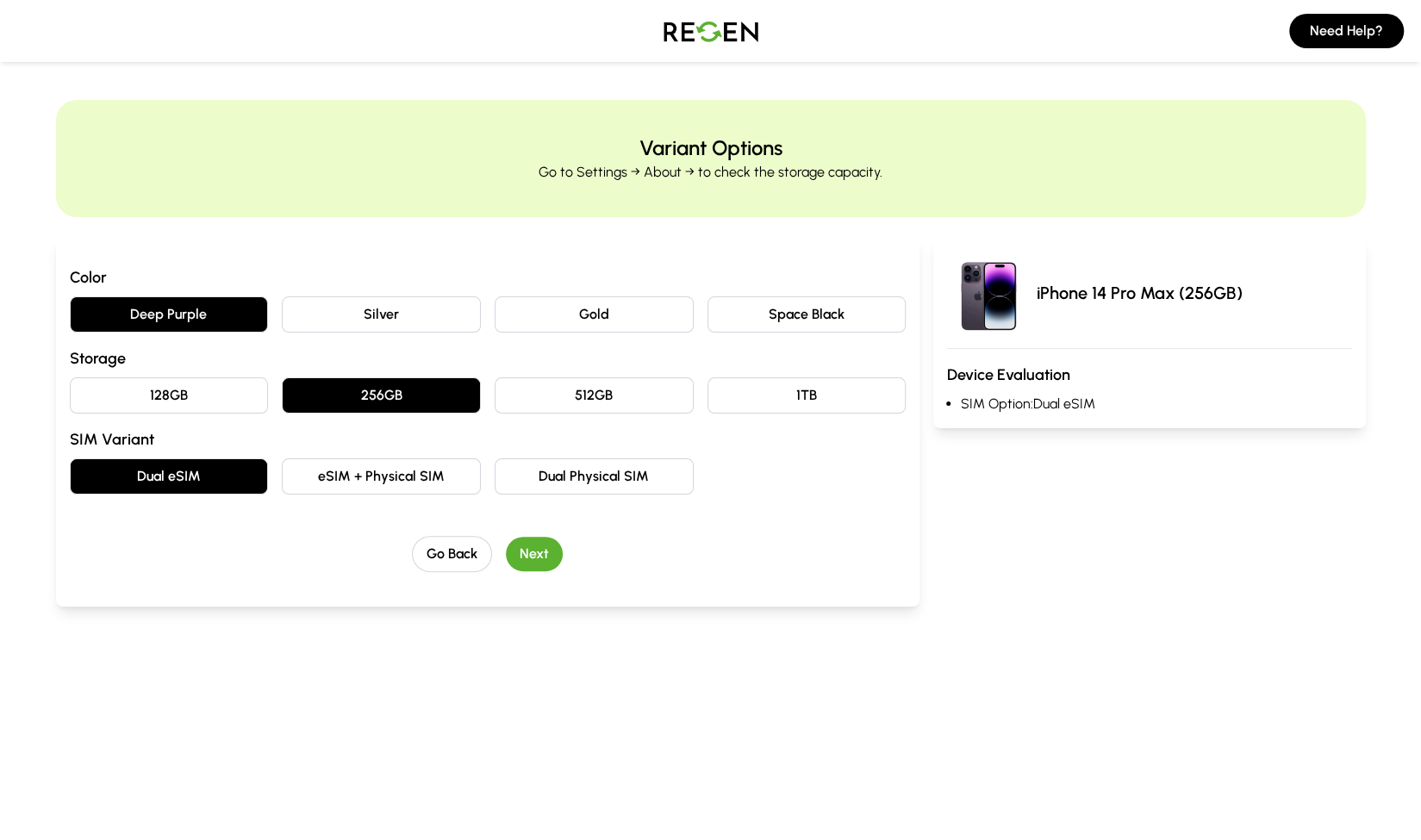
click at [328, 477] on button "eSIM + Physical SIM" at bounding box center [381, 477] width 199 height 36
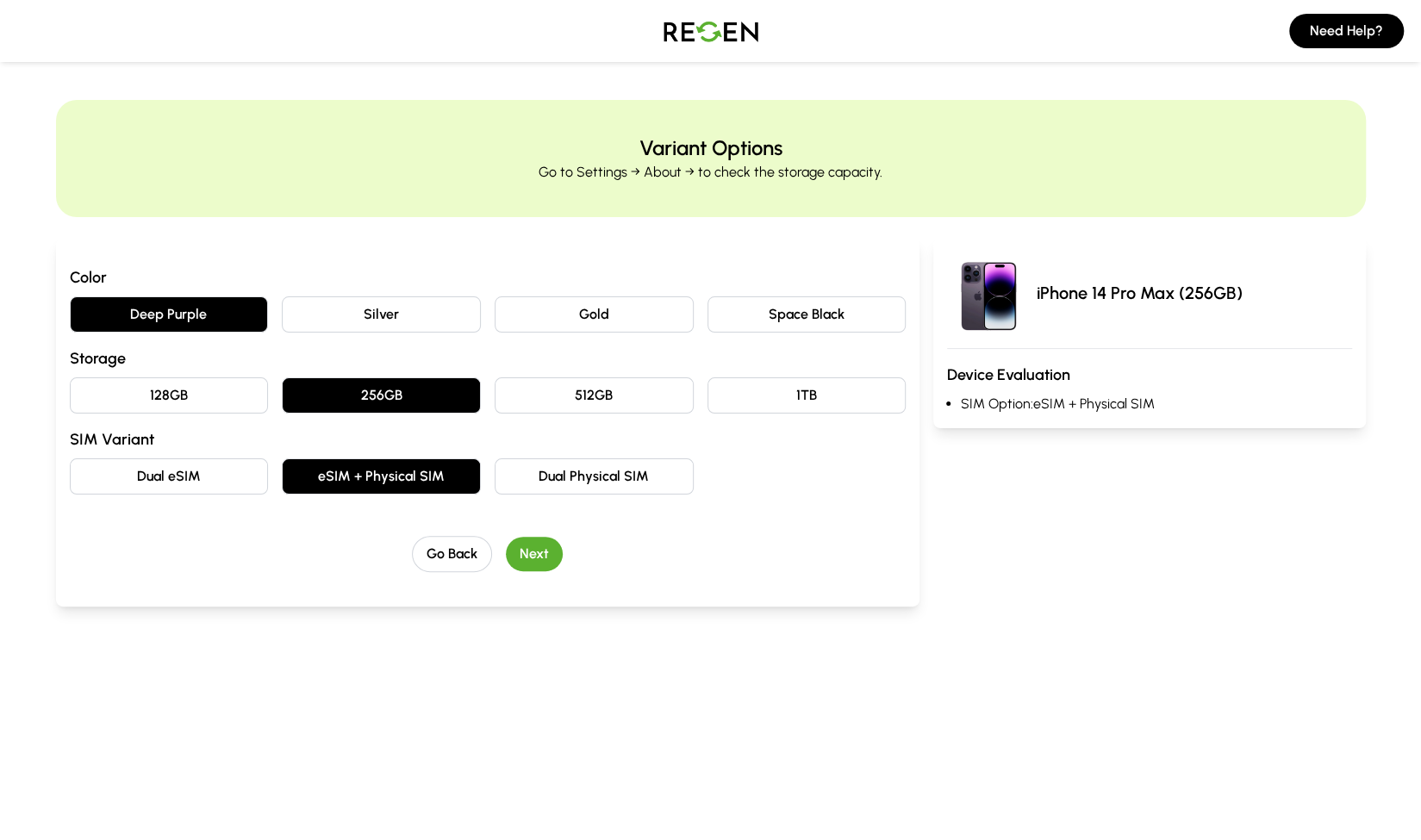
click at [522, 555] on button "Next" at bounding box center [534, 554] width 57 height 34
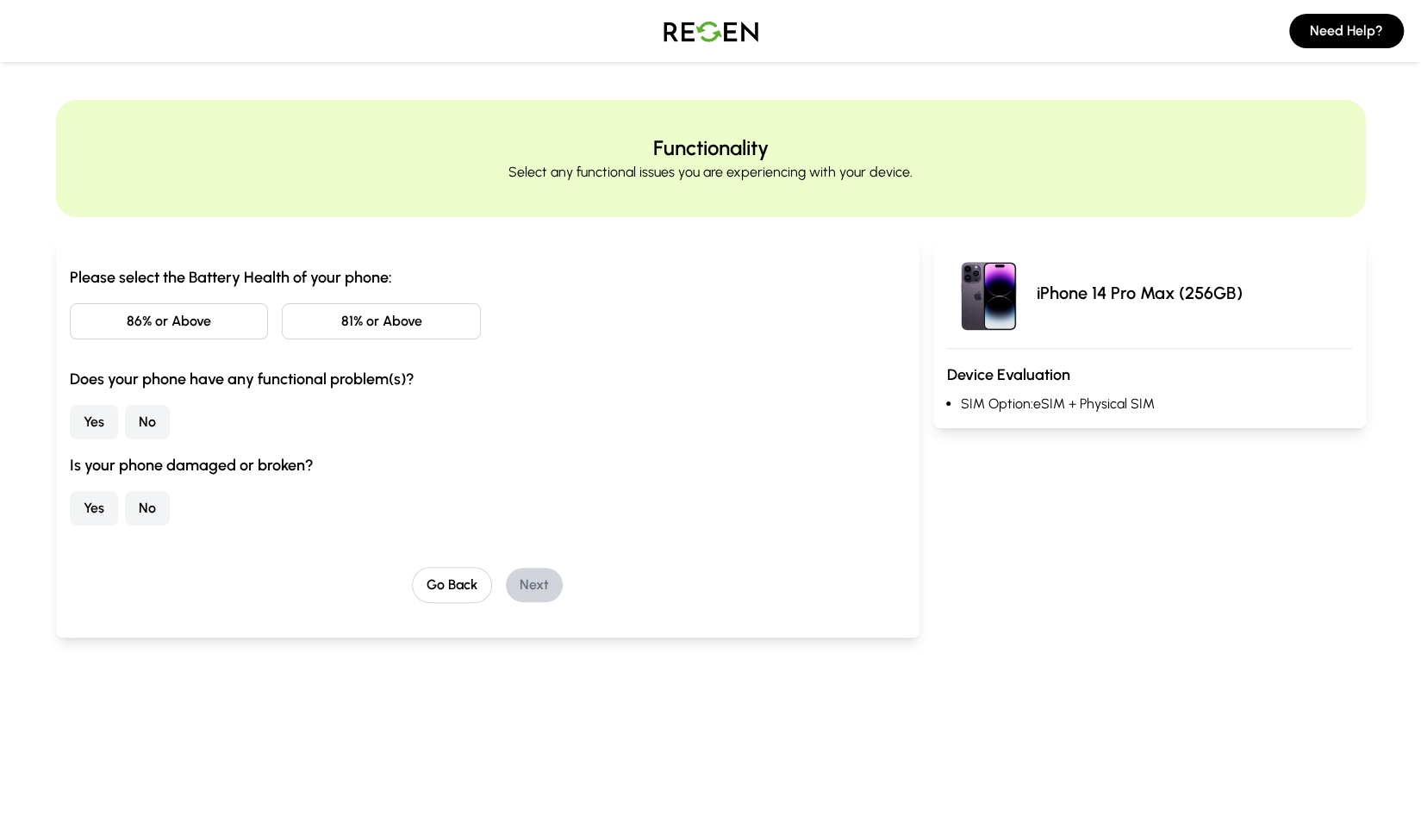
click at [170, 303] on button "86% or Above" at bounding box center [169, 322] width 199 height 36
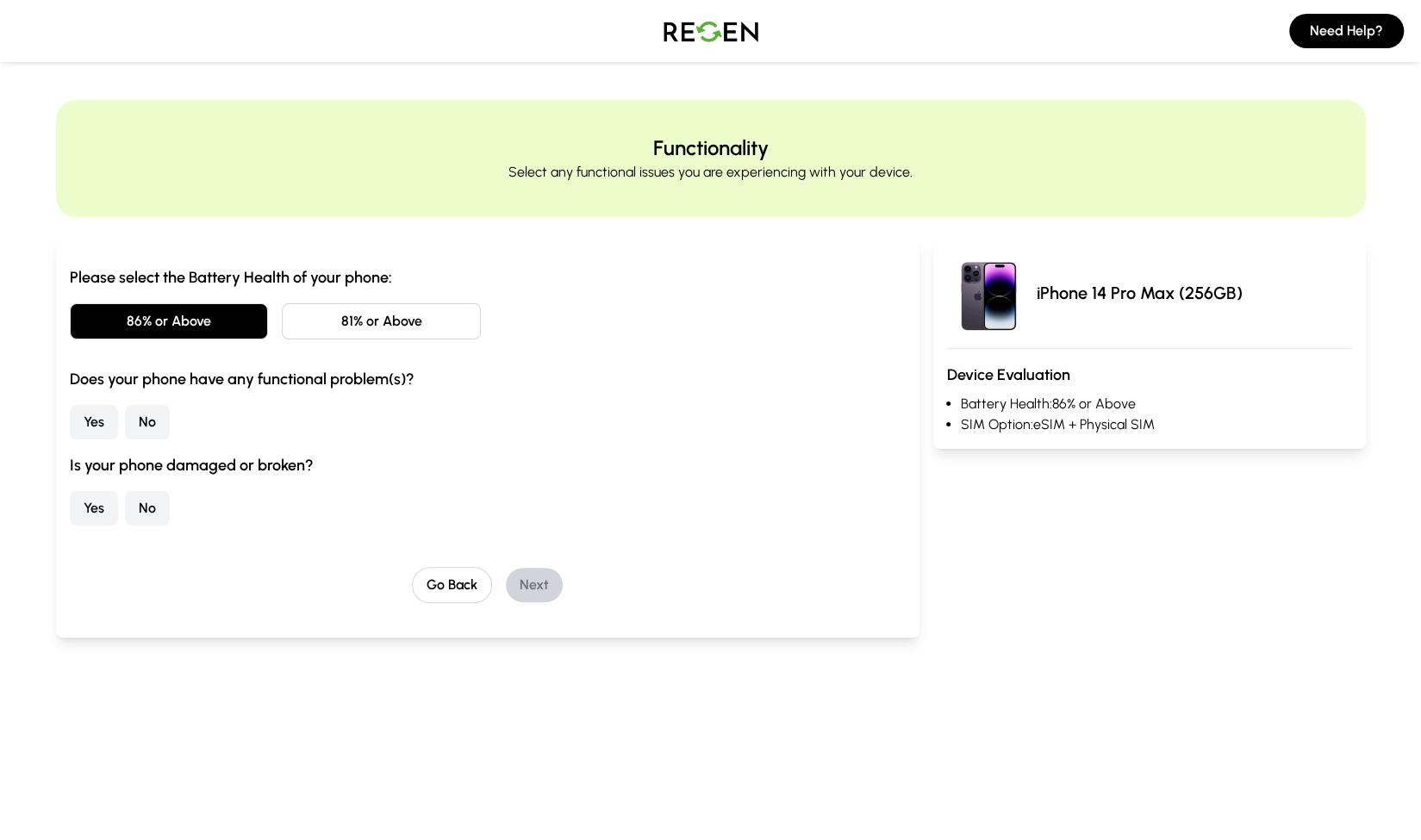
click at [155, 421] on button "No" at bounding box center [147, 422] width 45 height 34
click at [141, 510] on button "No" at bounding box center [147, 509] width 45 height 34
click at [526, 584] on button "Next" at bounding box center [534, 585] width 57 height 34
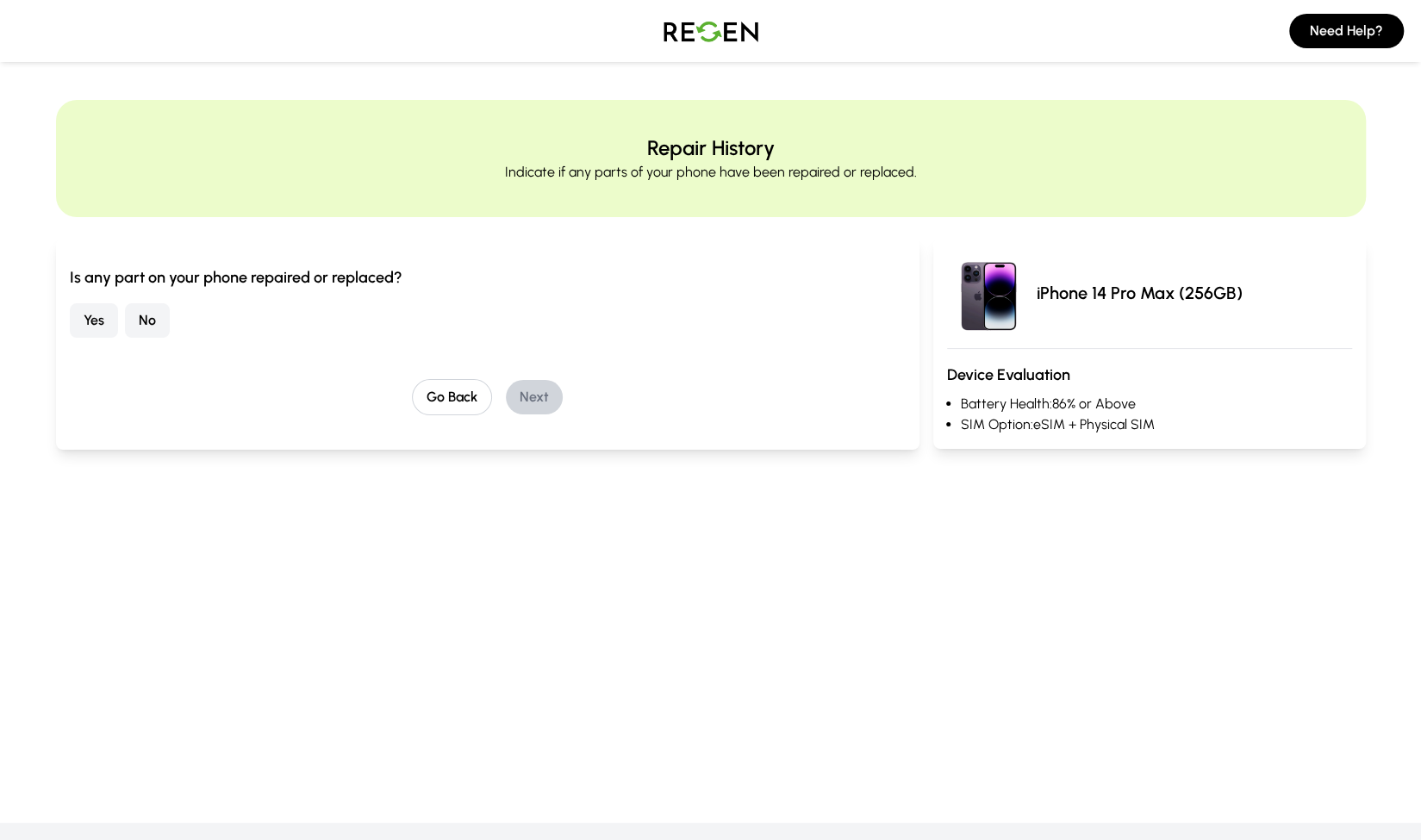
click at [161, 306] on button "No" at bounding box center [147, 321] width 45 height 34
click at [525, 403] on button "Next" at bounding box center [534, 397] width 57 height 34
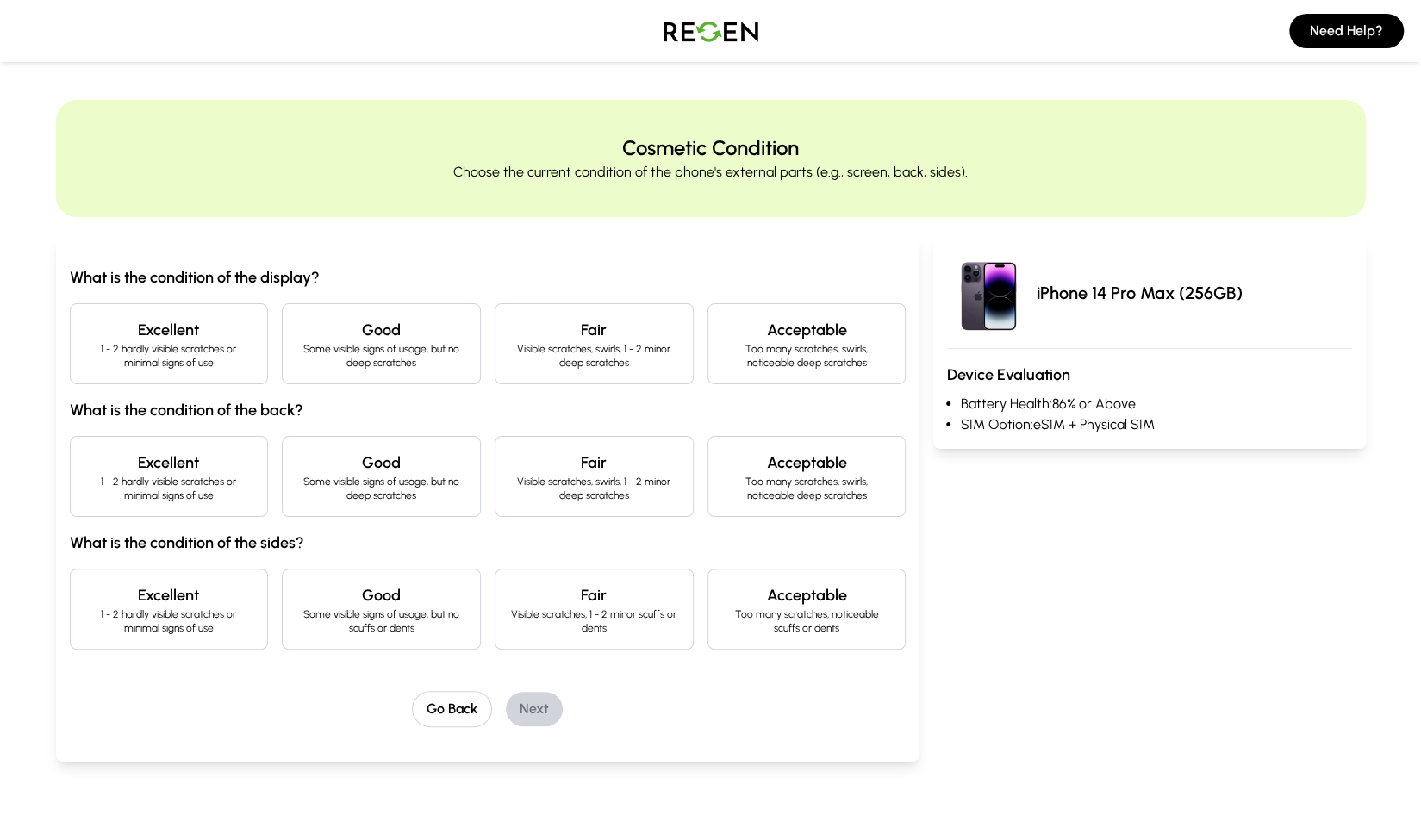
click at [178, 329] on h4 "Excellent" at bounding box center [170, 330] width 170 height 24
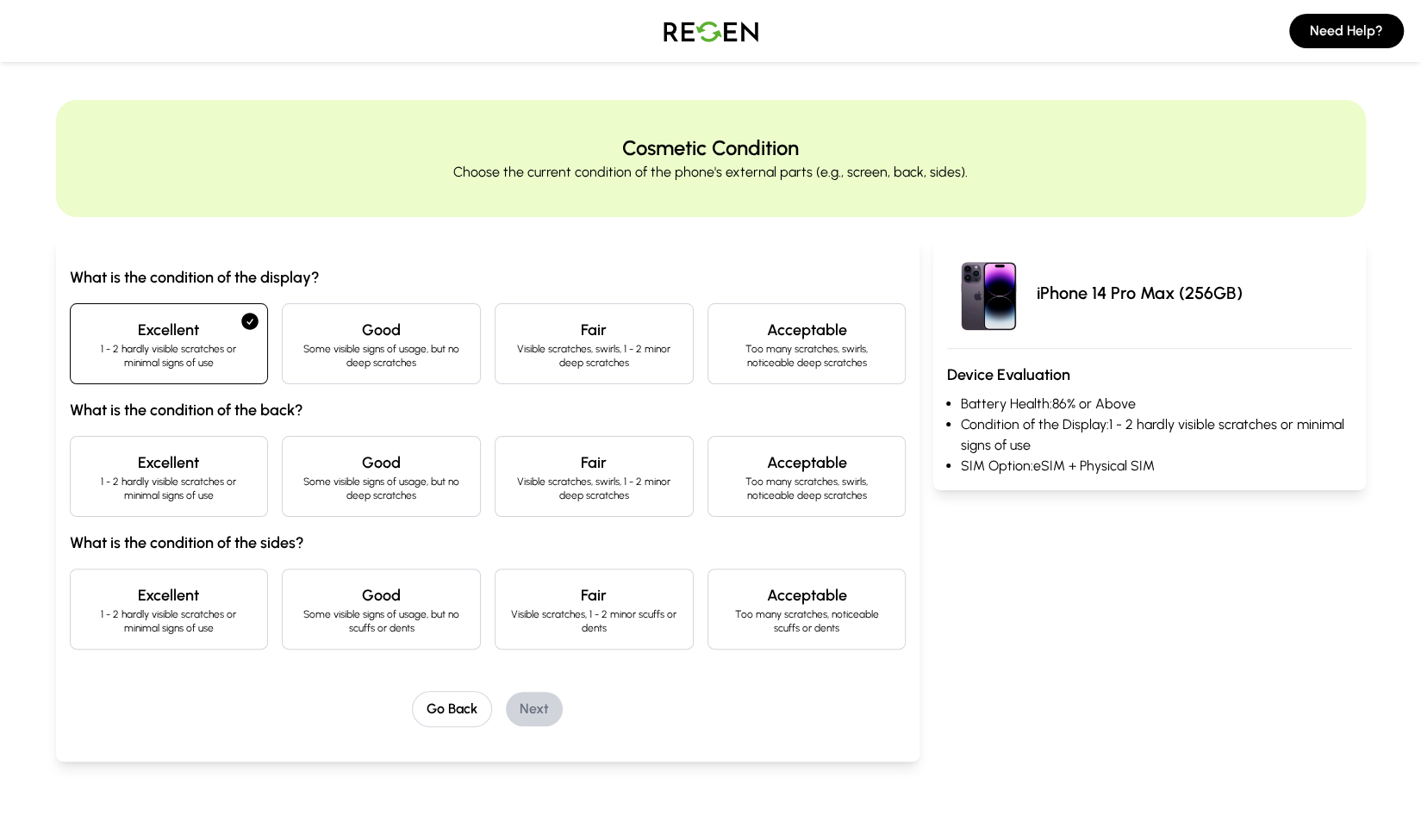
click at [167, 475] on p "1 - 2 hardly visible scratches or minimal signs of use" at bounding box center [170, 489] width 170 height 28
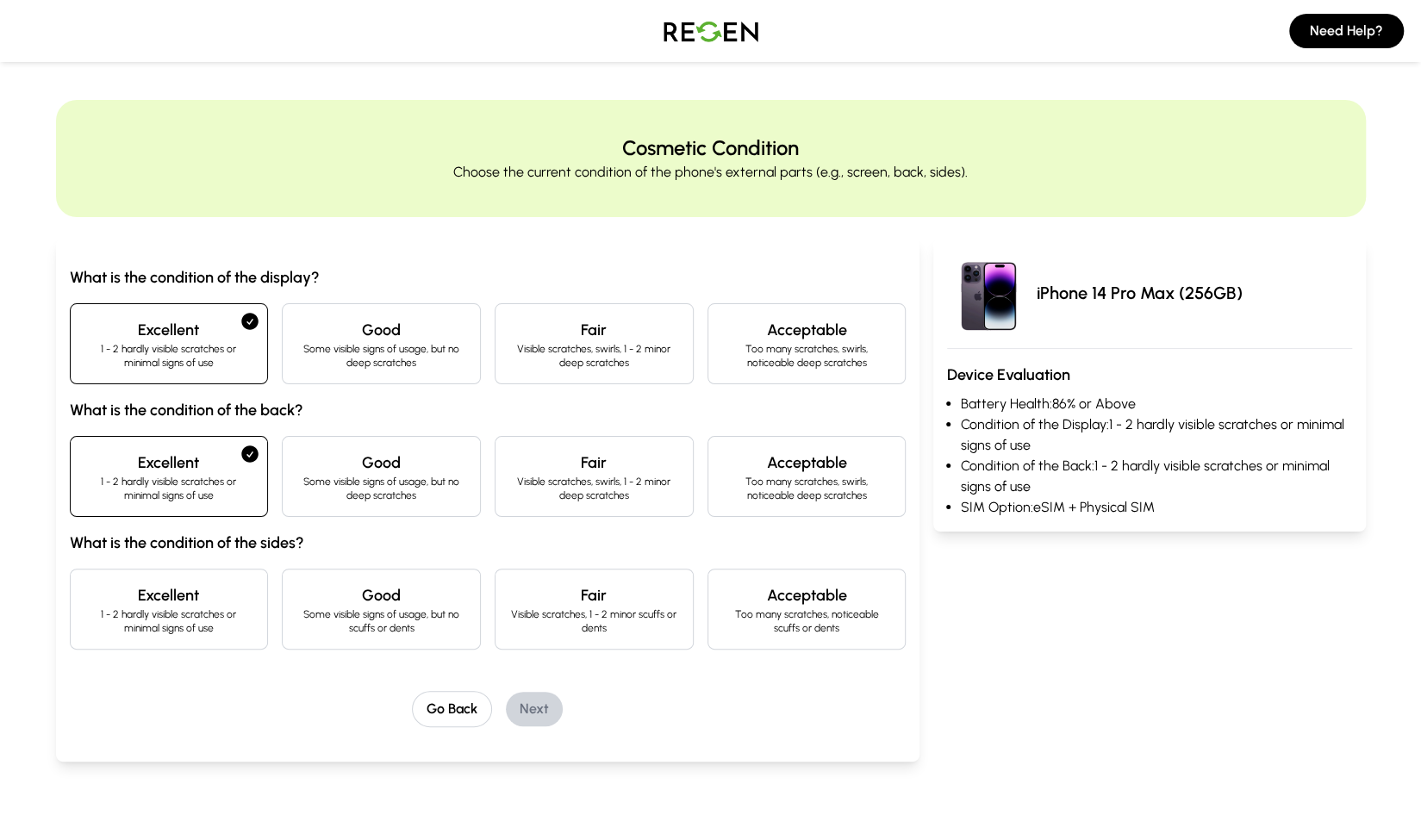
click at [162, 630] on p "1 - 2 hardly visible scratches or minimal signs of use" at bounding box center [170, 621] width 170 height 28
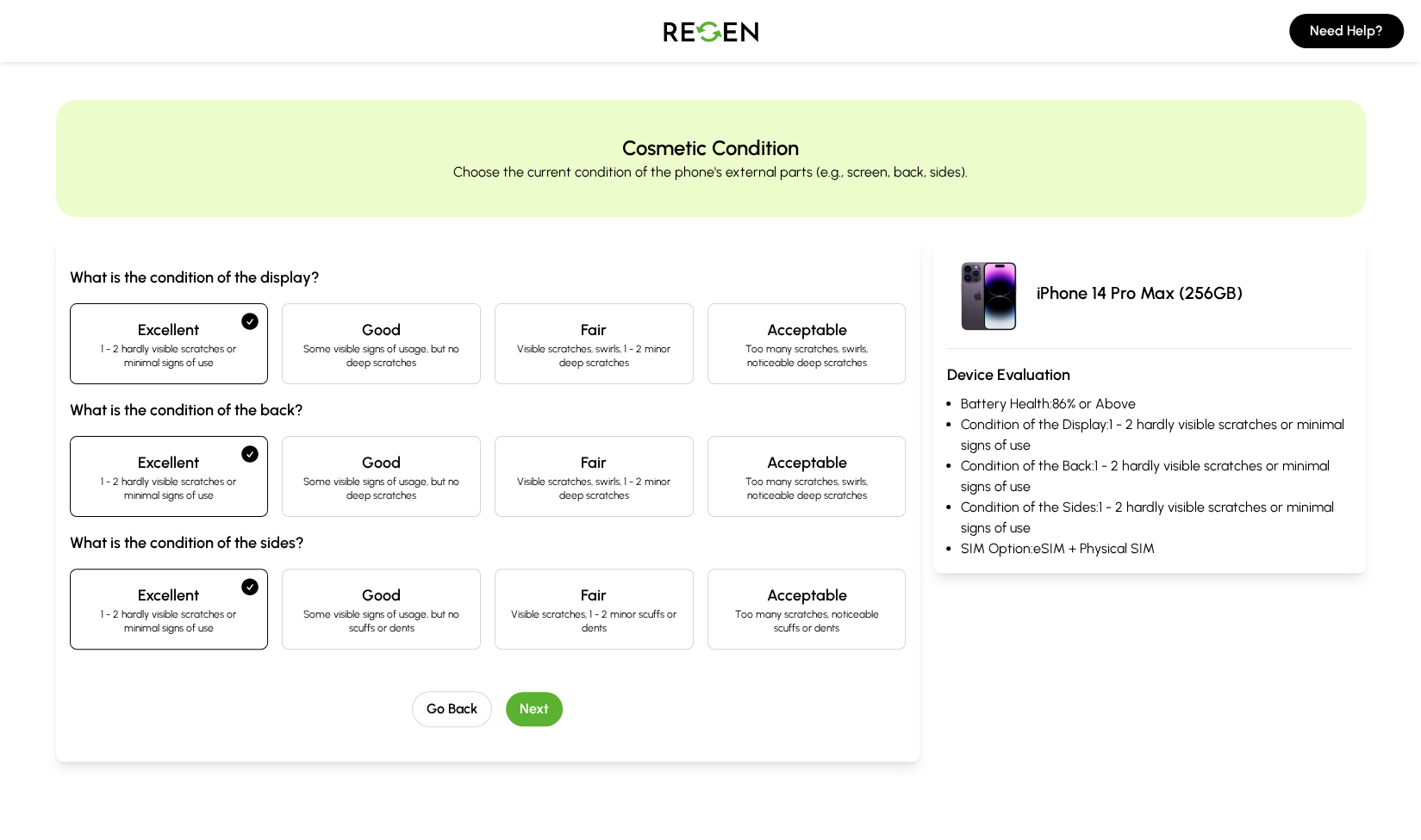
click at [536, 705] on button "Next" at bounding box center [534, 709] width 57 height 34
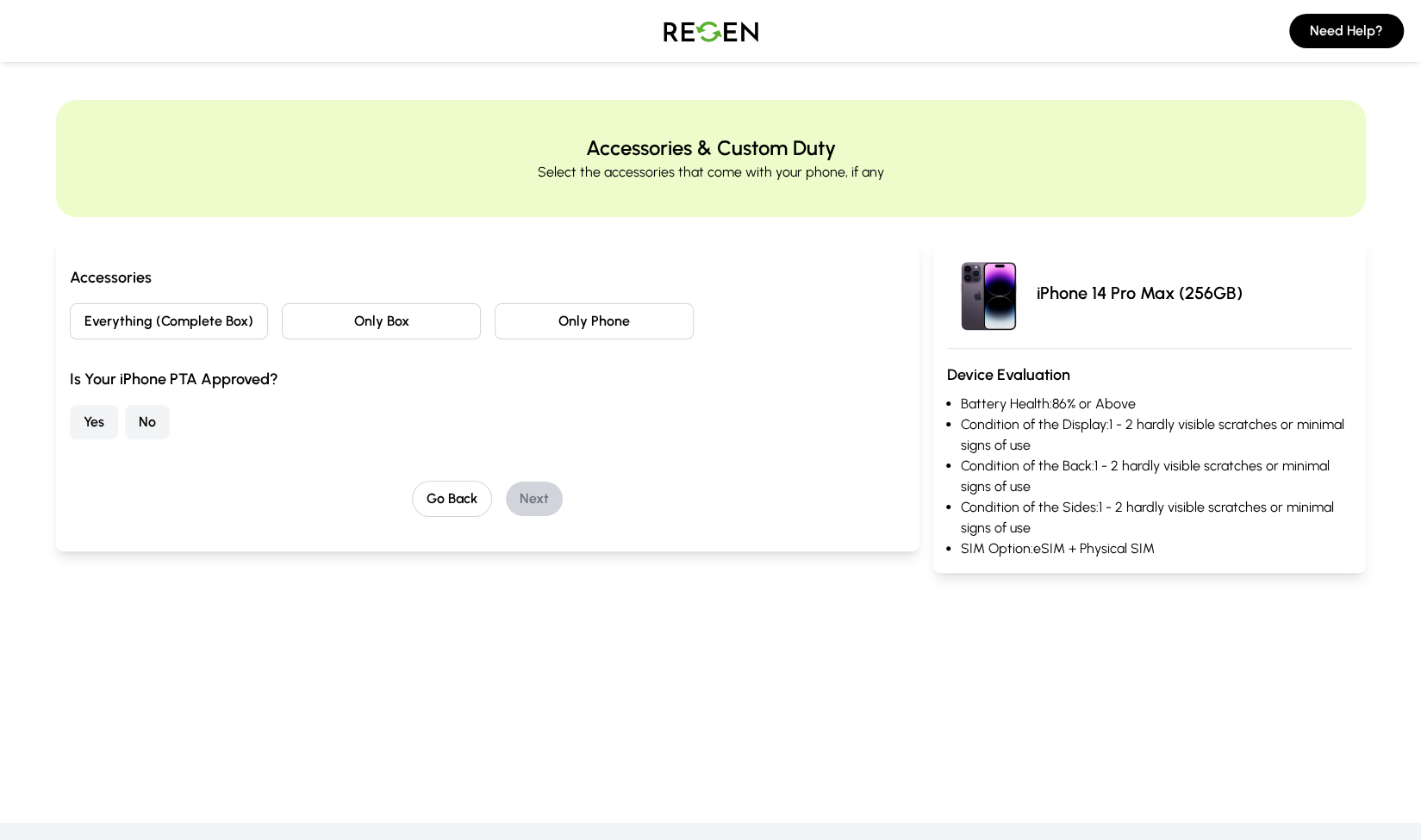
click at [152, 425] on button "No" at bounding box center [147, 422] width 45 height 34
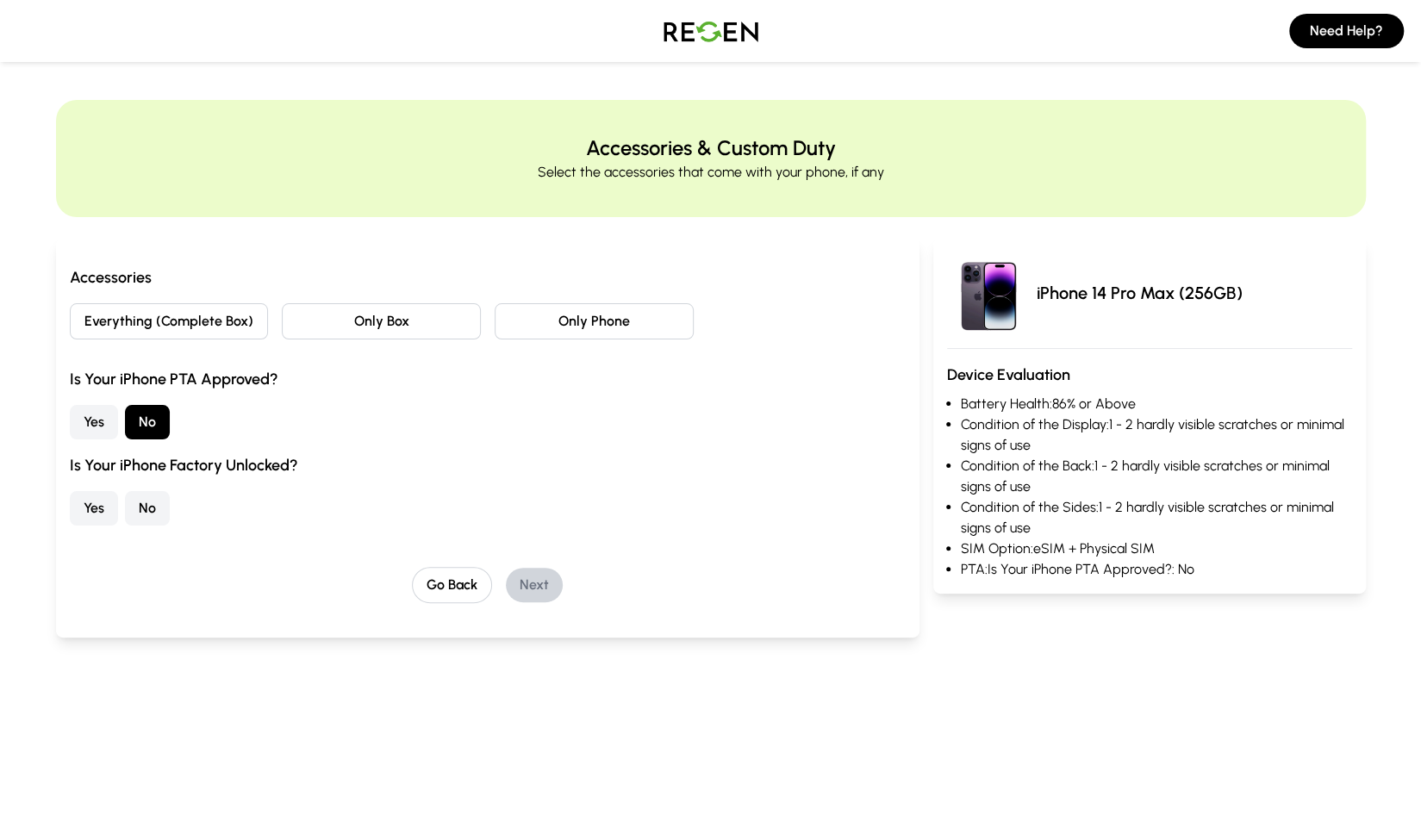
click at [103, 413] on button "Yes" at bounding box center [93, 422] width 48 height 34
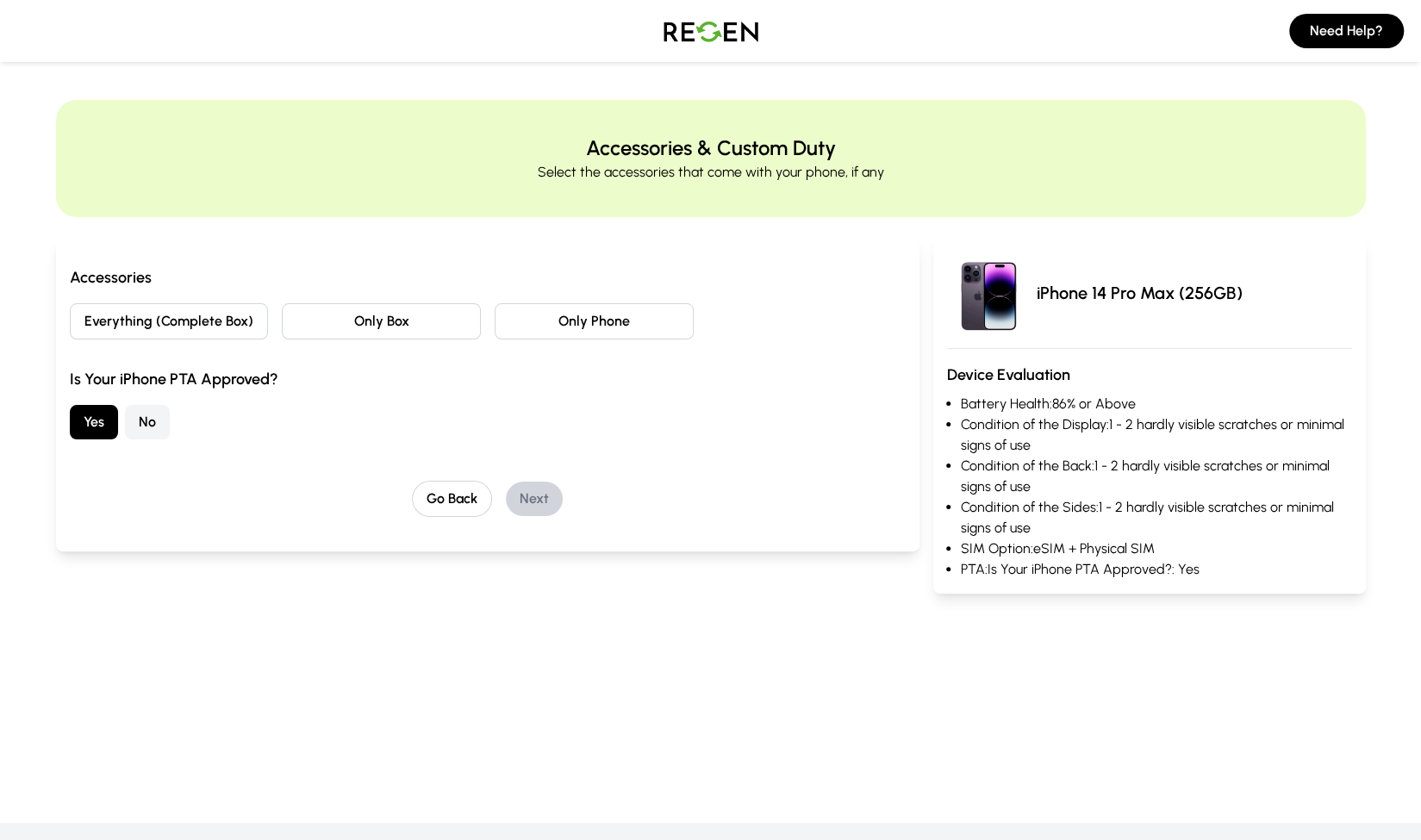
click at [390, 354] on div "Accessories Everything (Complete Box) Only Box Only Phone Is Your iPhone PTA Ap…" at bounding box center [488, 352] width 837 height 174
click at [360, 331] on button "Only Box" at bounding box center [381, 322] width 199 height 36
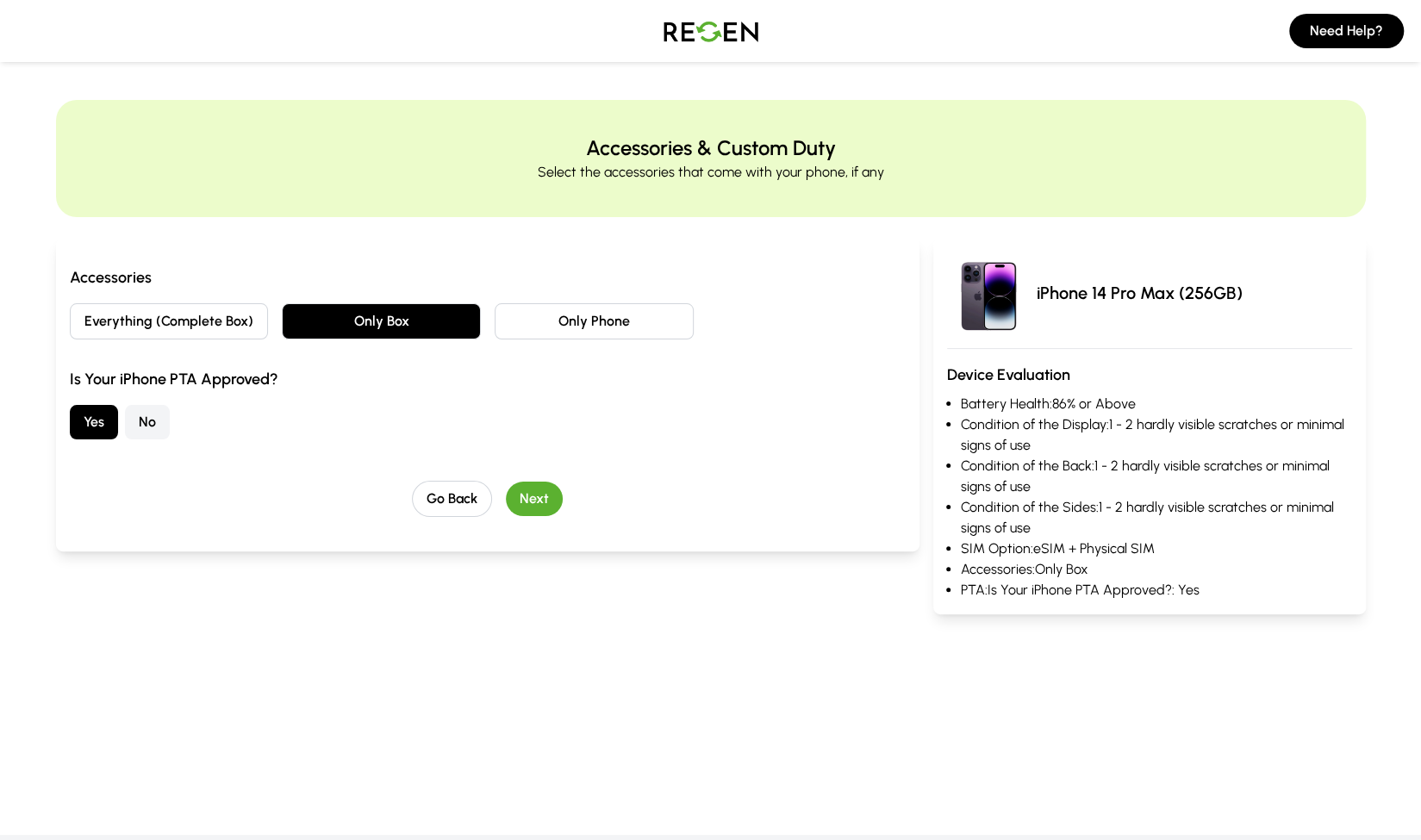
click at [526, 498] on button "Next" at bounding box center [534, 499] width 57 height 34
